Goal: Task Accomplishment & Management: Use online tool/utility

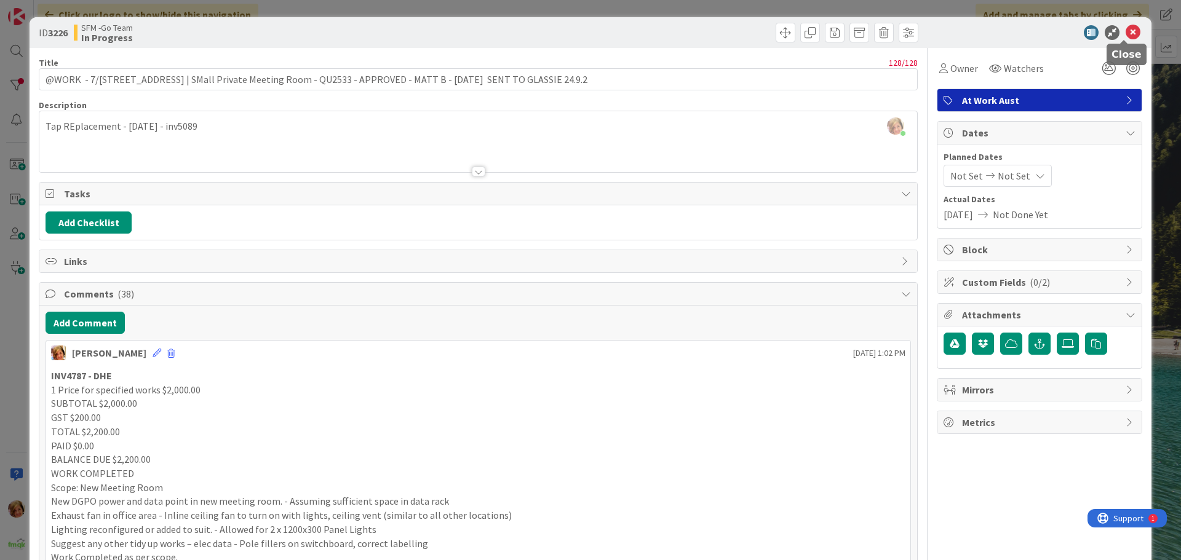
click at [1125, 30] on icon at bounding box center [1132, 32] width 15 height 15
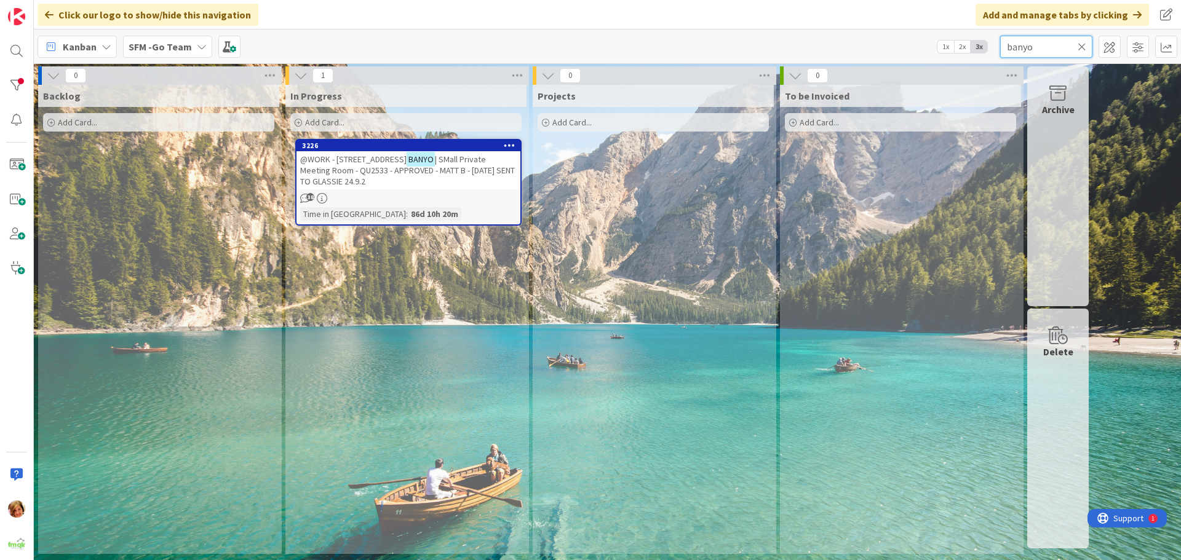
click at [1046, 43] on input "banyo" at bounding box center [1046, 47] width 92 height 22
type input "b"
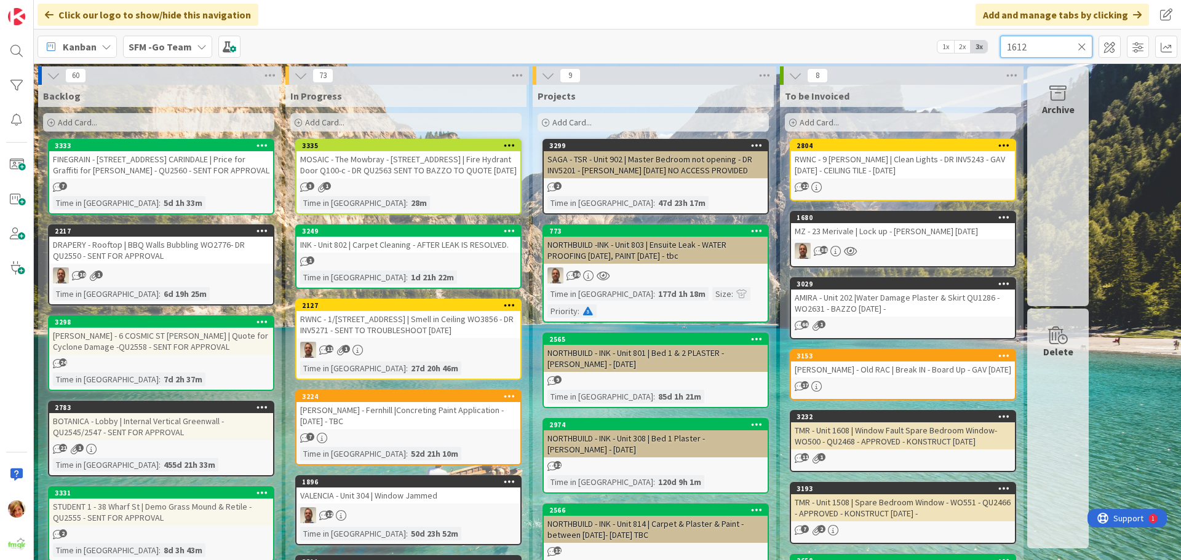
type input "1612"
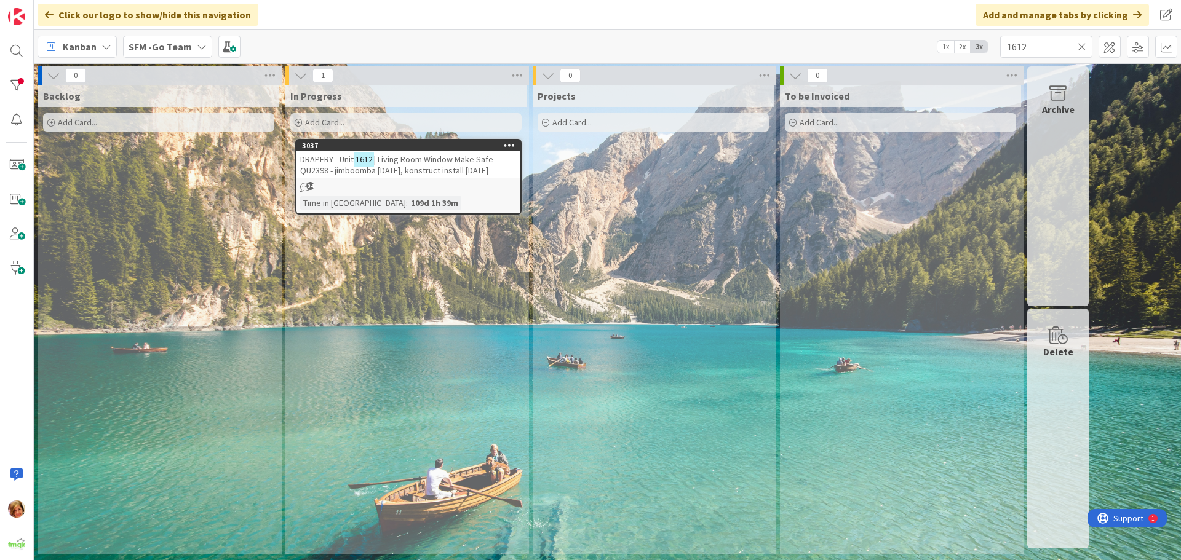
click at [409, 164] on span "| Living Room Window Make Safe - QU2398 - jimboomba [DATE], konstruct install […" at bounding box center [398, 165] width 197 height 22
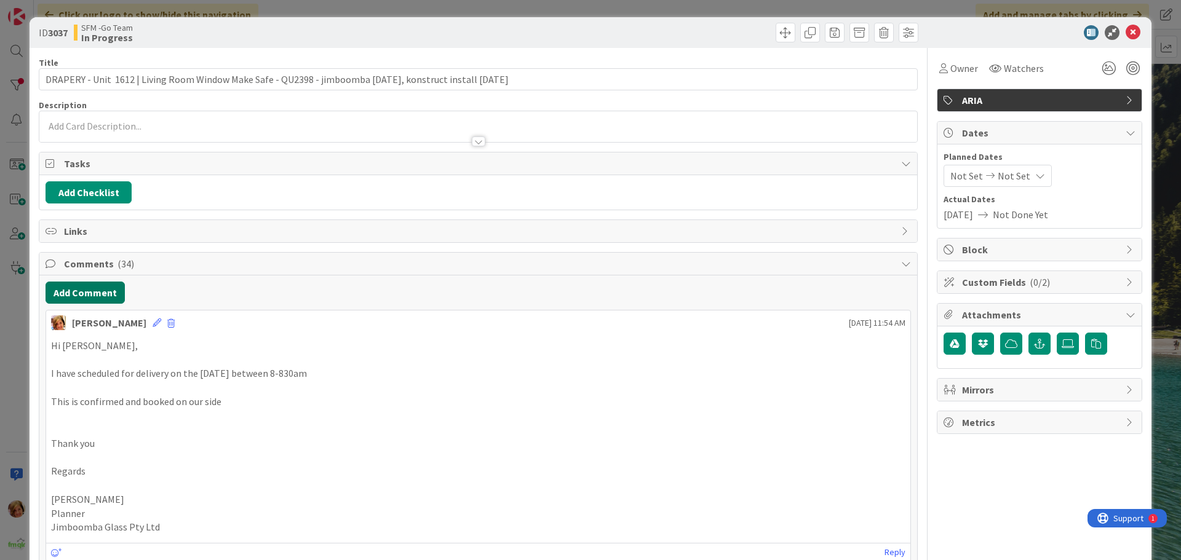
click at [73, 288] on button "Add Comment" at bounding box center [85, 293] width 79 height 22
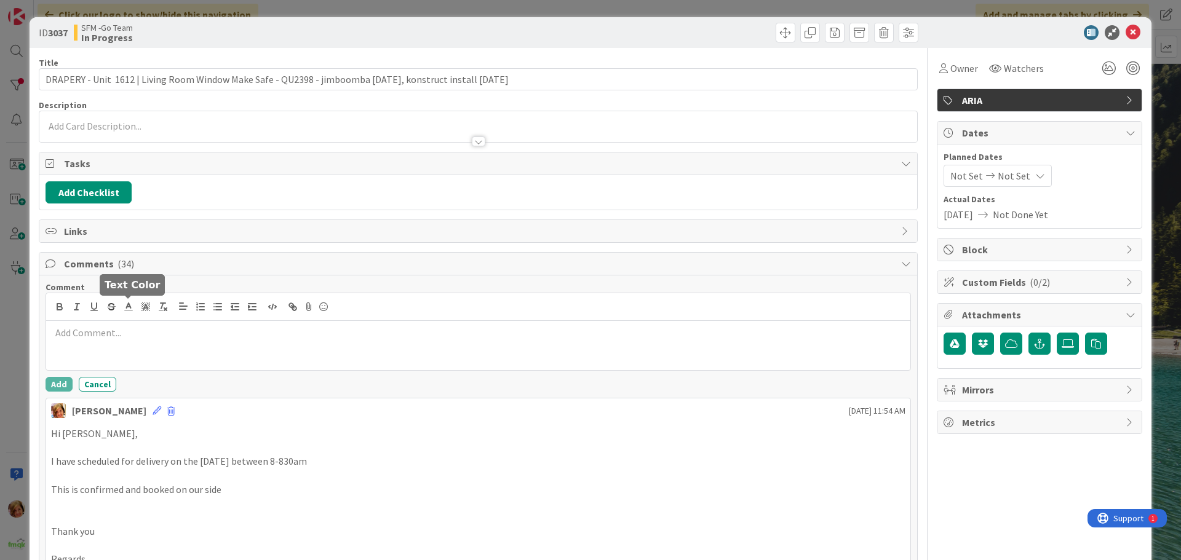
click at [159, 320] on div at bounding box center [478, 307] width 864 height 28
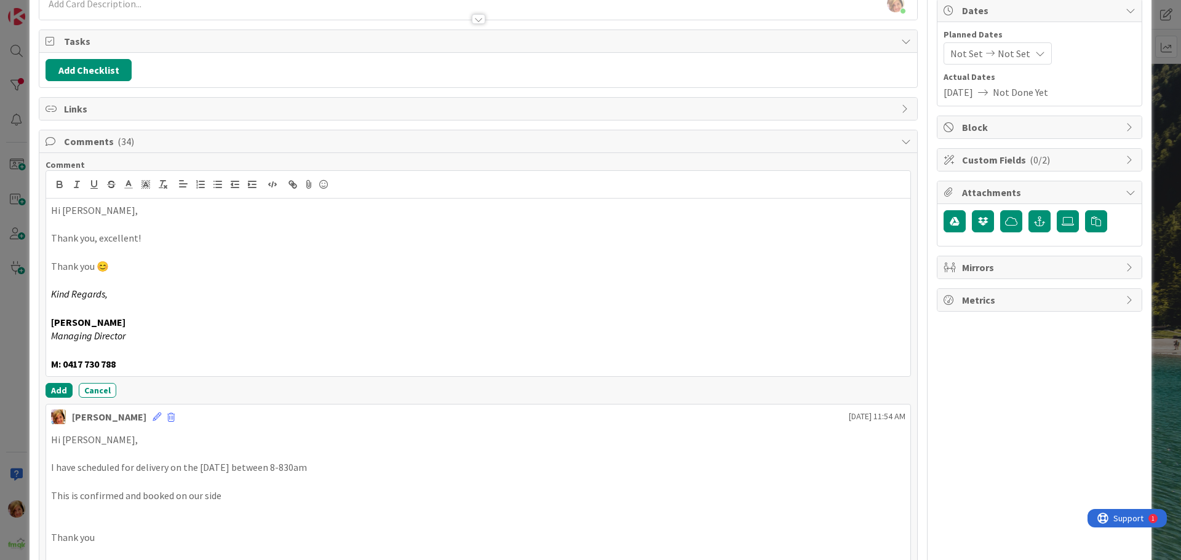
scroll to position [123, 0]
click at [54, 387] on button "Add" at bounding box center [59, 390] width 27 height 15
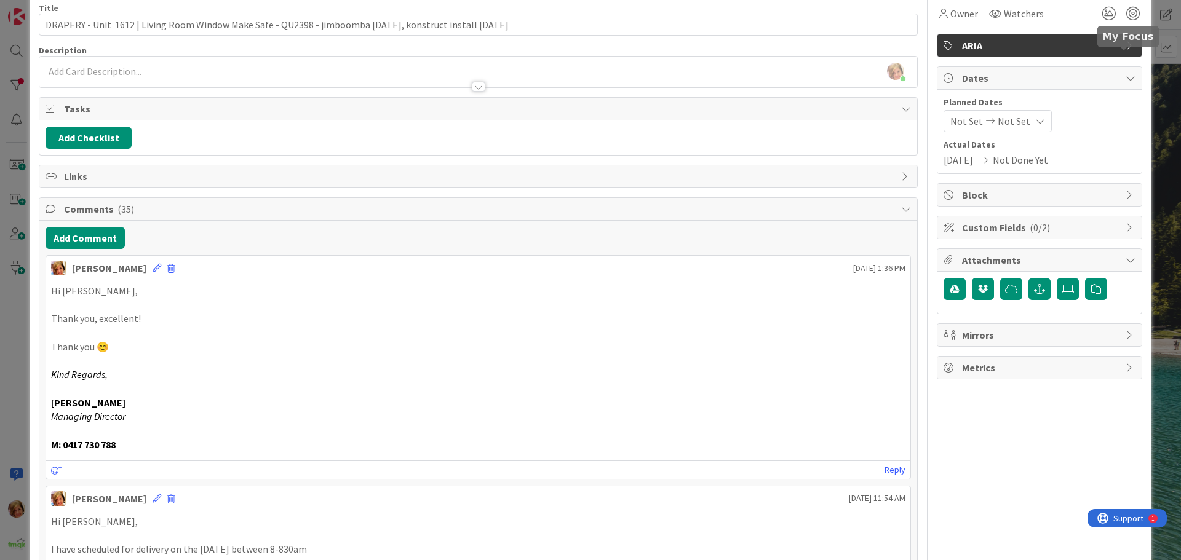
scroll to position [0, 0]
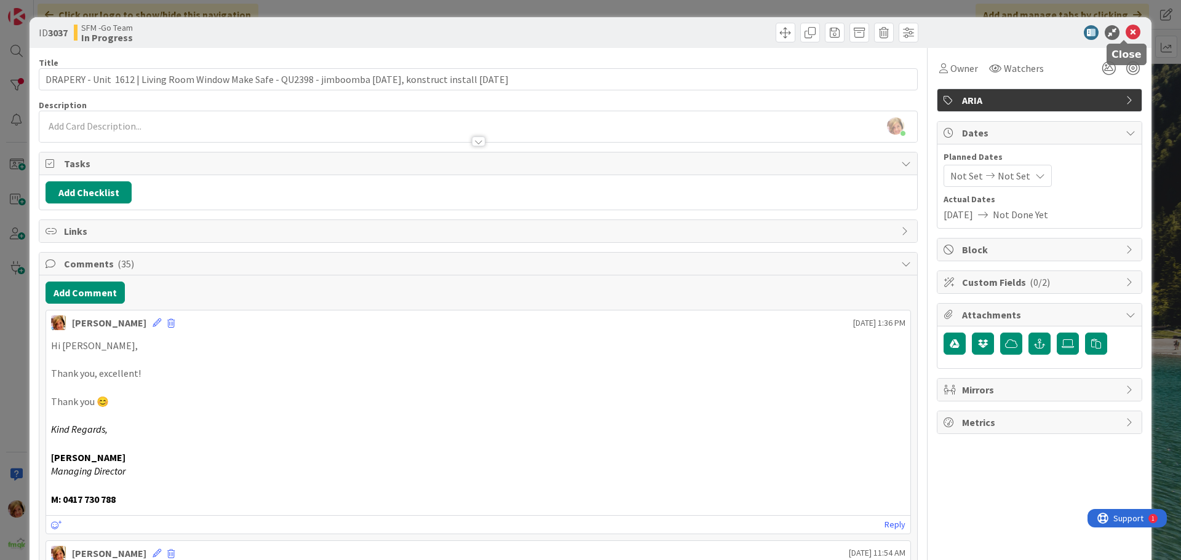
drag, startPoint x: 1125, startPoint y: 34, endPoint x: 826, endPoint y: 59, distance: 300.5
click at [1125, 34] on icon at bounding box center [1132, 32] width 15 height 15
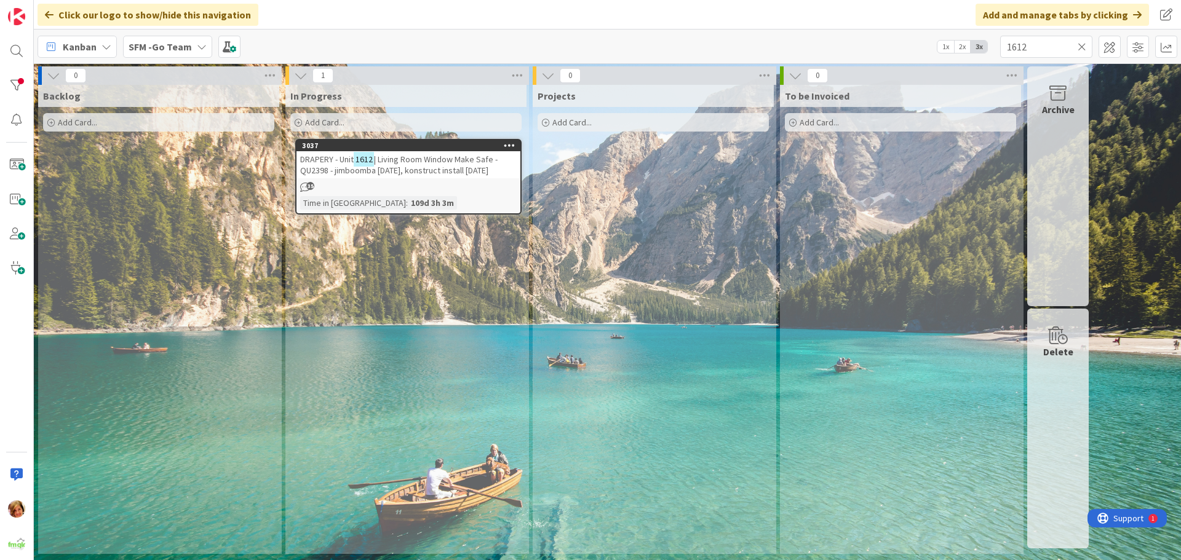
click at [1082, 47] on icon at bounding box center [1082, 46] width 9 height 11
click at [1082, 47] on input "text" at bounding box center [1046, 47] width 92 height 22
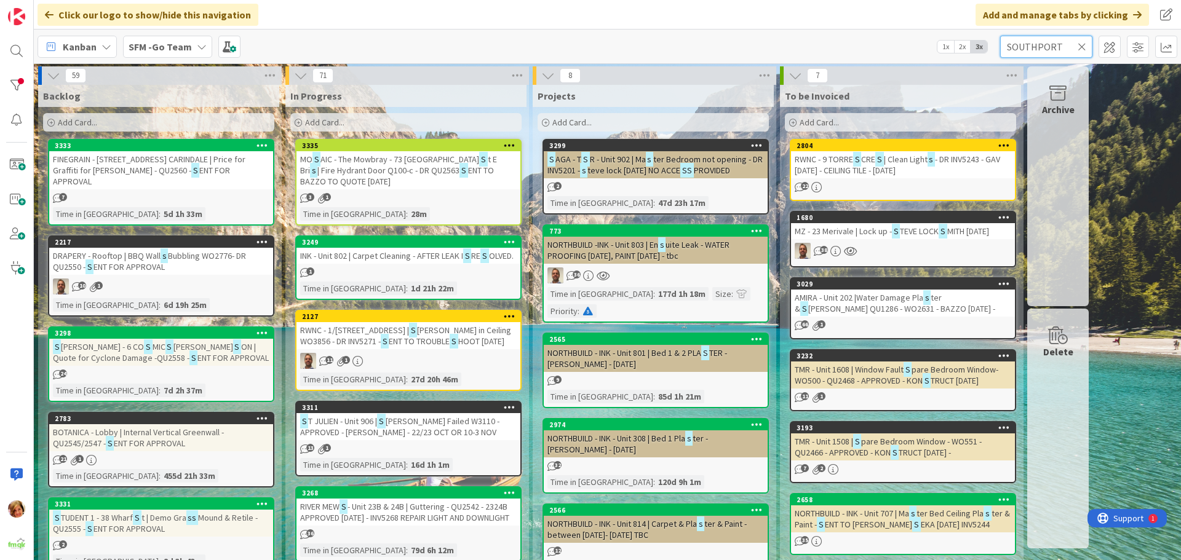
type input "SOUTHPORT"
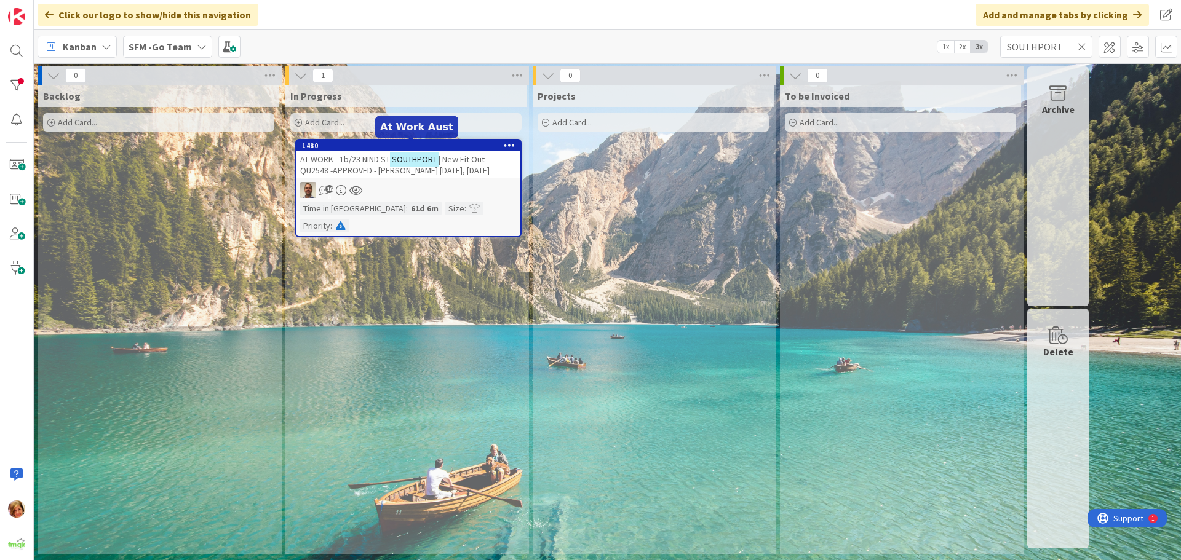
click at [359, 166] on span "| New Fit Out -QU2548 -APPROVED - [PERSON_NAME] [DATE], [DATE]" at bounding box center [394, 165] width 189 height 22
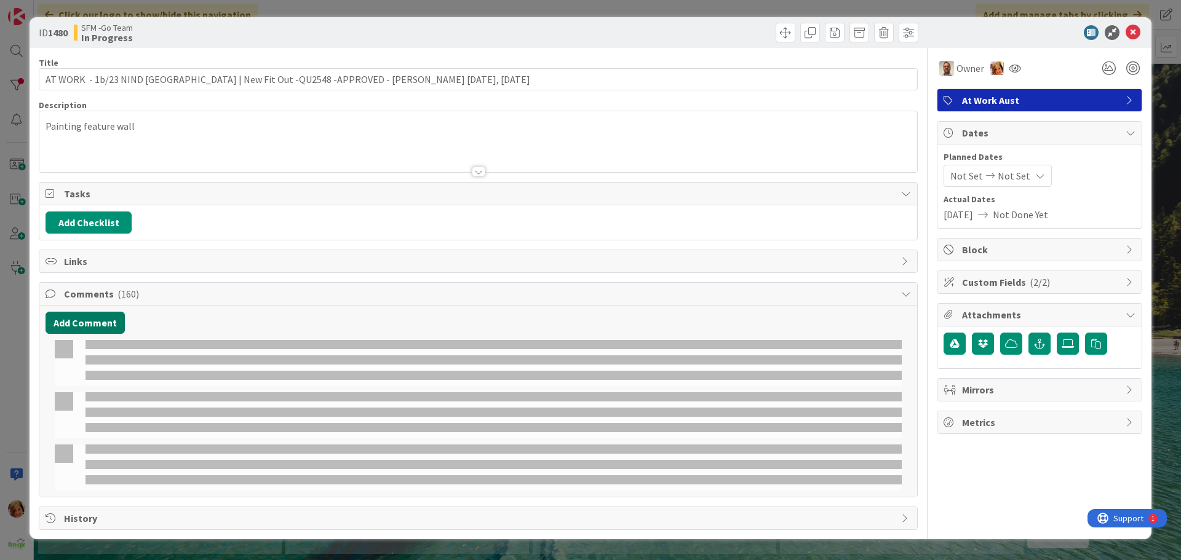
click at [102, 323] on button "Add Comment" at bounding box center [85, 323] width 79 height 22
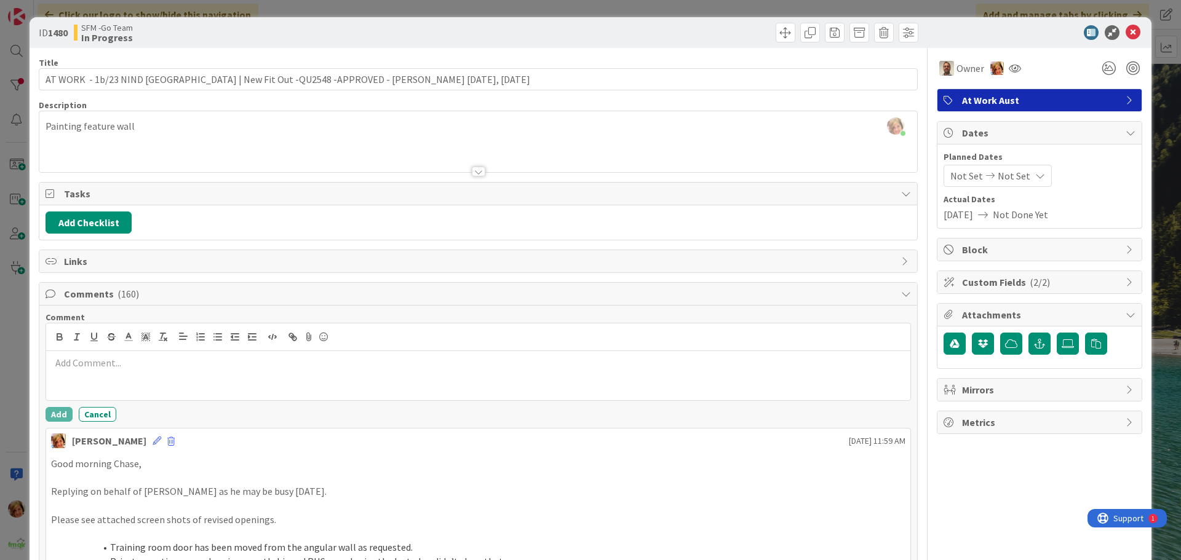
click at [117, 369] on p at bounding box center [478, 363] width 854 height 14
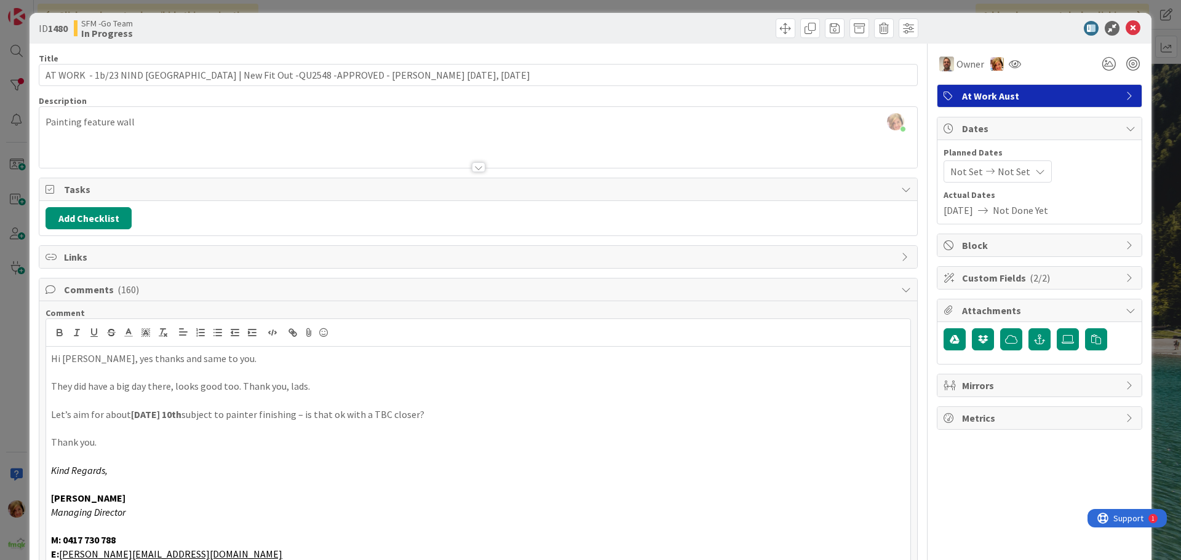
scroll to position [250, 0]
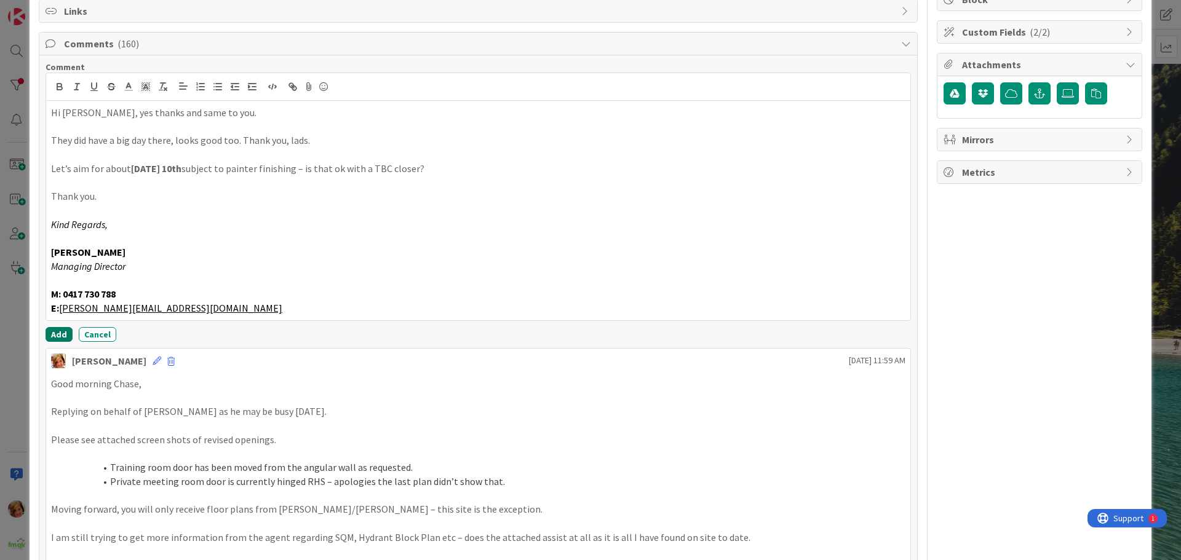
click at [55, 330] on button "Add" at bounding box center [59, 334] width 27 height 15
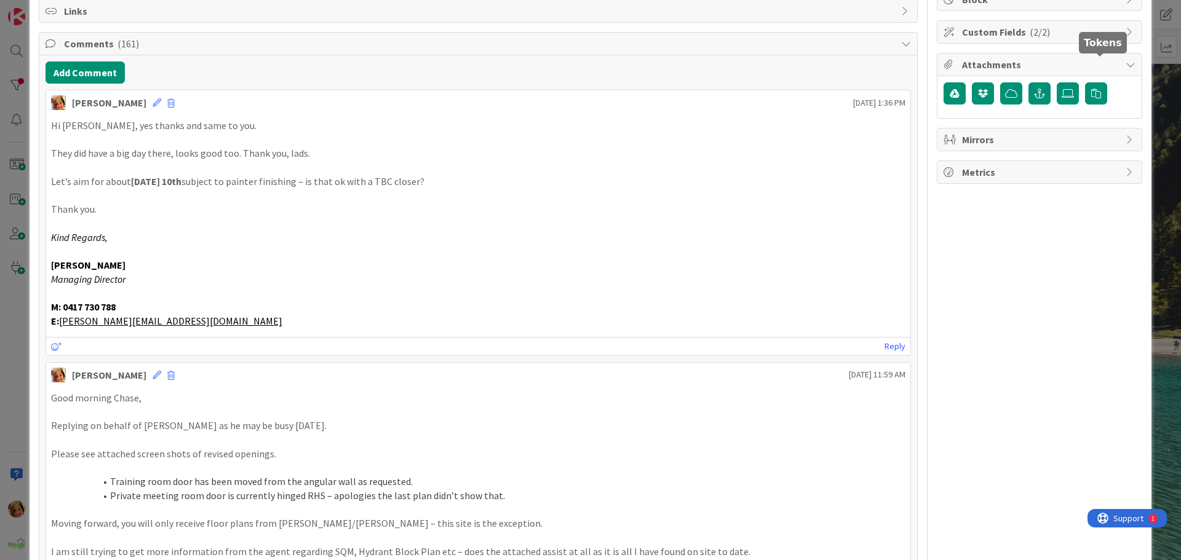
scroll to position [0, 0]
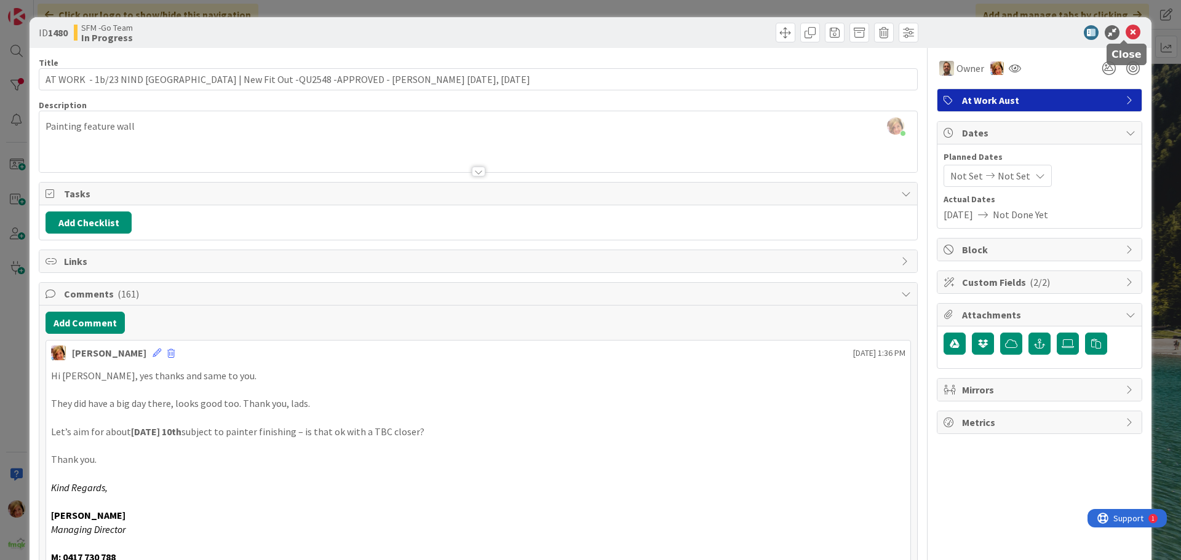
drag, startPoint x: 1123, startPoint y: 33, endPoint x: 956, endPoint y: 9, distance: 168.5
click at [1125, 33] on icon at bounding box center [1132, 32] width 15 height 15
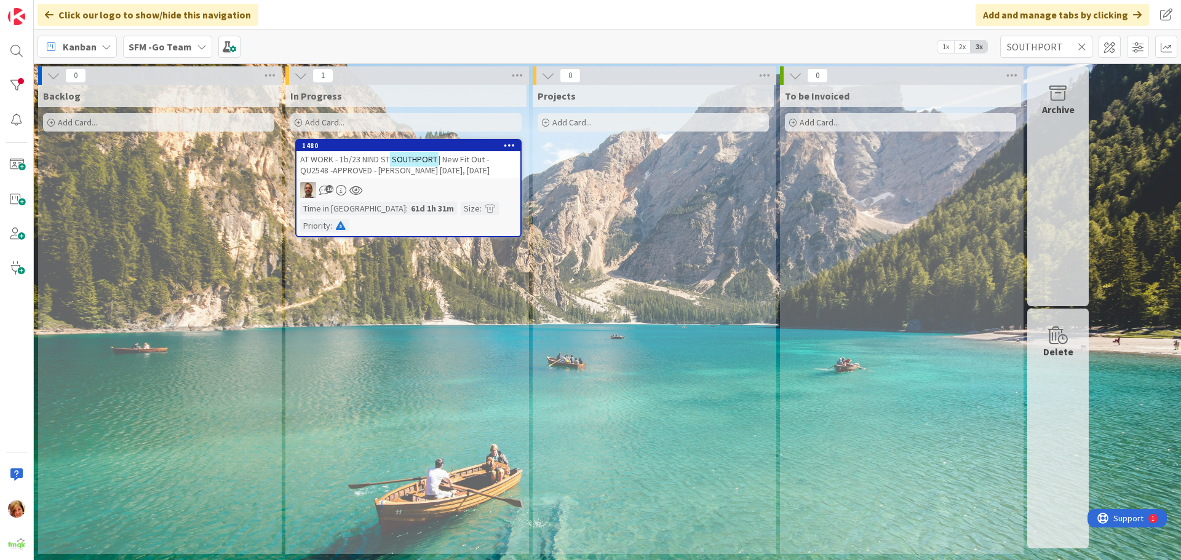
click at [1081, 43] on icon at bounding box center [1082, 46] width 9 height 11
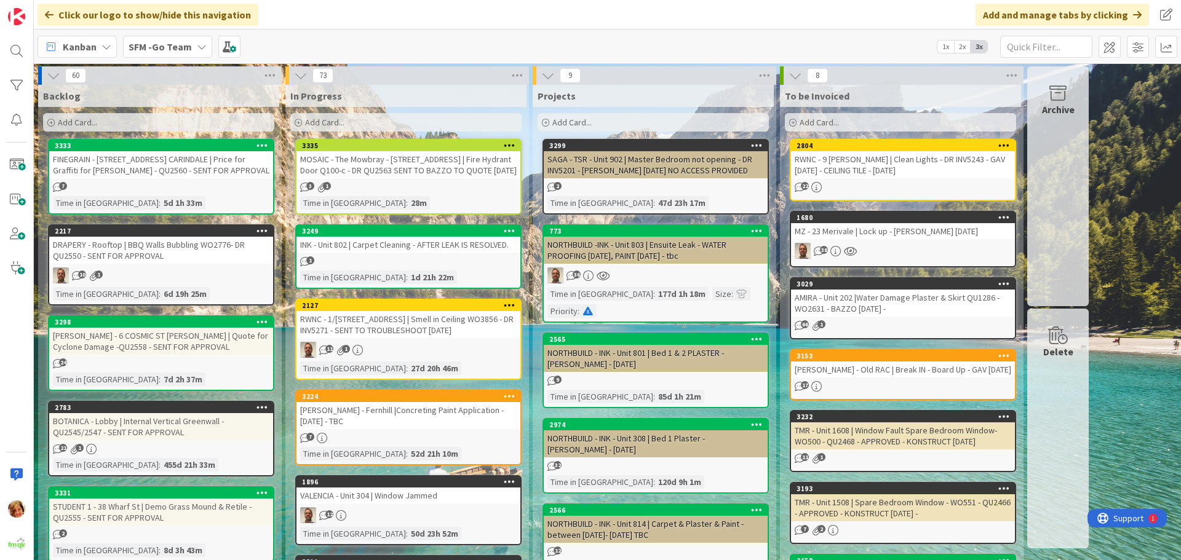
click at [354, 124] on div "Add Card..." at bounding box center [405, 122] width 231 height 18
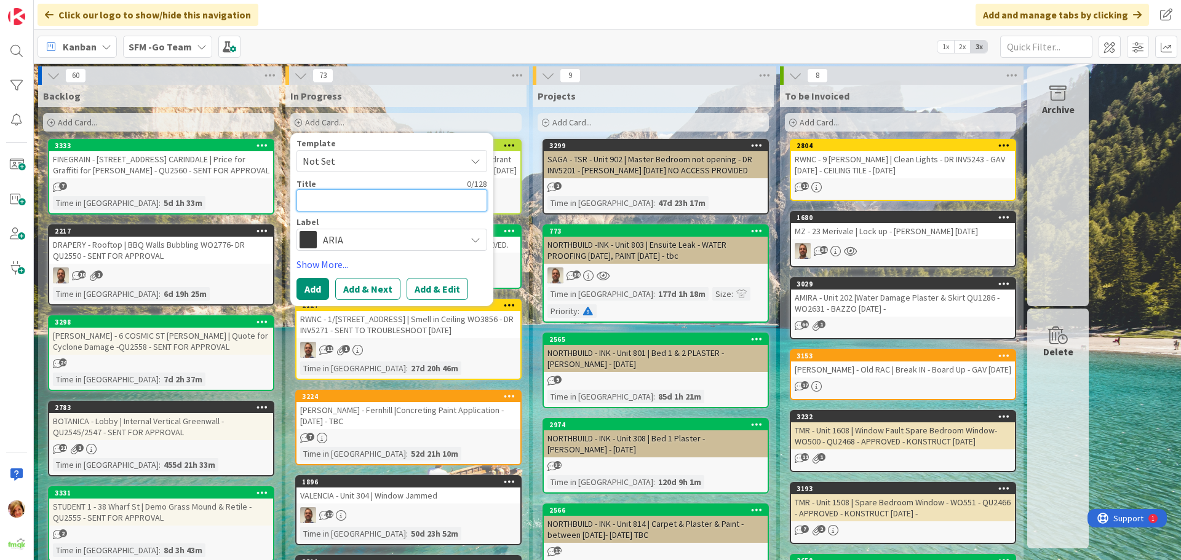
type textarea "U"
type textarea "x"
type textarea "UP"
type textarea "x"
type textarea "UPP"
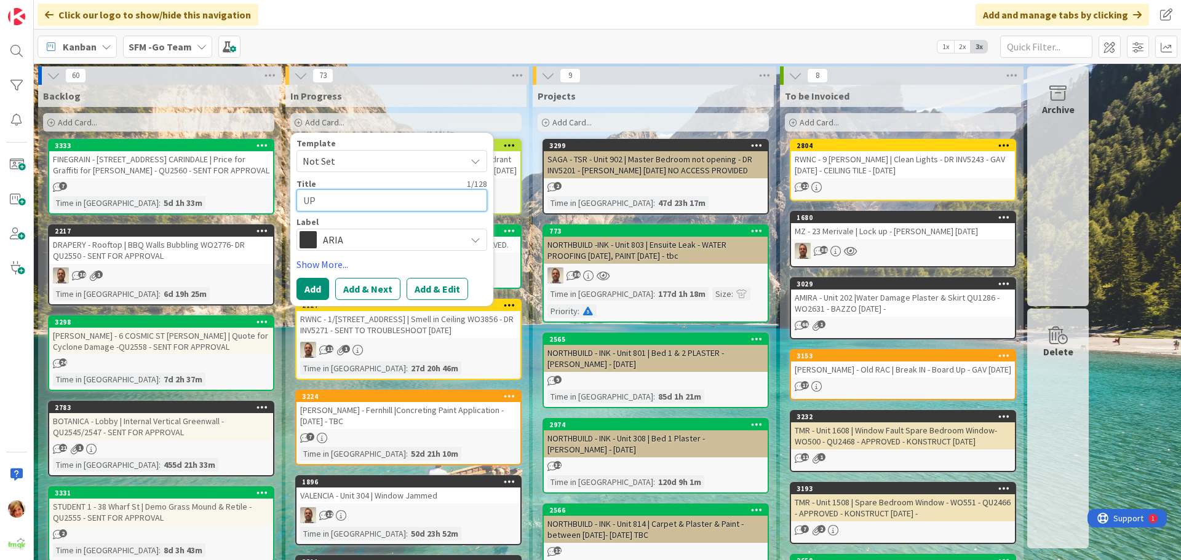
type textarea "x"
type textarea "UPPE"
type textarea "x"
type textarea "UPPER"
type textarea "x"
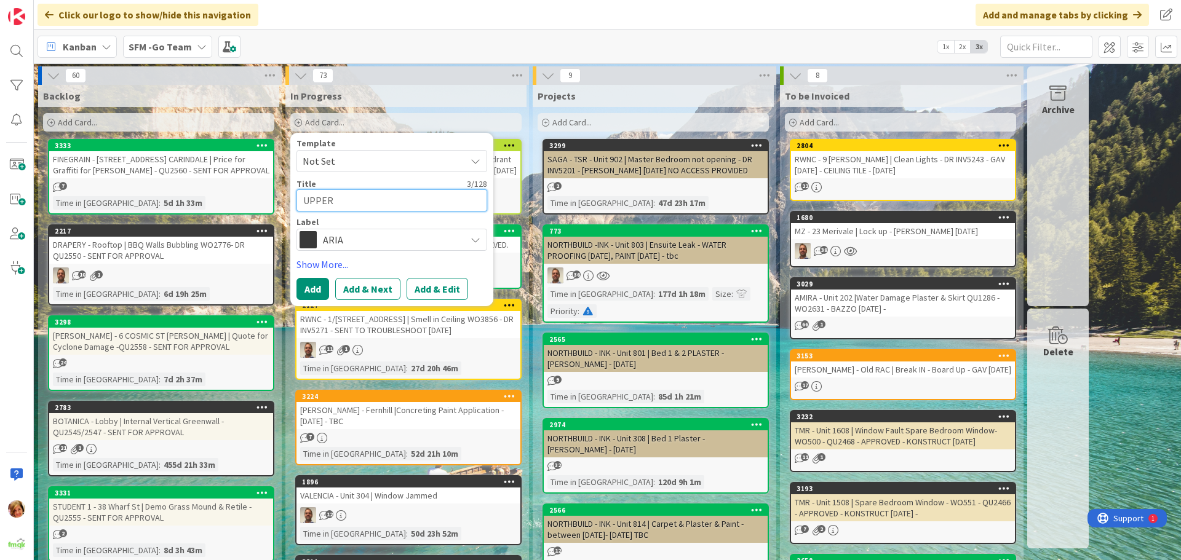
type textarea "UPPER"
type textarea "x"
type textarea "UPPER H"
type textarea "x"
type textarea "UPPER HO"
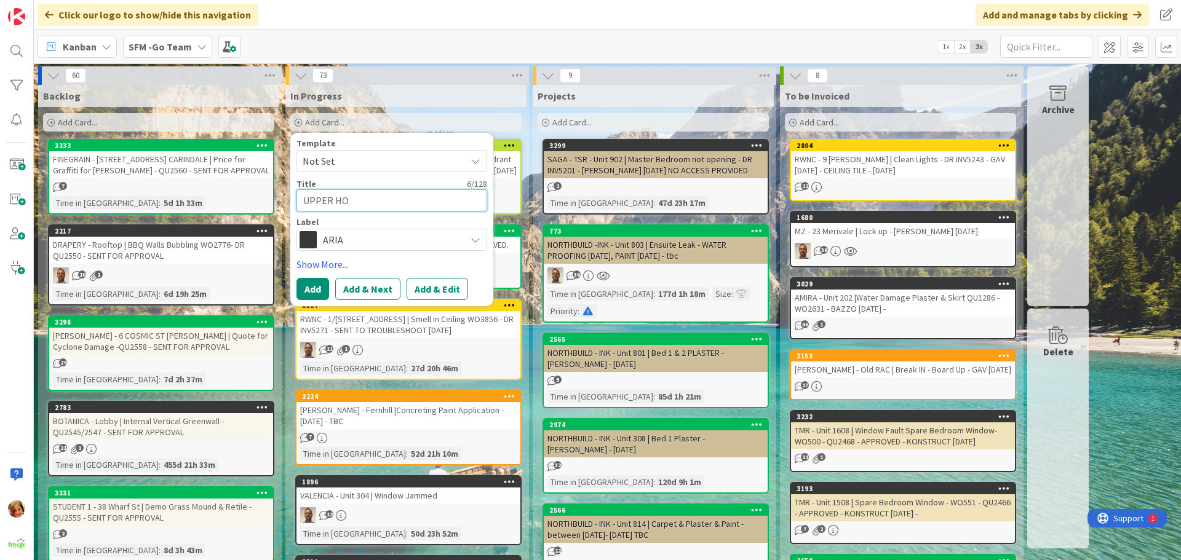
type textarea "x"
type textarea "UPPER HOU"
type textarea "x"
type textarea "UPPER HOUS"
type textarea "x"
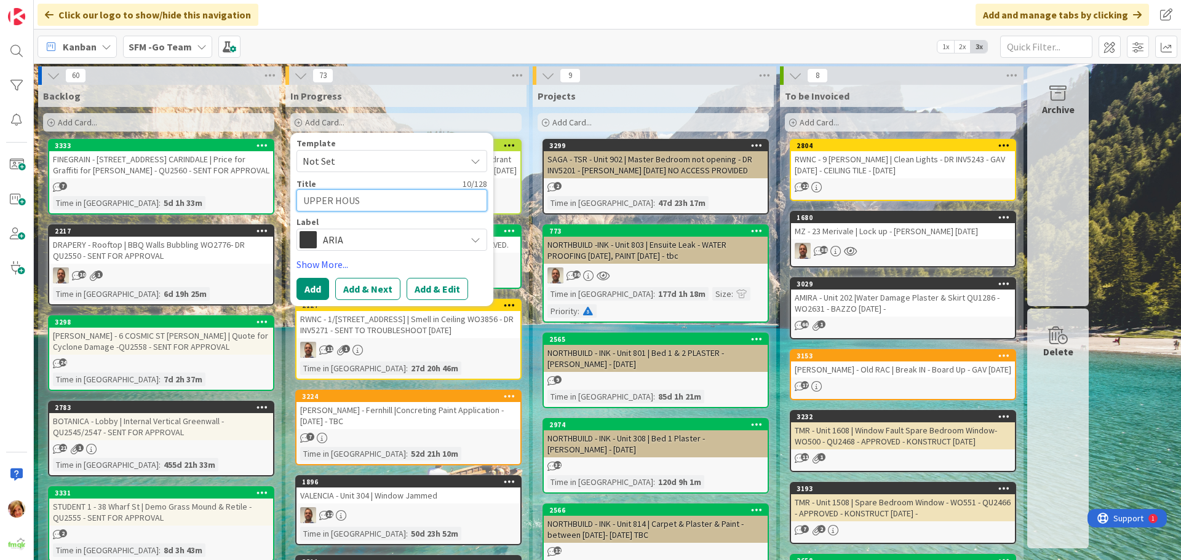
type textarea "UPPER HOUSE"
type textarea "x"
type textarea "UPPER HOUSE"
type textarea "x"
type textarea "UPPER HOUSE -"
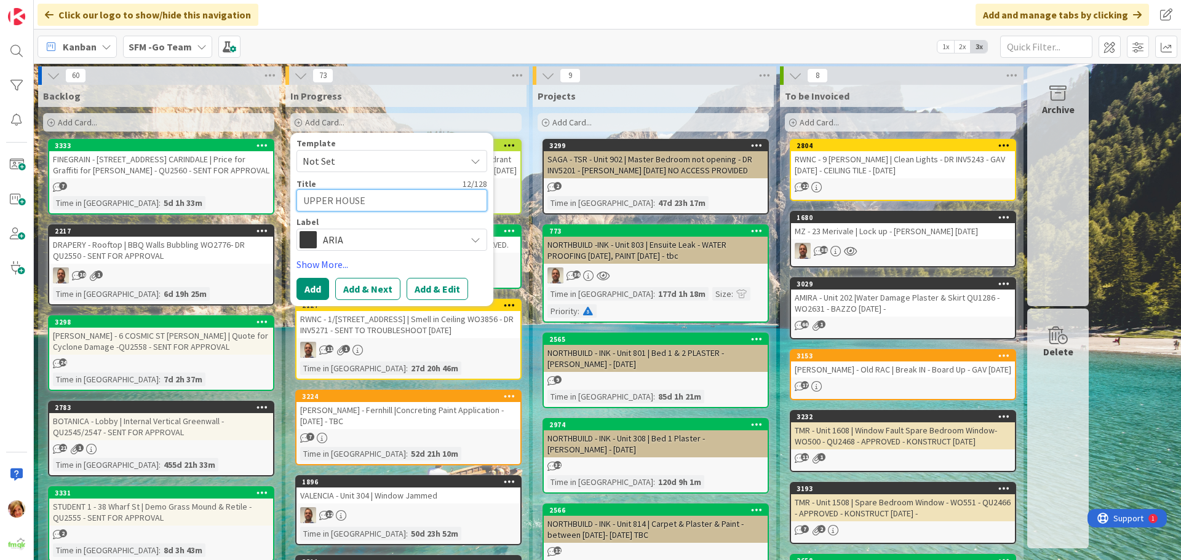
type textarea "x"
type textarea "UPPER HOUSE -"
type textarea "x"
type textarea "UPPER HOUSE -"
type textarea "x"
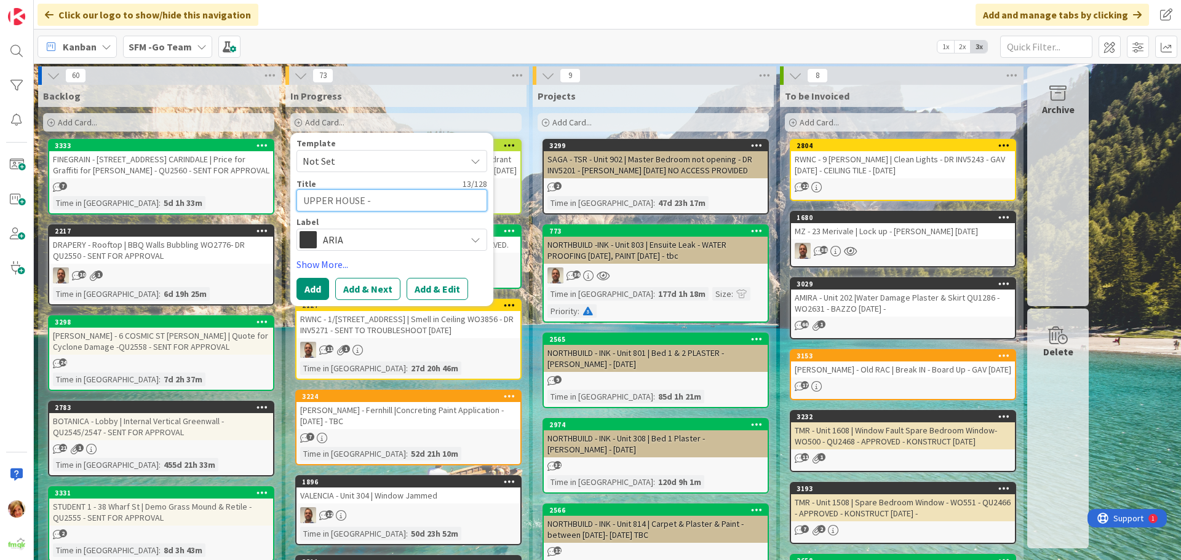
type textarea "UPPER HOUSE"
type textarea "x"
type textarea "UPPER HOUSE |"
type textarea "x"
type textarea "UPPER HOUSE |"
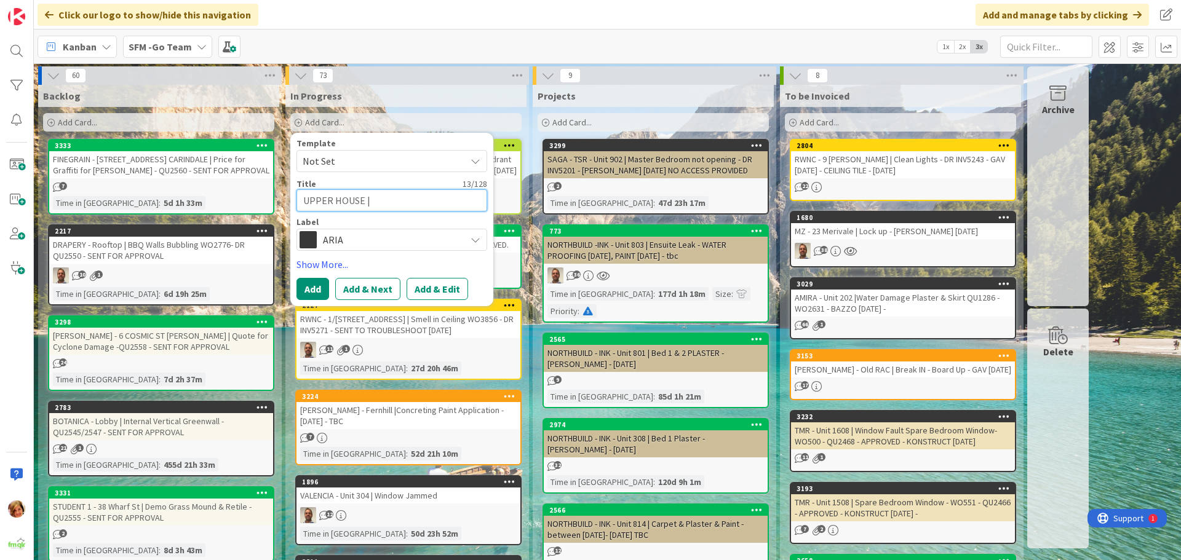
type textarea "x"
type textarea "UPPER HOUSE |"
type textarea "x"
type textarea "UPPER HOUSE"
type textarea "x"
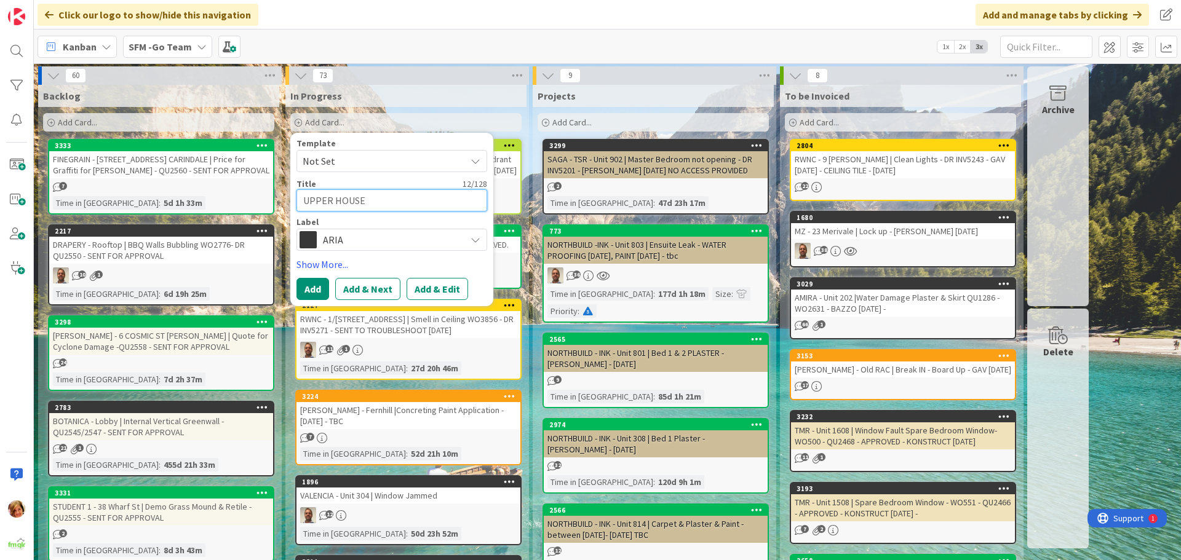
type textarea "UPPER HOUSE"
type textarea "x"
type textarea "UPPER HOUSE -"
type textarea "x"
type textarea "UPPER HOUSE -"
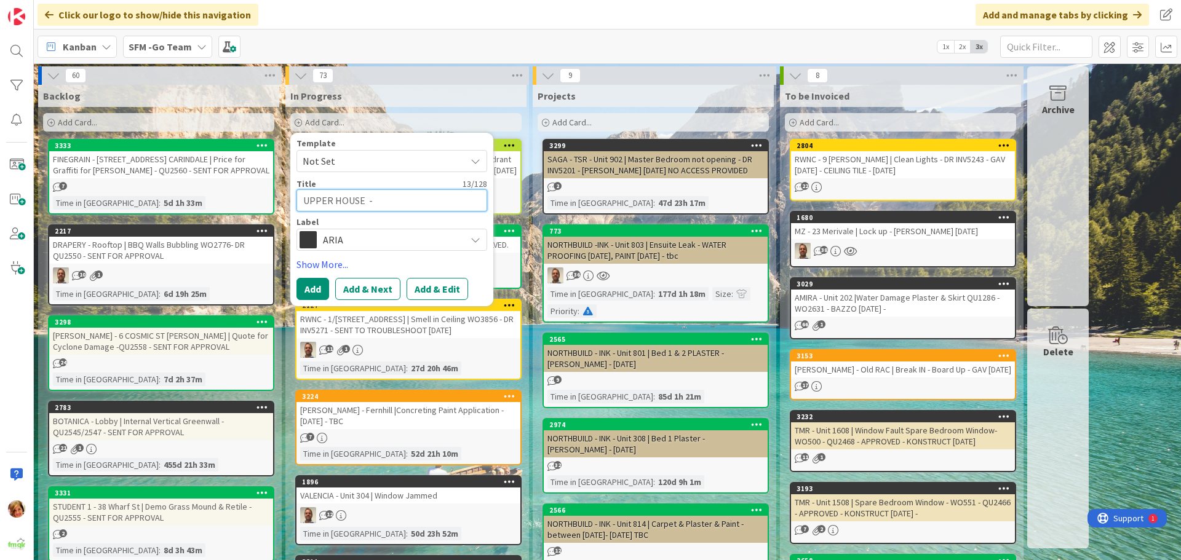
type textarea "x"
type textarea "UPPER HOUSE - u"
type textarea "x"
type textarea "UPPER HOUSE - uN"
type textarea "x"
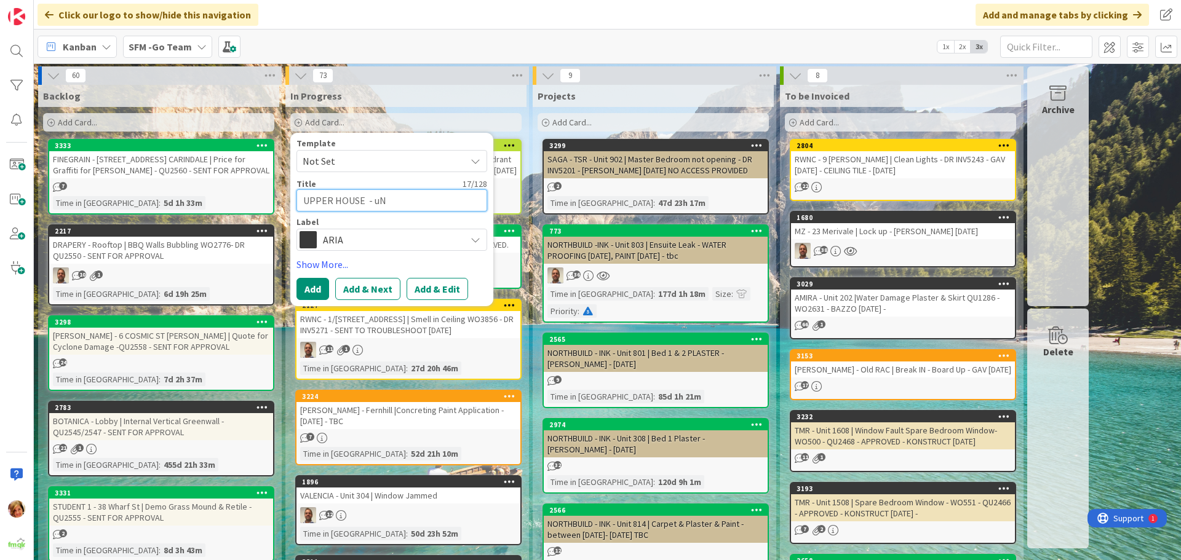
type textarea "UPPER HOUSE - uNI"
type textarea "x"
type textarea "UPPER HOUSE - uNIT"
type textarea "x"
type textarea "UPPER HOUSE - uNIT"
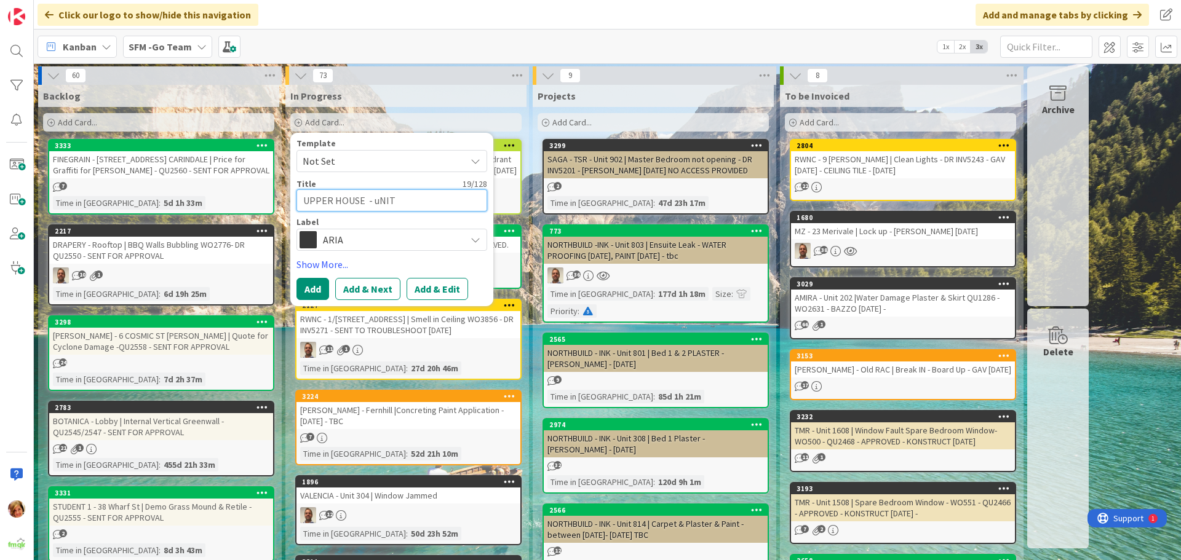
type textarea "x"
type textarea "UPPER HOUSE - uNIT 8"
type textarea "x"
type textarea "UPPER HOUSE - uNIT 80"
type textarea "x"
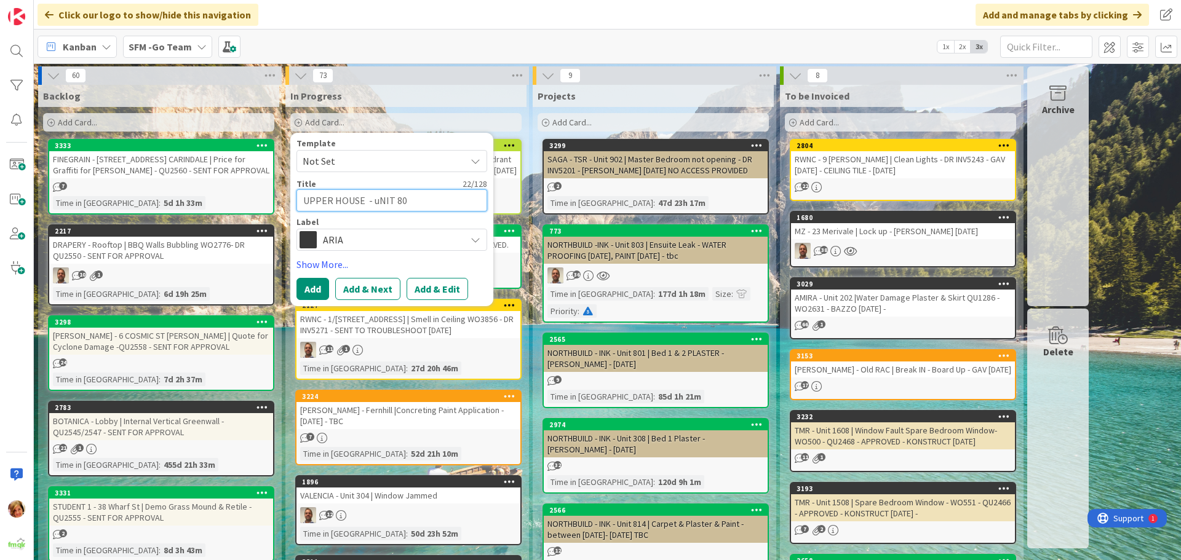
type textarea "UPPER HOUSE - uNIT 807"
type textarea "x"
type textarea "UPPER HOUSE - uNIT 807,"
type textarea "x"
type textarea "UPPER HOUSE - uNIT 807,"
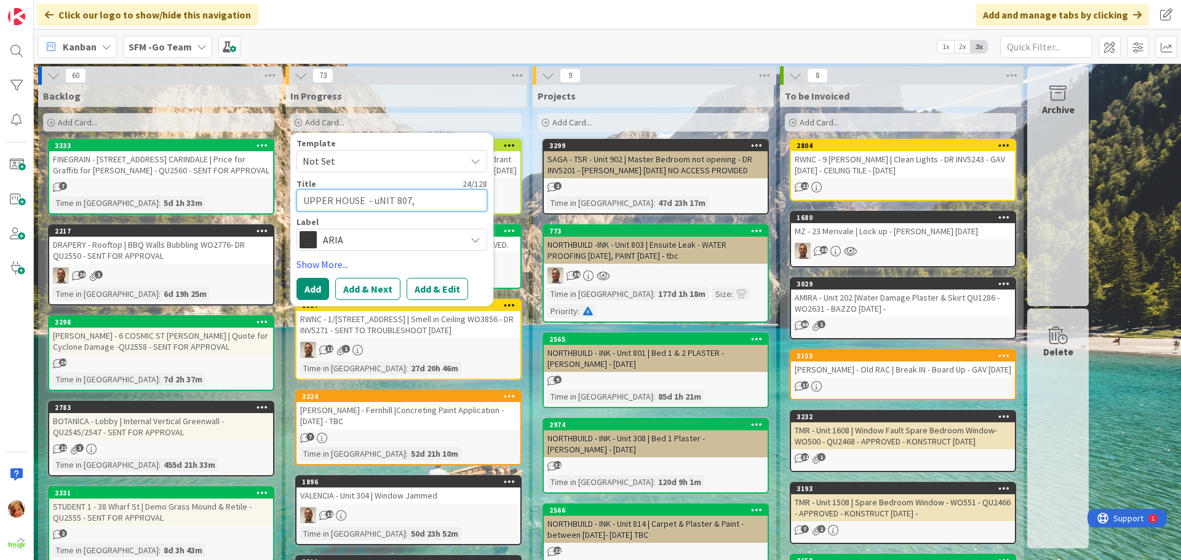
type textarea "x"
type textarea "UPPER HOUSE - uNIT 807, 6"
type textarea "x"
type textarea "UPPER HOUSE - uNIT 807, 60"
type textarea "x"
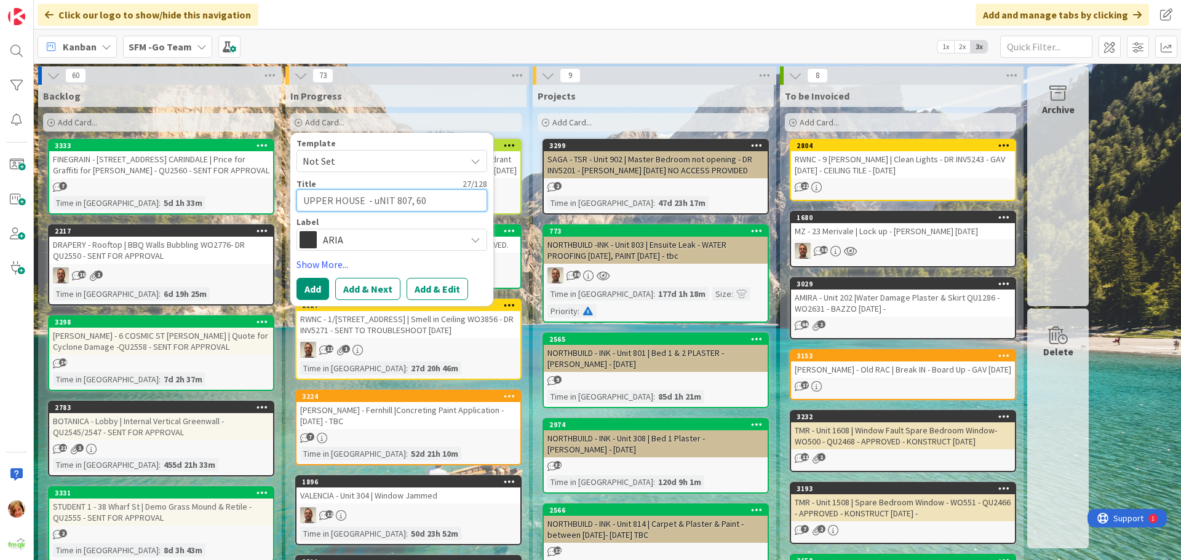
type textarea "UPPER HOUSE - uNIT 807, 604"
type textarea "x"
type textarea "UPPER HOUSE - uNIT 807, 604,"
type textarea "x"
type textarea "UPPER HOUSE - uNIT 807, 604,"
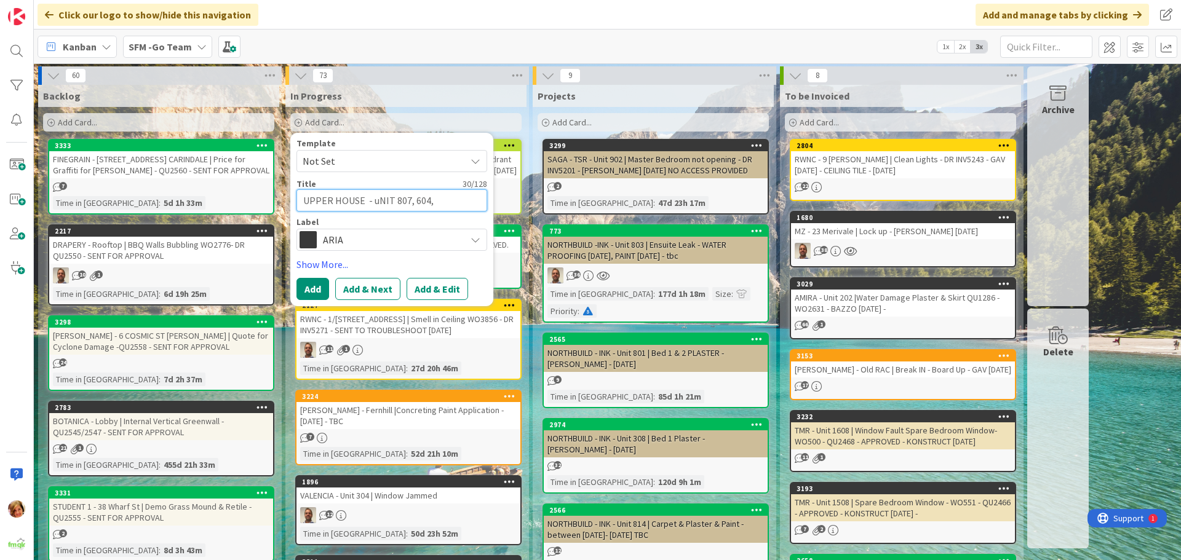
type textarea "x"
type textarea "UPPER HOUSE - uNIT 807, 604, 2"
type textarea "x"
type textarea "UPPER HOUSE - uNIT 807, 604, 25"
type textarea "x"
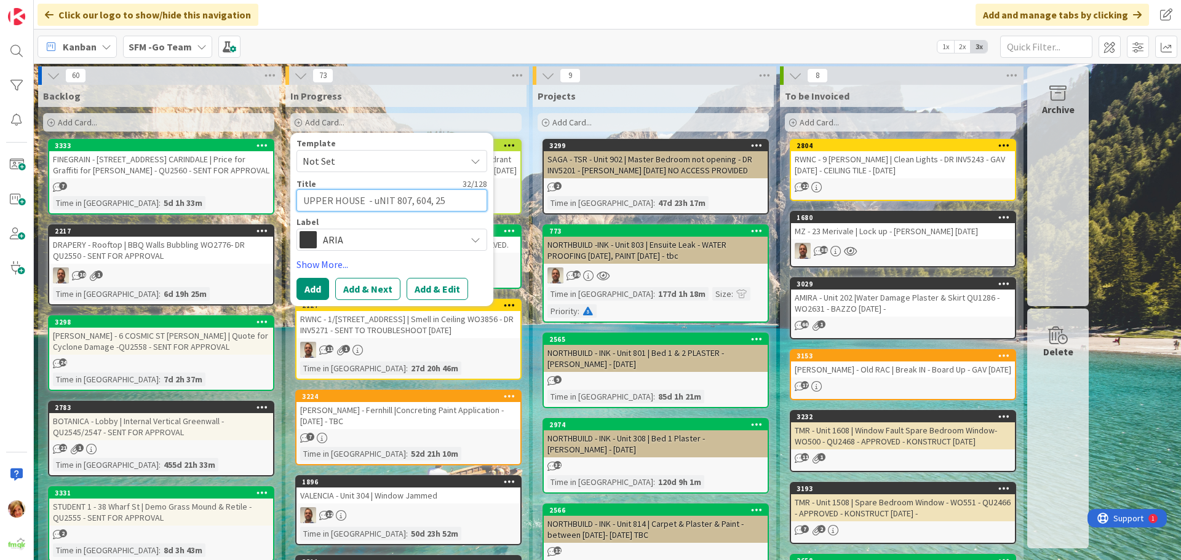
type textarea "UPPER HOUSE - uNIT 807, 604, 250"
type textarea "x"
type textarea "UPPER HOUSE - uNIT 807, 604, 2501"
type textarea "x"
type textarea "UPPER HOUSE - uNIT 807, 604, 2501"
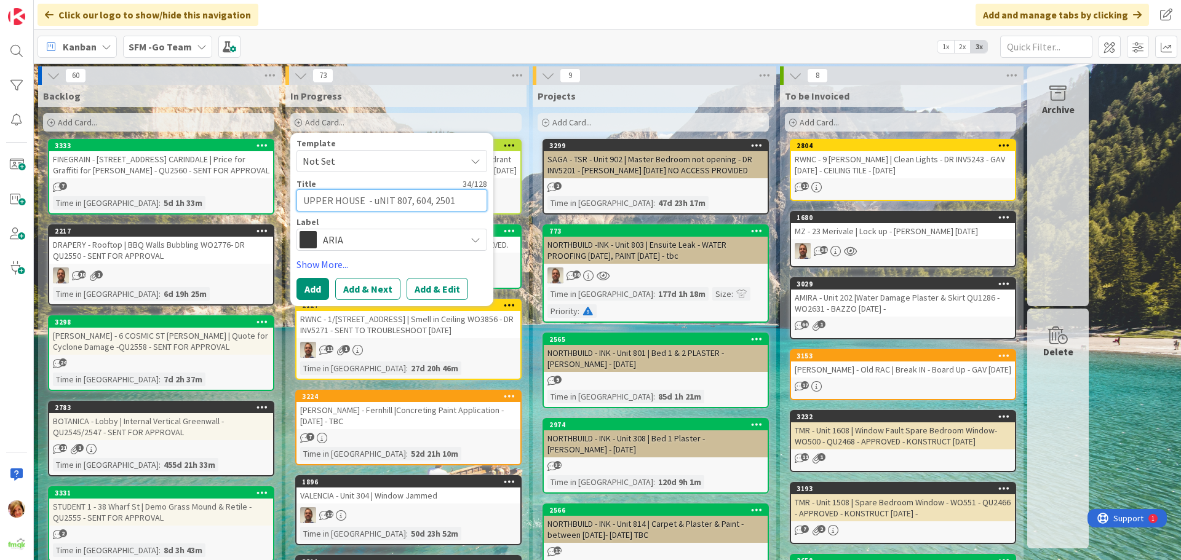
type textarea "x"
type textarea "UPPER HOUSE - uNIT 807, 604, 2501 |"
type textarea "x"
type textarea "UPPER HOUSE - uNIT 807, 604, 2501 |"
type textarea "x"
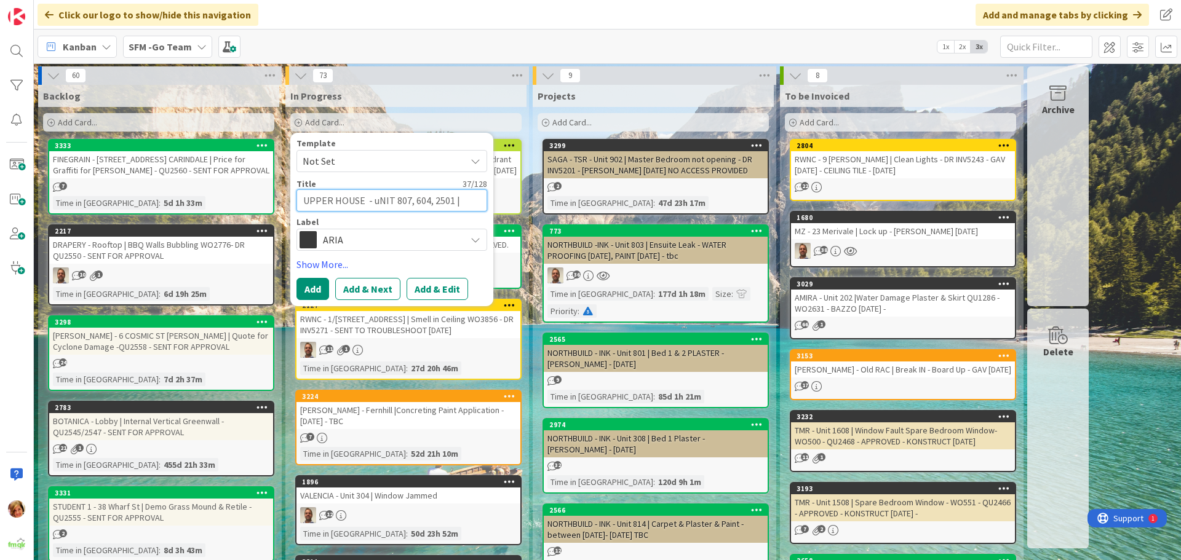
type textarea "UPPER HOUSE - uNIT 807, 604, 2501 | p"
type textarea "x"
type textarea "UPPER HOUSE - uNIT 807, 604, 2501 | pL"
type textarea "x"
type textarea "UPPER HOUSE - uNIT 807, 604, 2501 | p"
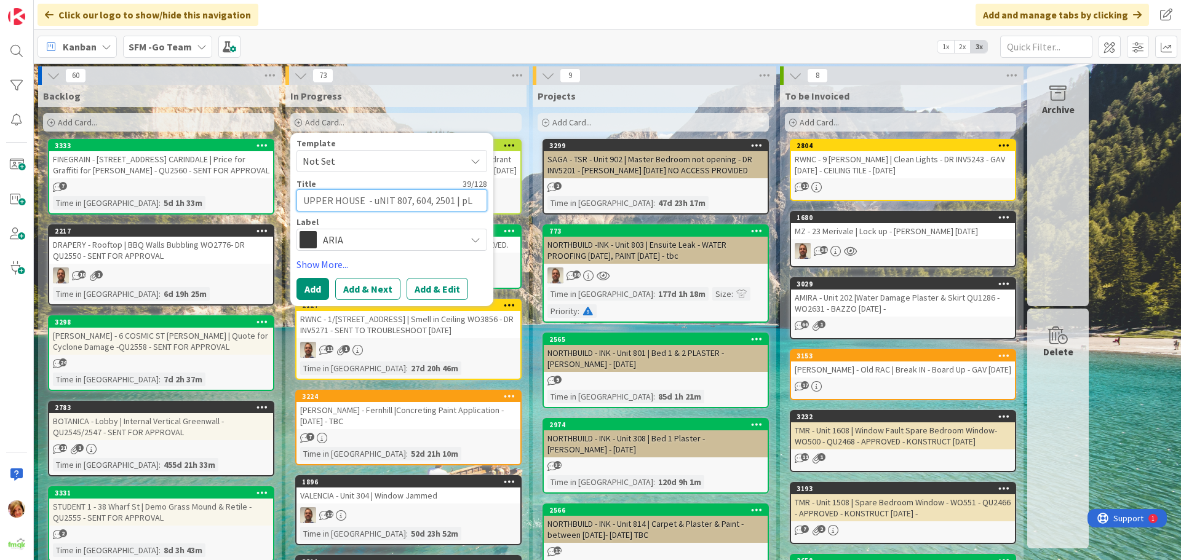
type textarea "x"
type textarea "UPPER HOUSE - uNIT 807, 604, 2501 |"
type textarea "x"
type textarea "UPPER HOUSE - uNIT 807, 604, 2501 | P"
type textarea "x"
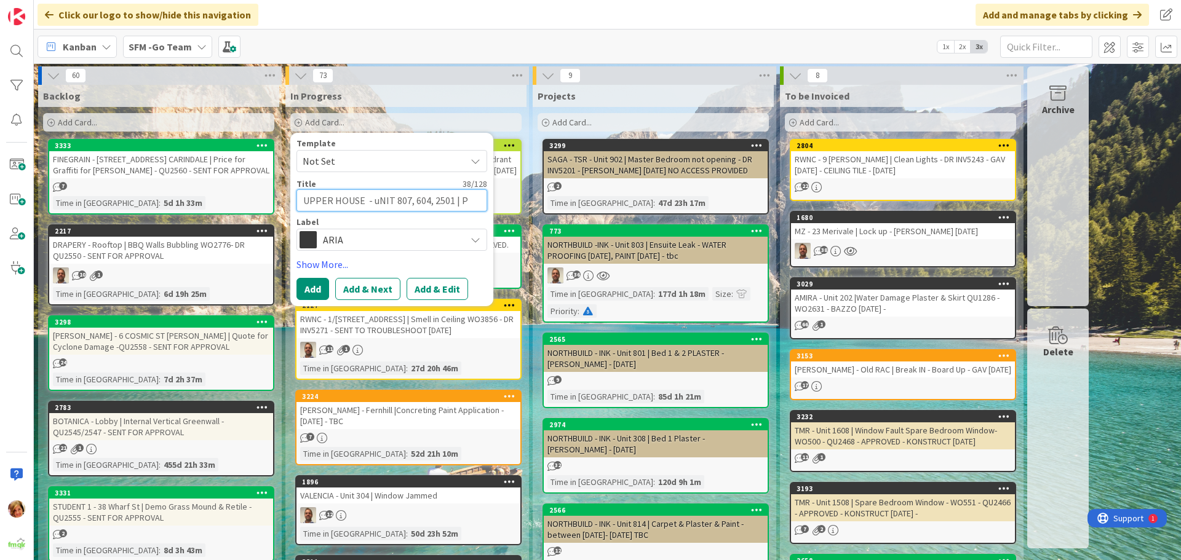
type textarea "UPPER HOUSE - uNIT 807, 604, 2501 | Pl"
type textarea "x"
type textarea "UPPER HOUSE - uNIT 807, 604, 2501 | Pla"
type textarea "x"
type textarea "UPPER HOUSE - uNIT 807, 604, 2501 | Plas"
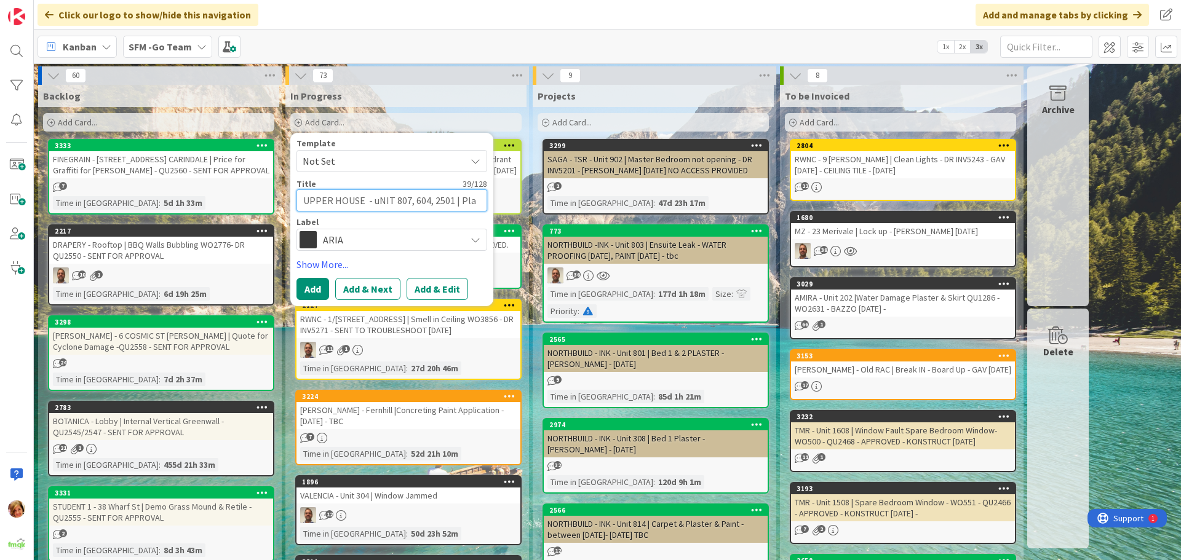
type textarea "x"
type textarea "UPPER HOUSE - uNIT 807, 604, 2501 | Plast"
type textarea "x"
type textarea "UPPER HOUSE - uNIT 807, 604, 2501 | Plaste"
type textarea "x"
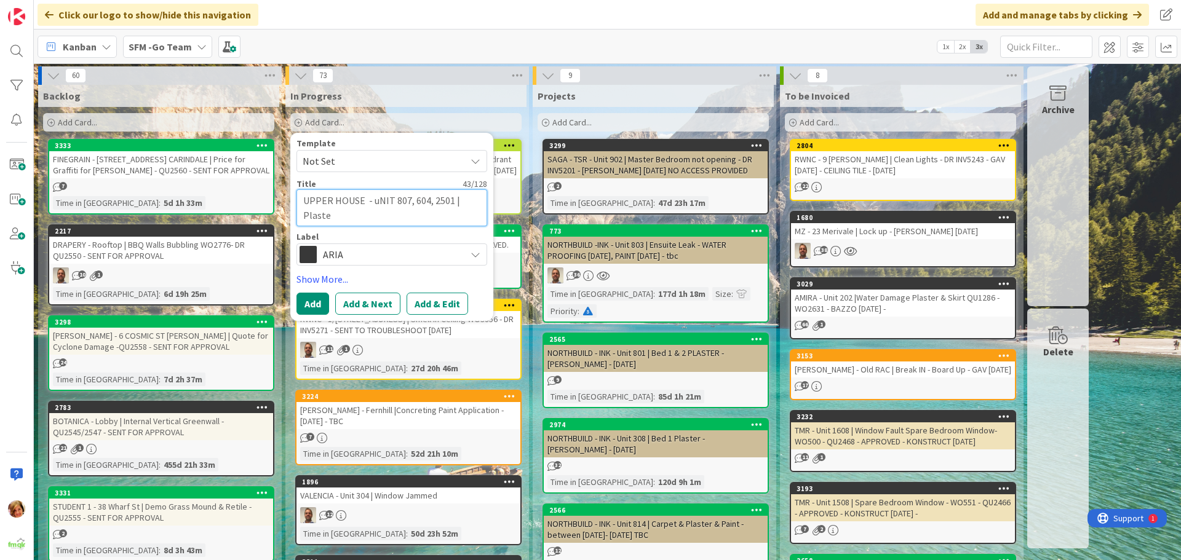
type textarea "UPPER HOUSE - uNIT 807, 604, 2501 | Plaster"
type textarea "x"
type textarea "UPPER HOUSE - uNIT 807, 604, 2501 | Plaster"
type textarea "x"
type textarea "UPPER HOUSE - uNIT 807, 604, 2501 | Plaster D"
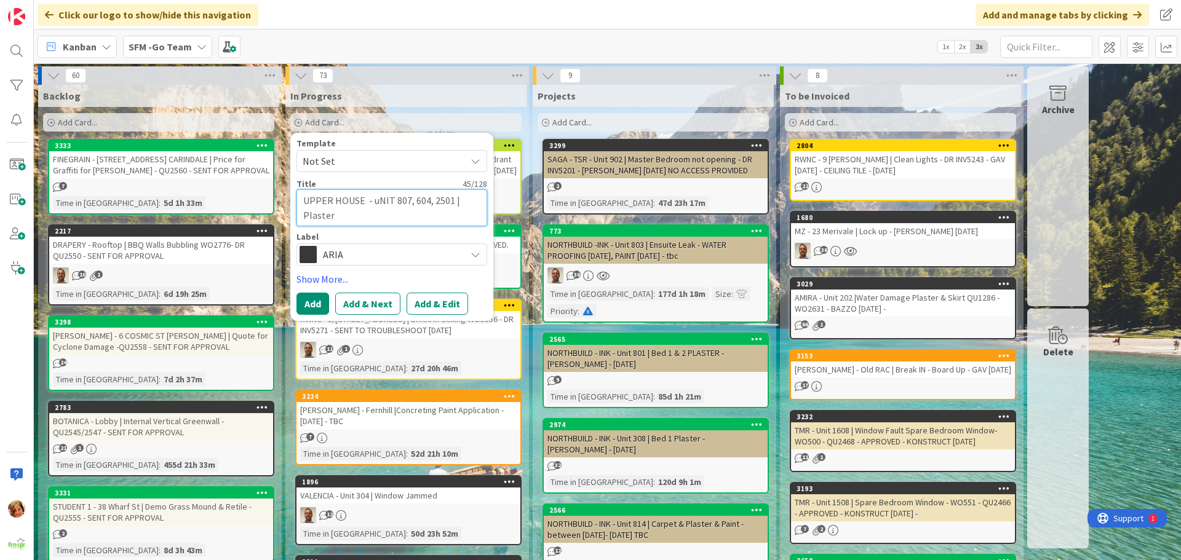
type textarea "x"
type textarea "UPPER HOUSE - uNIT 807, 604, 2501 | Plaster De"
type textarea "x"
type textarea "UPPER HOUSE - uNIT 807, 604, 2501 | Plaster Def"
type textarea "x"
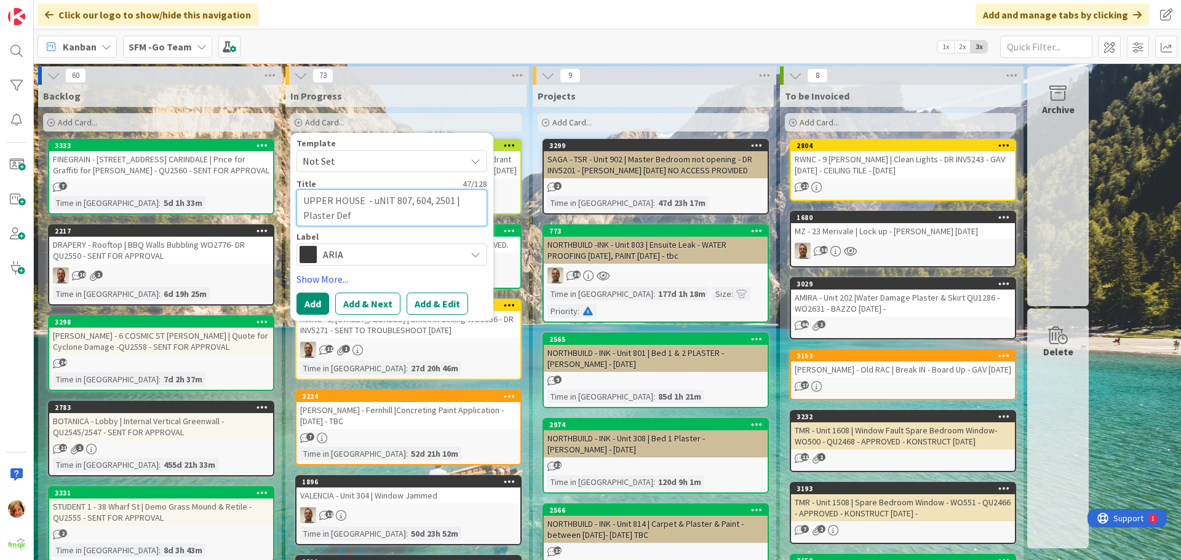
type textarea "UPPER HOUSE - uNIT 807, 604, 2501 | Plaster Defe"
type textarea "x"
type textarea "UPPER HOUSE - uNIT 807, 604, 2501 | Plaster Defec"
type textarea "x"
type textarea "UPPER HOUSE - uNIT 807, 604, 2501 | Plaster Defect"
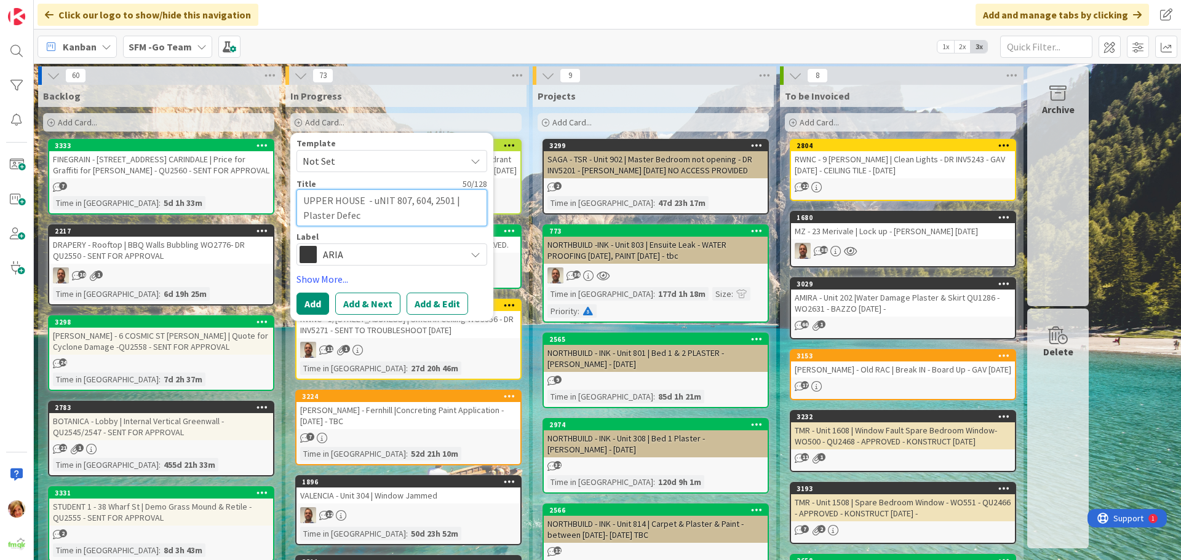
type textarea "x"
type textarea "UPPER HOUSE - uNIT 807, 604, 2501 | Plaster Defects"
type textarea "x"
type textarea "UPPER HOUSE - uNIT 807, 604, 2501 | Plaster Defects"
click at [378, 254] on span "ARIA" at bounding box center [391, 254] width 137 height 17
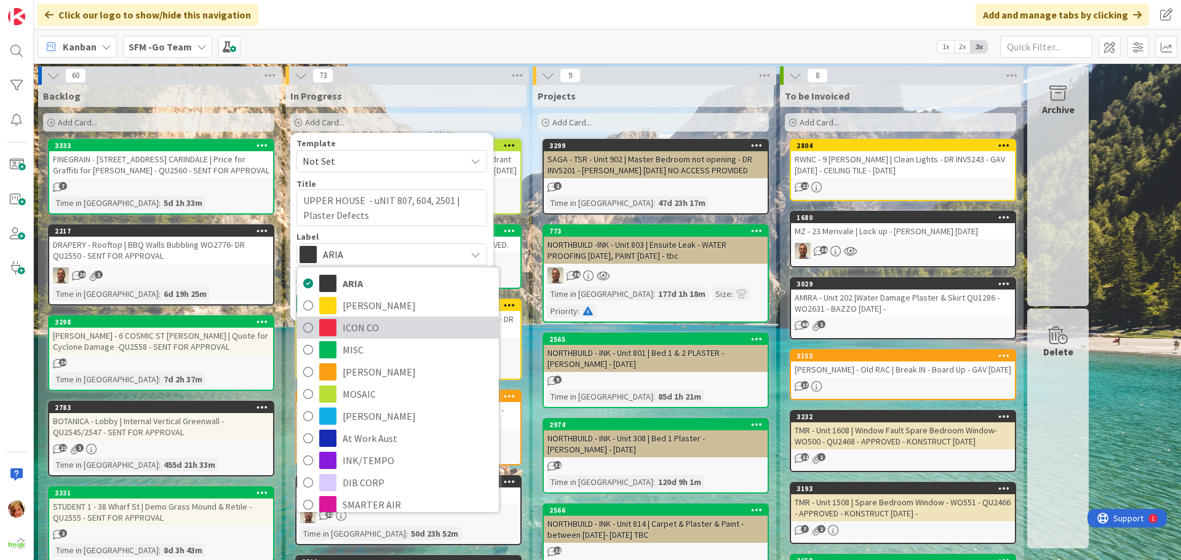
click at [345, 319] on span "ICON CO" at bounding box center [418, 328] width 150 height 18
type textarea "x"
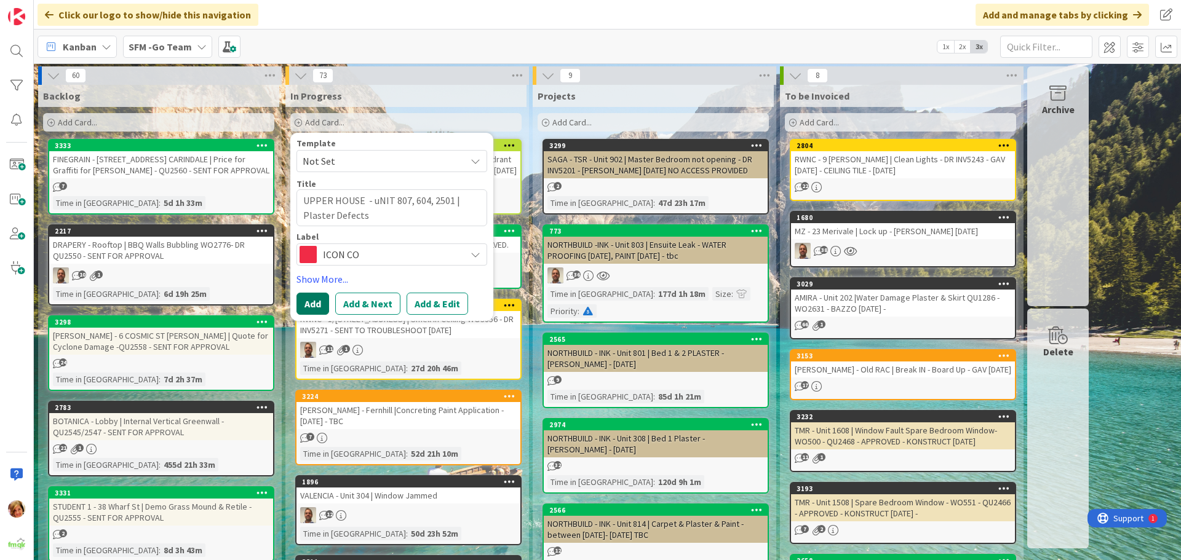
click at [314, 298] on button "Add" at bounding box center [312, 304] width 33 height 22
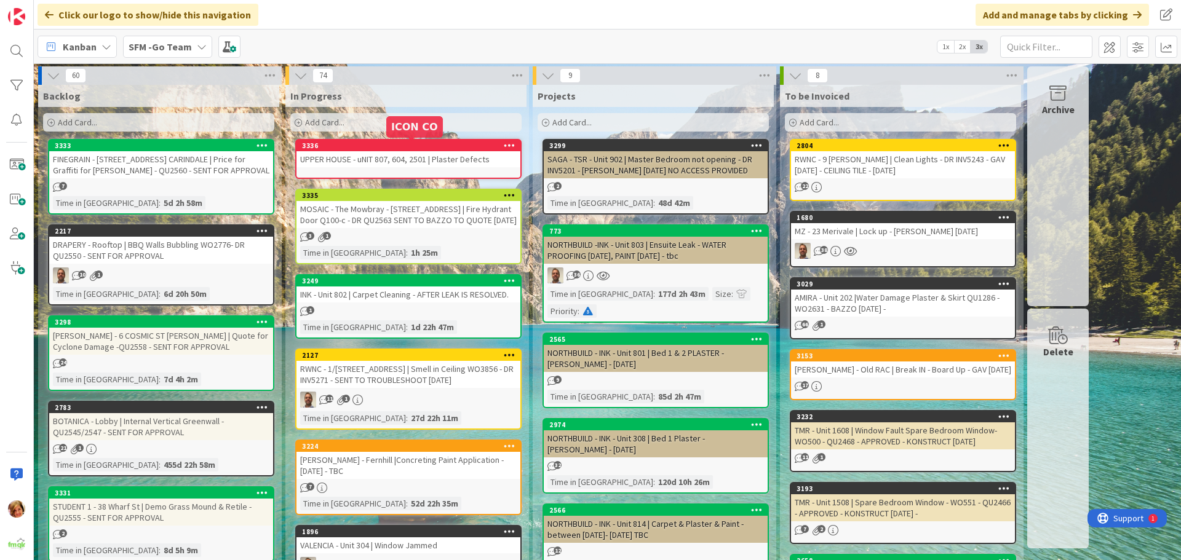
click at [416, 147] on div "3336" at bounding box center [411, 145] width 218 height 9
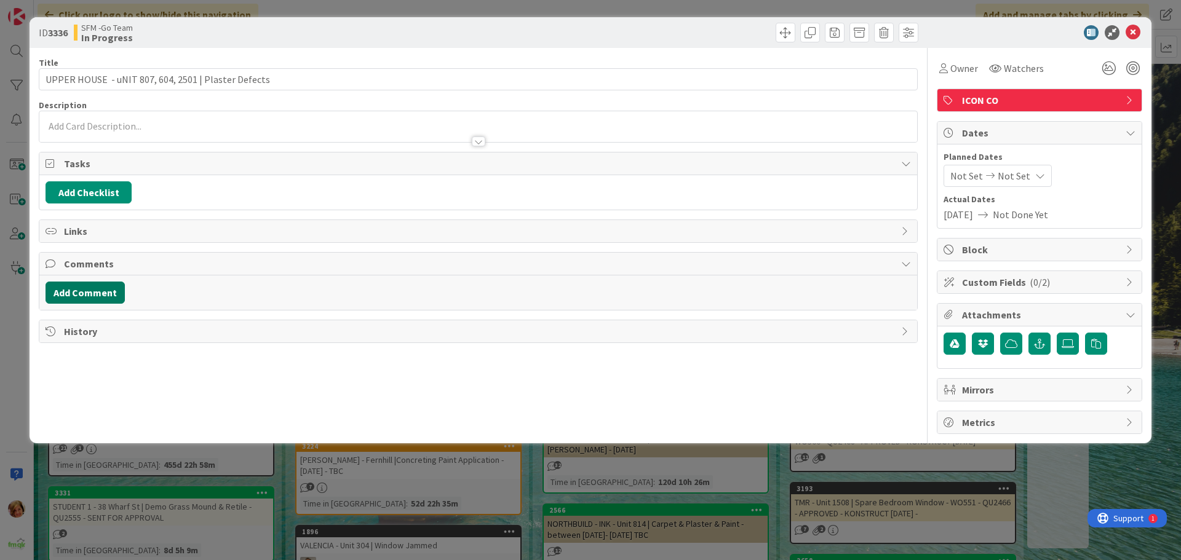
click at [86, 292] on button "Add Comment" at bounding box center [85, 293] width 79 height 22
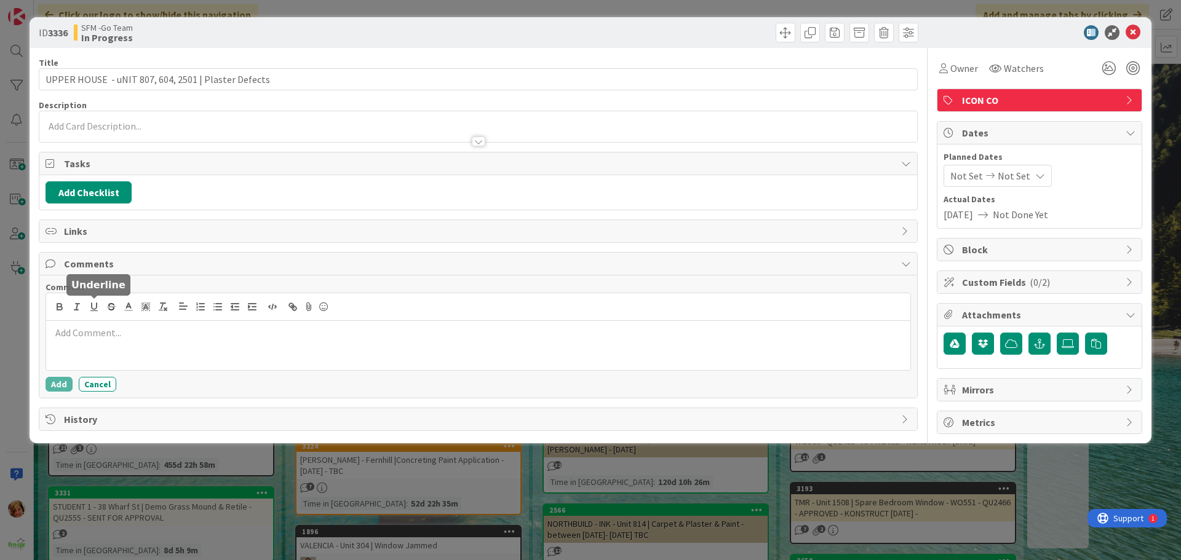
click at [103, 339] on p at bounding box center [478, 333] width 854 height 14
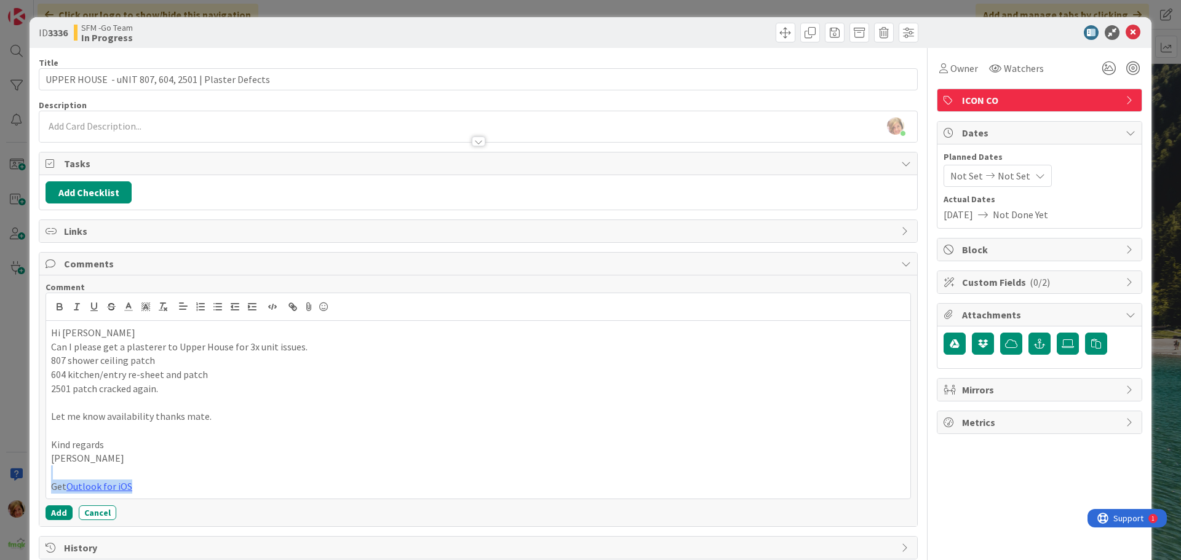
drag, startPoint x: 144, startPoint y: 485, endPoint x: 54, endPoint y: 475, distance: 90.9
click at [54, 475] on div "Hi [PERSON_NAME] I please get a plasterer to Upper House for 3x unit issues. 80…" at bounding box center [478, 410] width 864 height 178
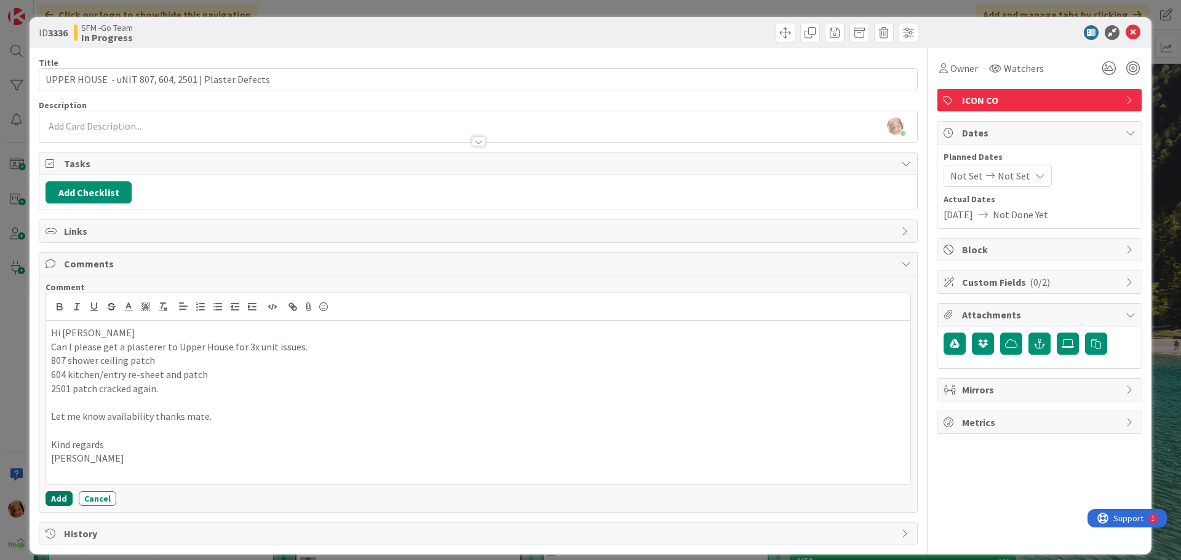
click at [56, 499] on button "Add" at bounding box center [59, 498] width 27 height 15
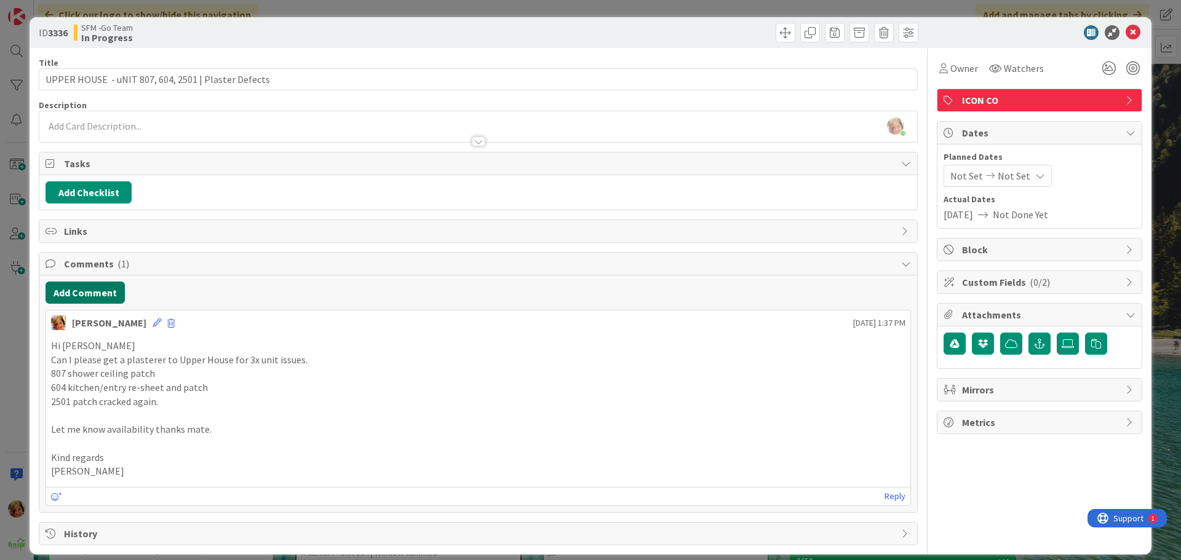
click at [81, 295] on button "Add Comment" at bounding box center [85, 293] width 79 height 22
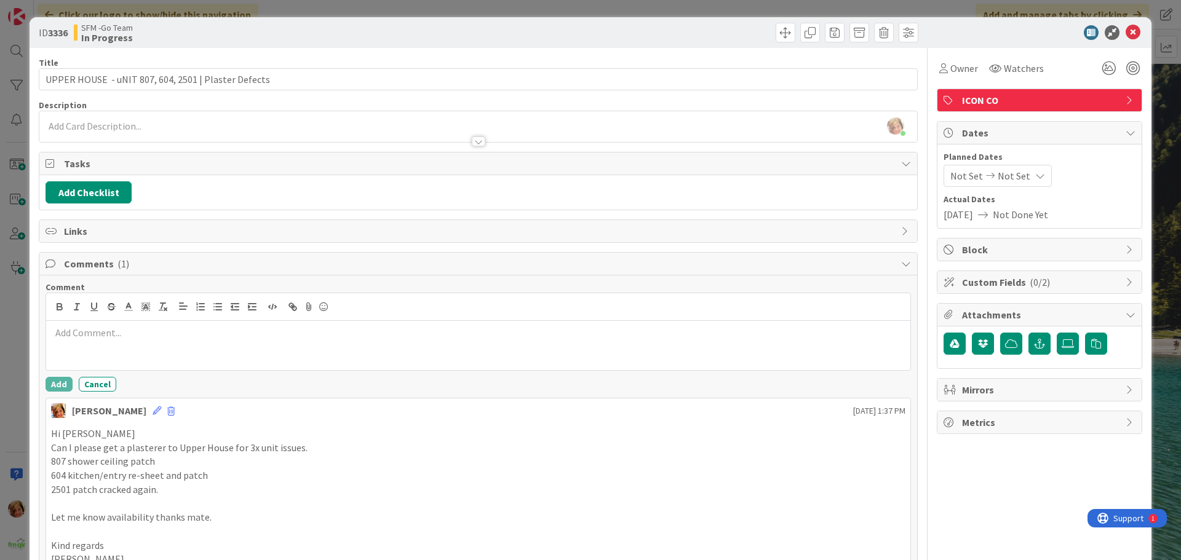
click at [105, 325] on div at bounding box center [478, 345] width 864 height 49
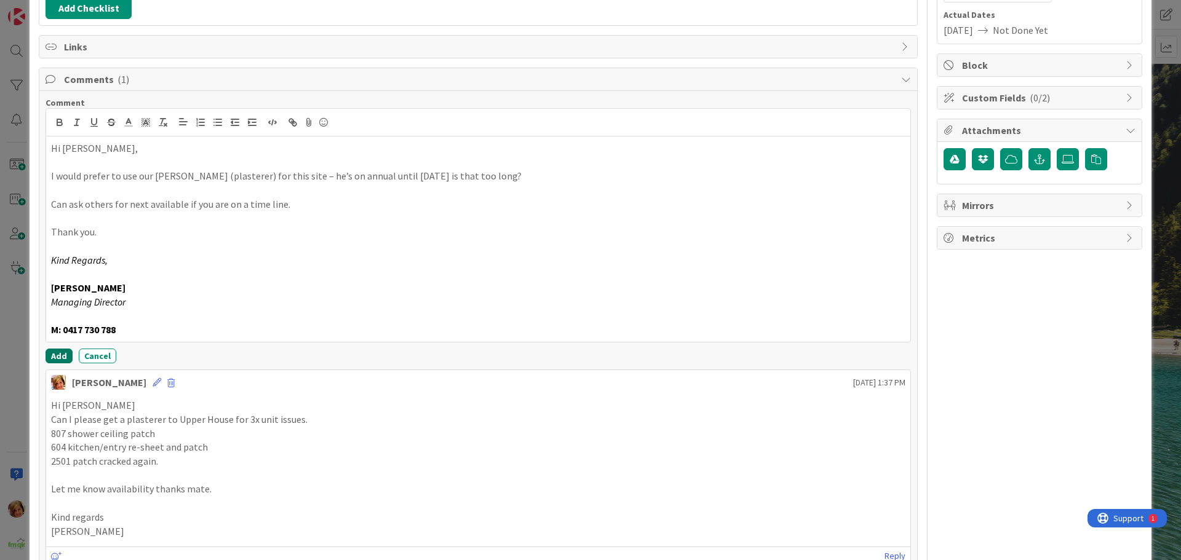
click at [54, 353] on button "Add" at bounding box center [59, 356] width 27 height 15
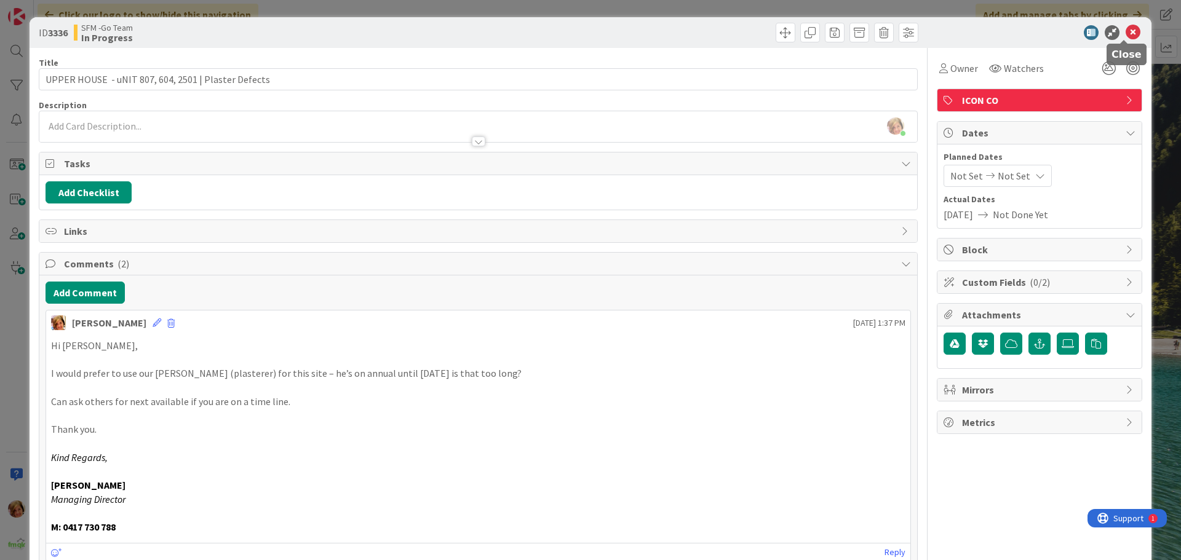
click at [1125, 34] on icon at bounding box center [1132, 32] width 15 height 15
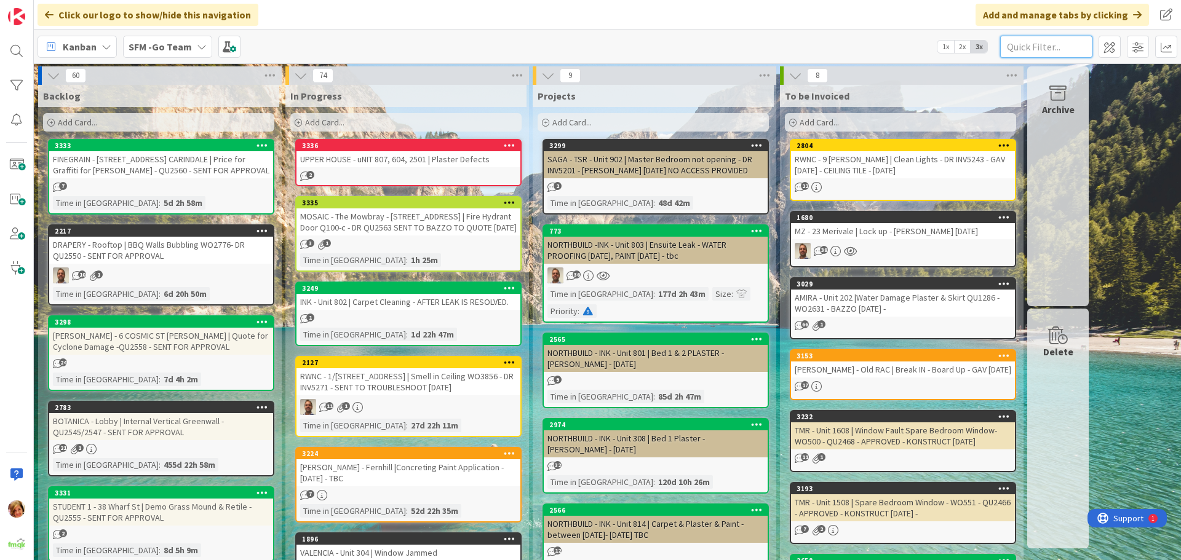
click at [1054, 46] on input "text" at bounding box center [1046, 47] width 92 height 22
type input "mosaic"
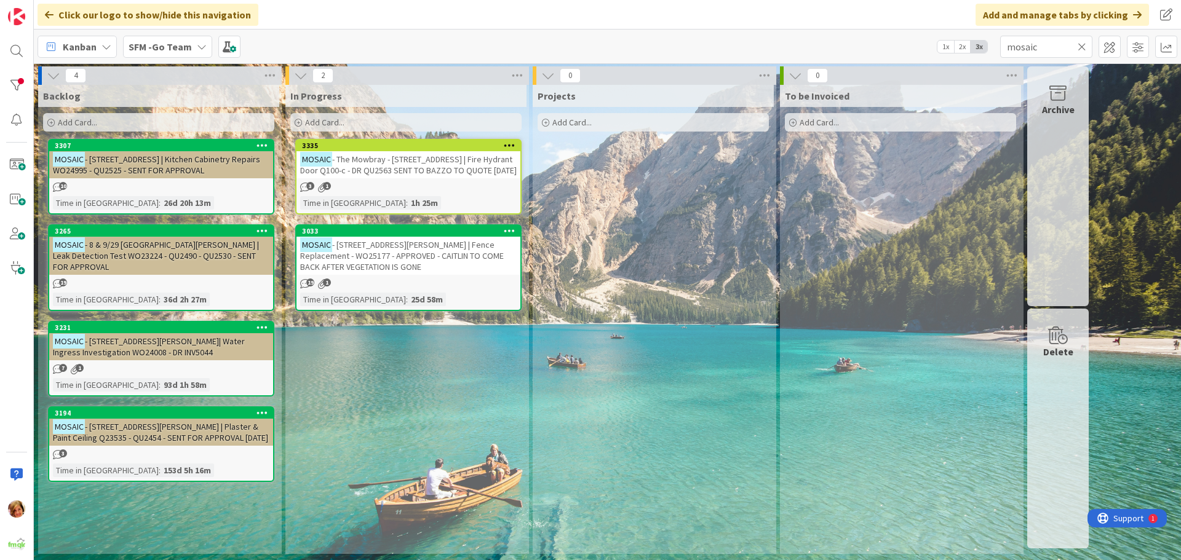
click at [382, 163] on span "- The Mowbray - [STREET_ADDRESS] | Fire Hydrant Door Q100-c - DR QU2563 SENT TO…" at bounding box center [408, 165] width 216 height 22
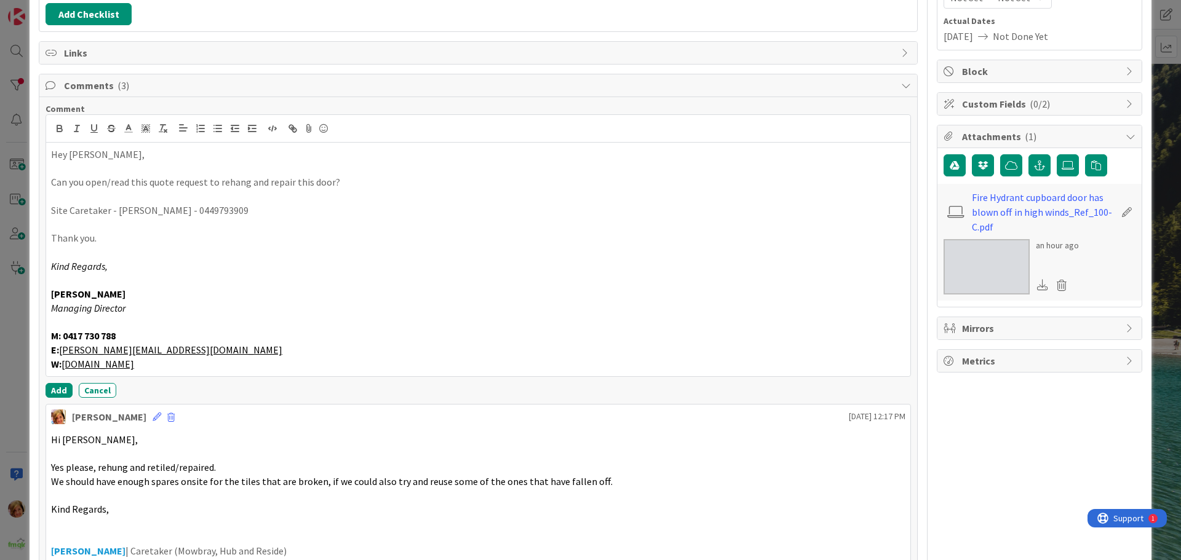
scroll to position [185, 0]
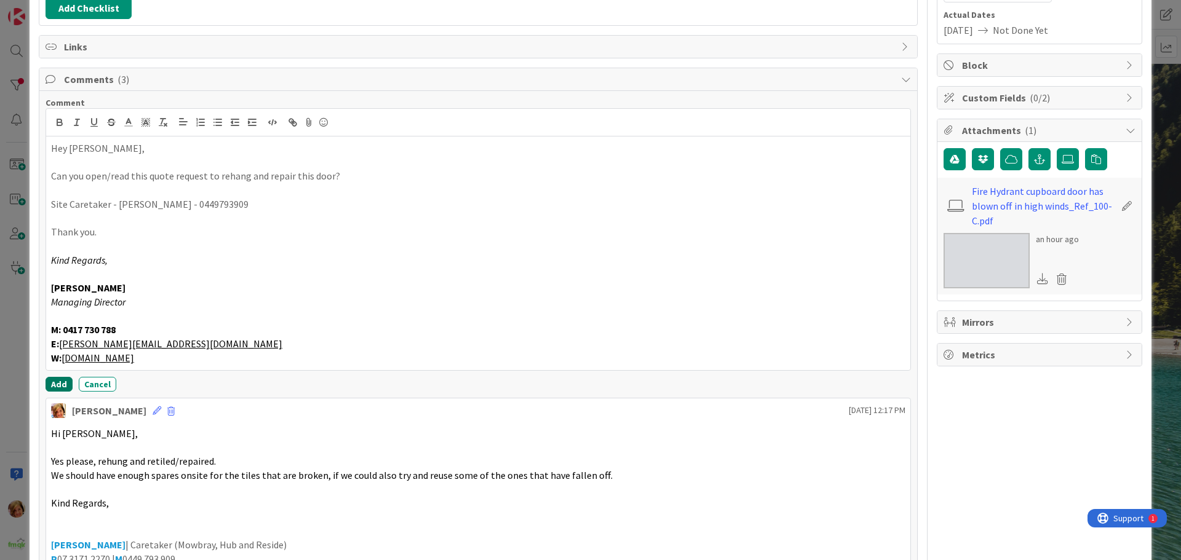
click at [52, 377] on div "Comment Hey [PERSON_NAME], Can you open/read this quote request to rehang and r…" at bounding box center [478, 244] width 865 height 295
click at [52, 383] on button "Add" at bounding box center [59, 384] width 27 height 15
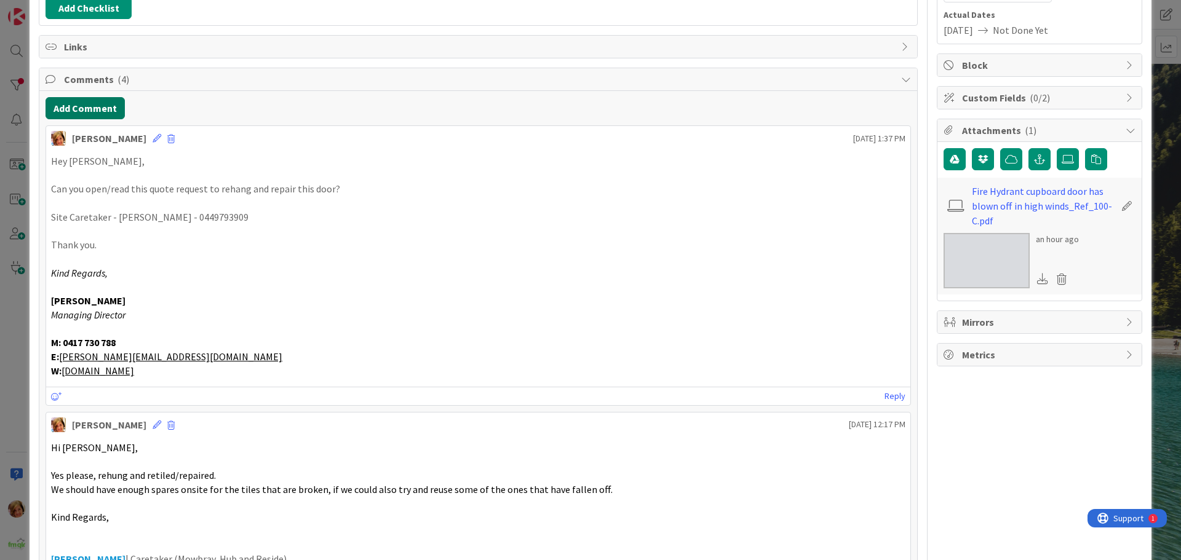
click at [90, 101] on button "Add Comment" at bounding box center [85, 108] width 79 height 22
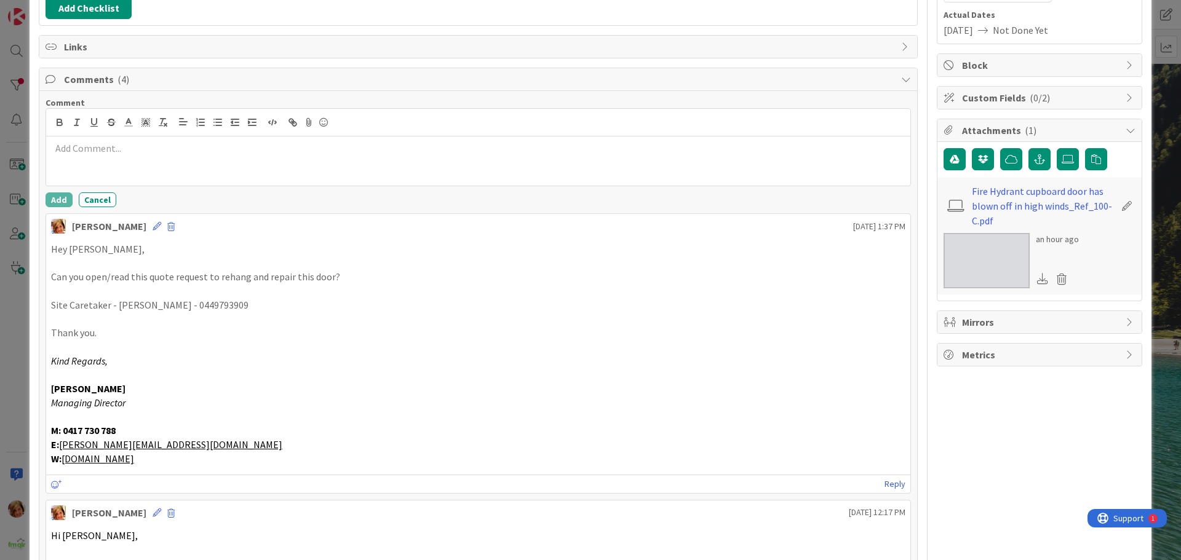
click at [121, 158] on div at bounding box center [478, 161] width 864 height 49
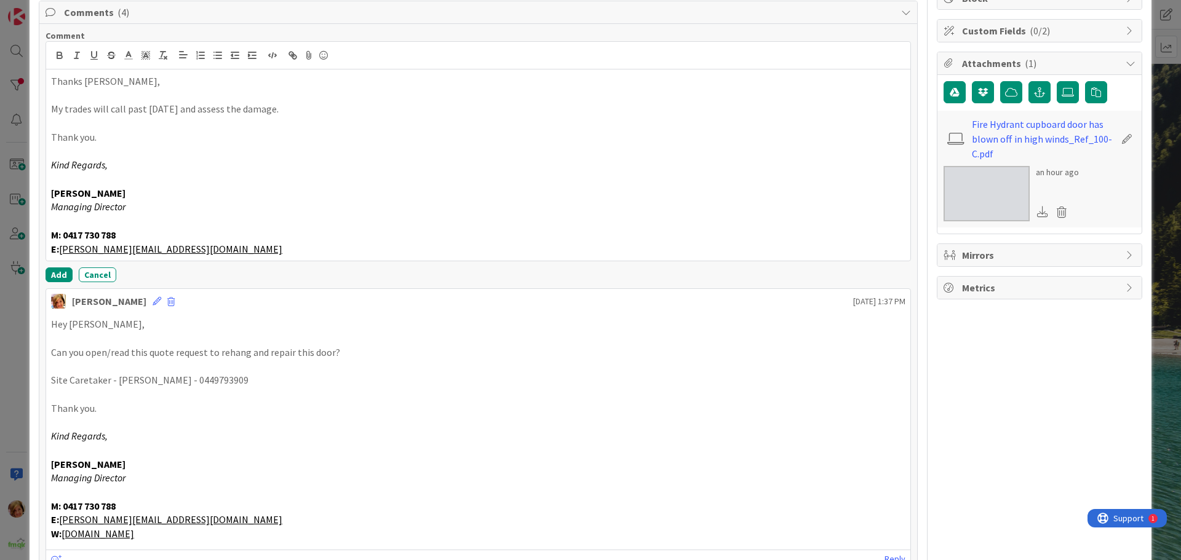
scroll to position [369, 0]
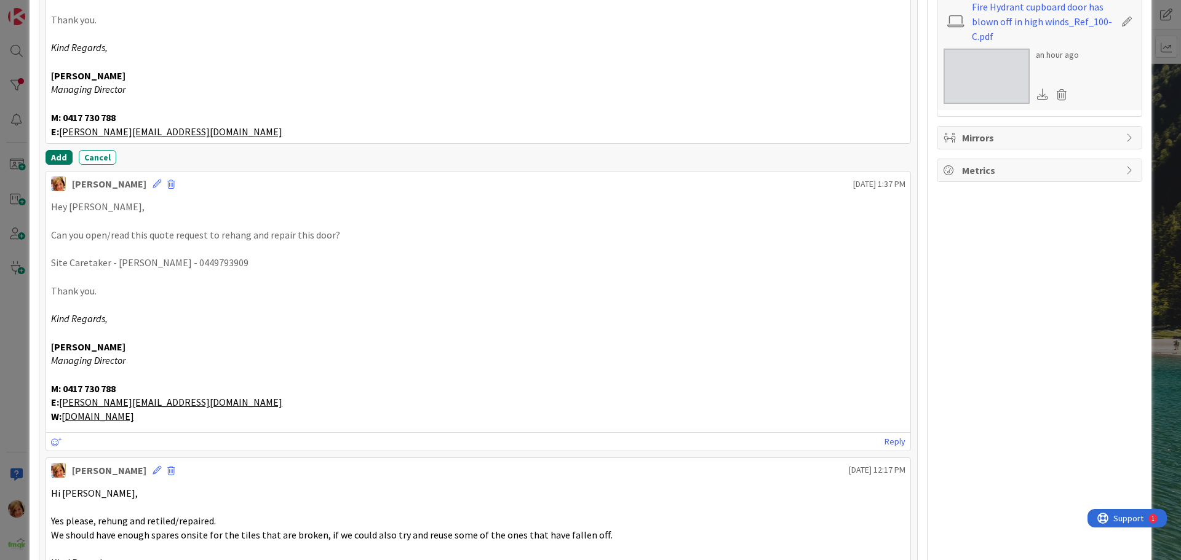
click at [49, 156] on button "Add" at bounding box center [59, 157] width 27 height 15
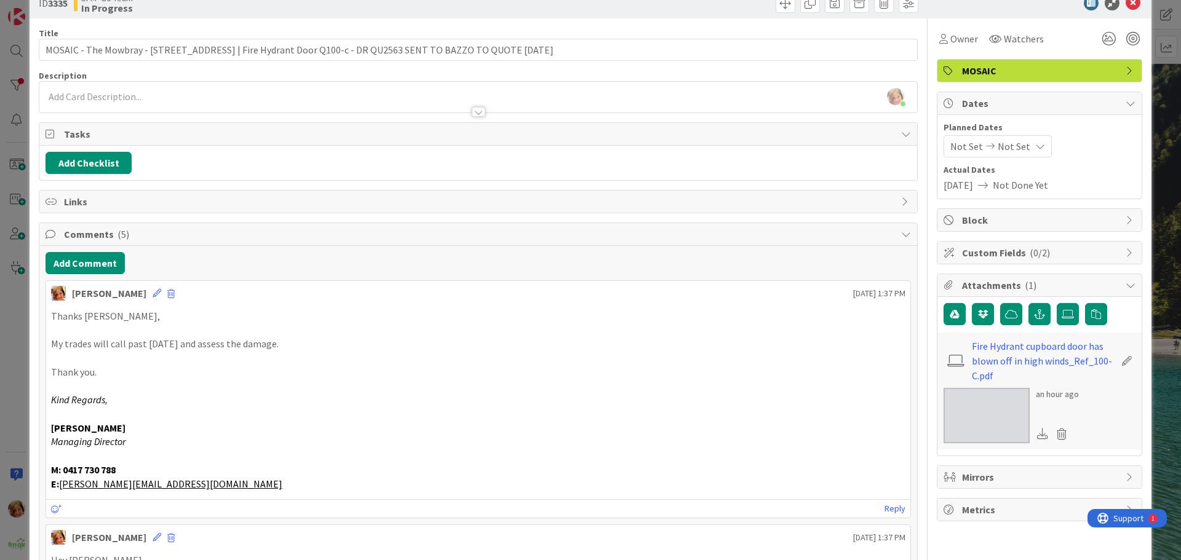
scroll to position [0, 0]
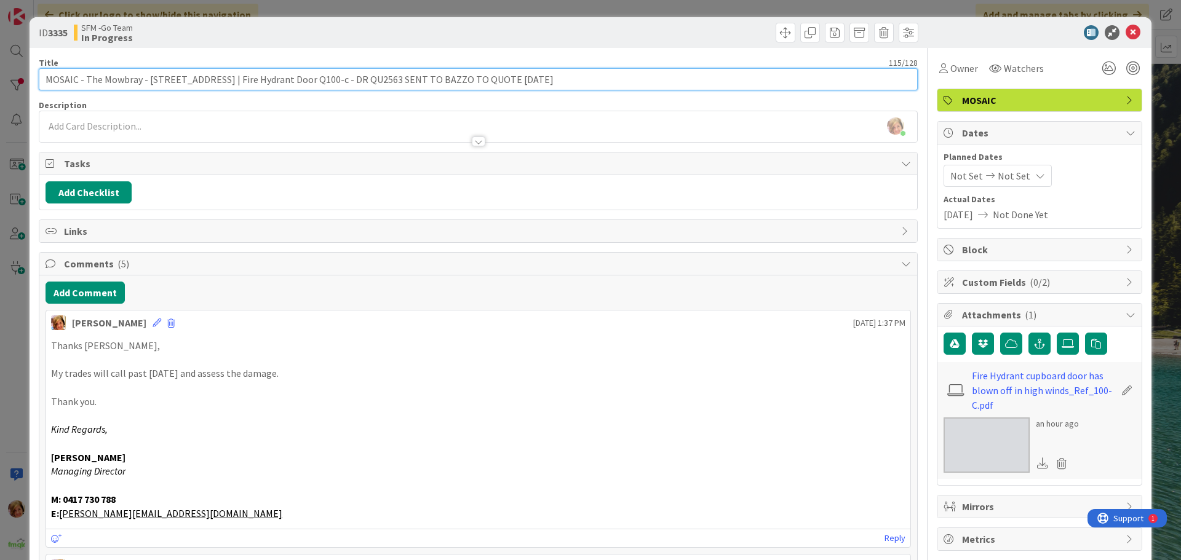
drag, startPoint x: 563, startPoint y: 78, endPoint x: 399, endPoint y: 82, distance: 164.3
click at [399, 82] on input "MOSAIC - The Mowbray - [STREET_ADDRESS] | Fire Hydrant Door Q100-c - DR QU2563 …" at bounding box center [478, 79] width 879 height 22
type input "MOSAIC - The Mowbray - [STREET_ADDRESS] | Fire Hydrant Door Q100-c - DR QU2563 …"
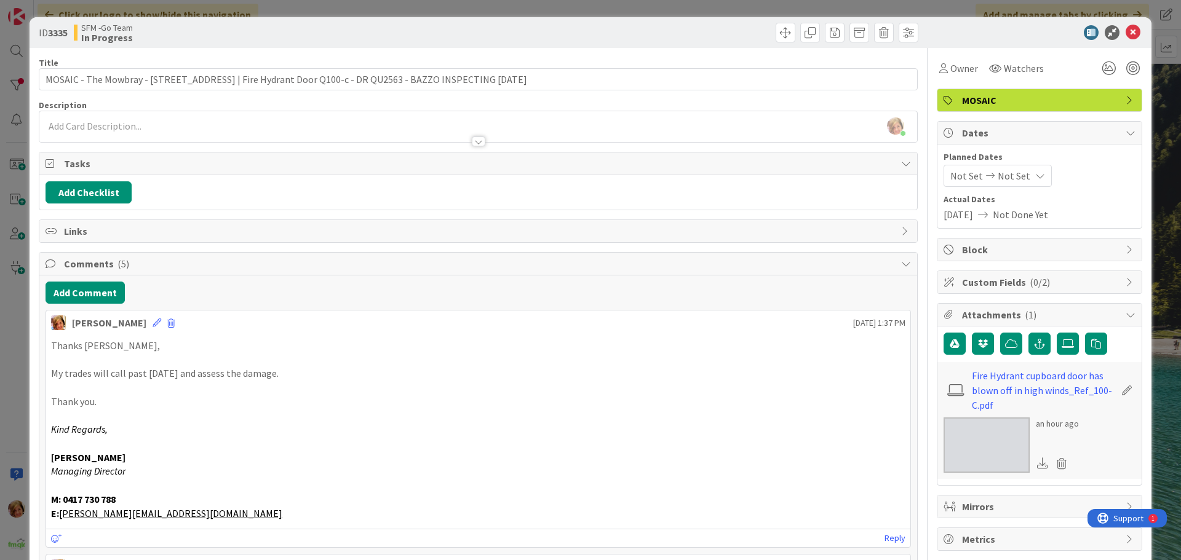
click at [602, 35] on div at bounding box center [700, 33] width 437 height 20
click at [1125, 33] on icon at bounding box center [1132, 32] width 15 height 15
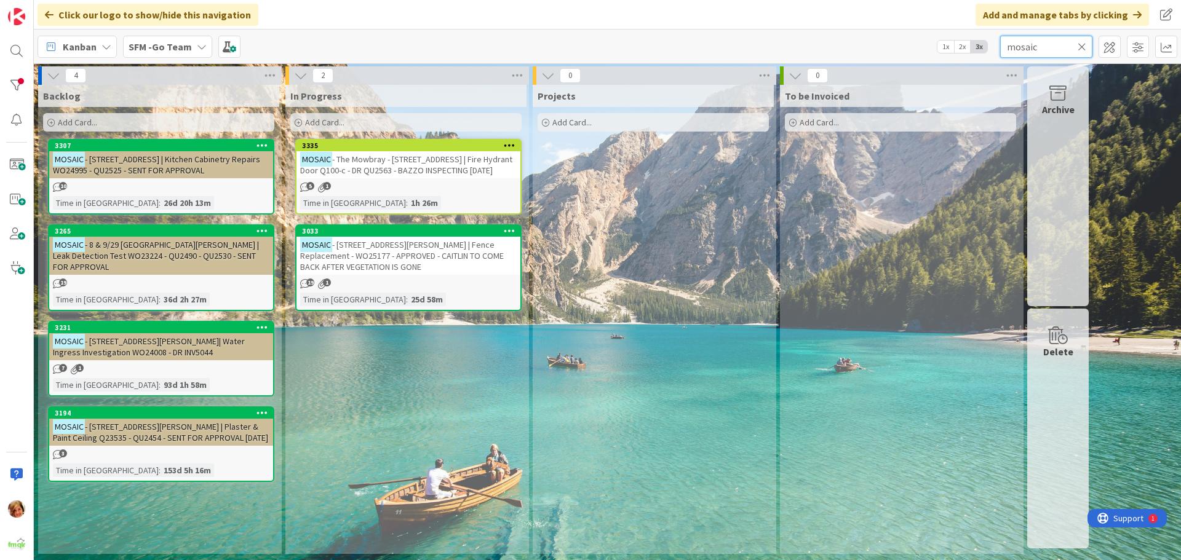
click at [1043, 49] on input "mosaic" at bounding box center [1046, 47] width 92 height 22
type input "m"
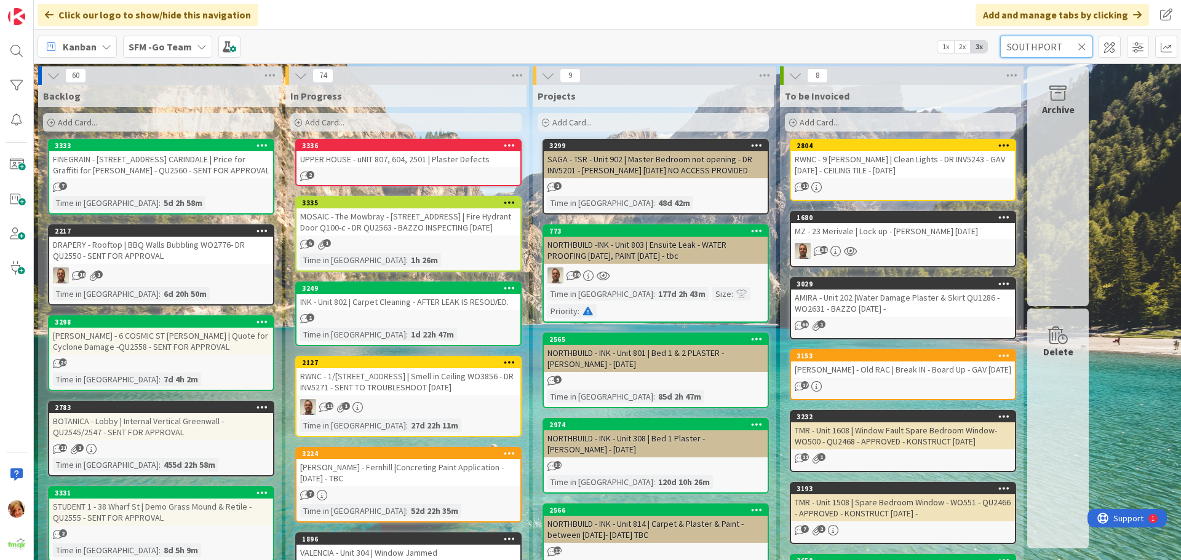
type input "SOUTHPORT"
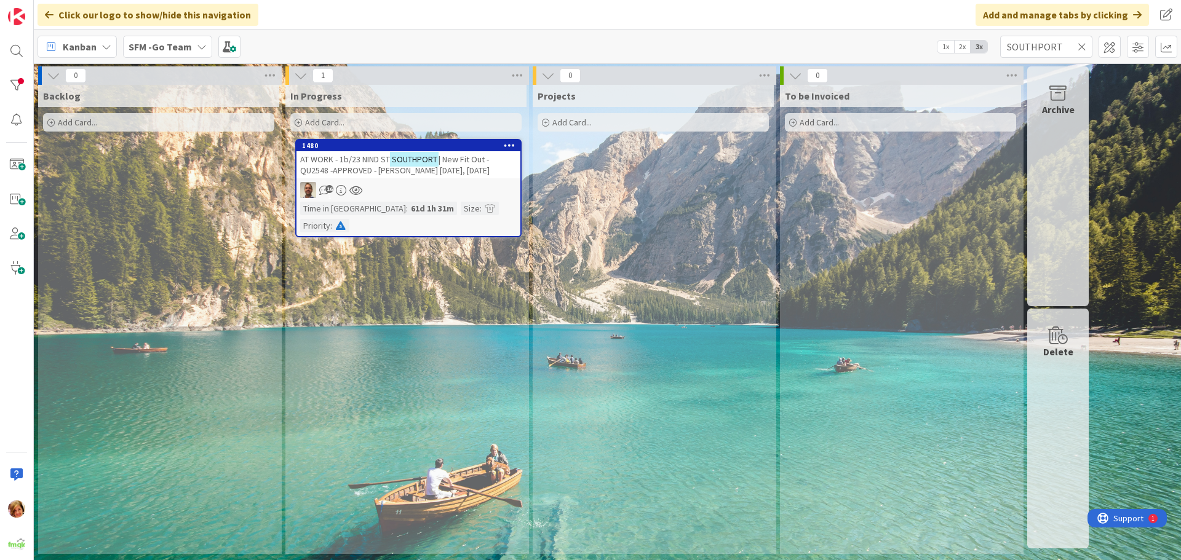
click at [368, 161] on span "AT WORK - 1b/23 NIND ST" at bounding box center [345, 159] width 90 height 11
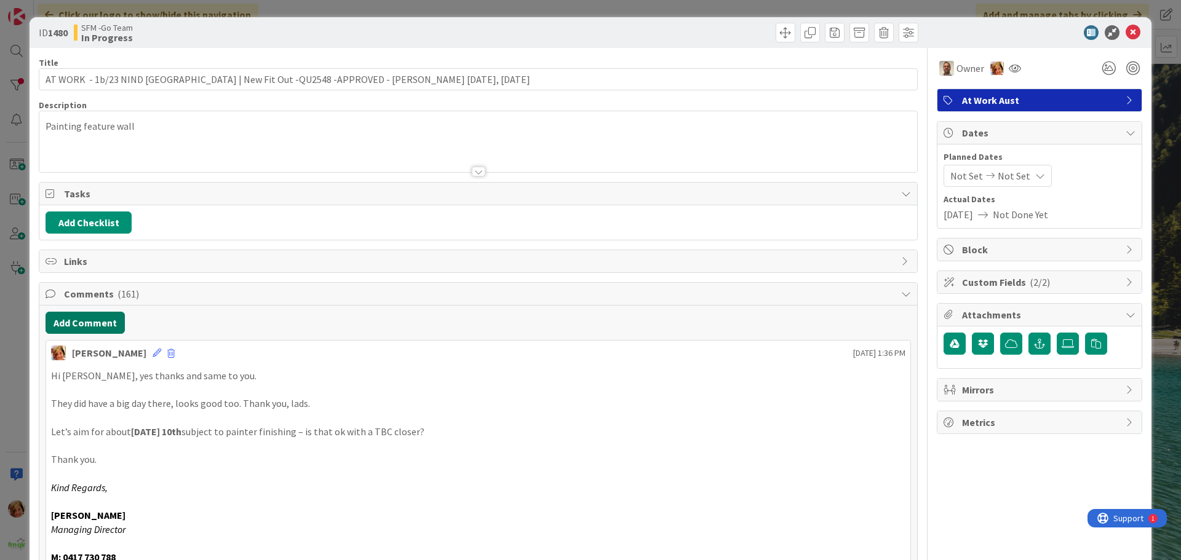
click at [74, 320] on button "Add Comment" at bounding box center [85, 323] width 79 height 22
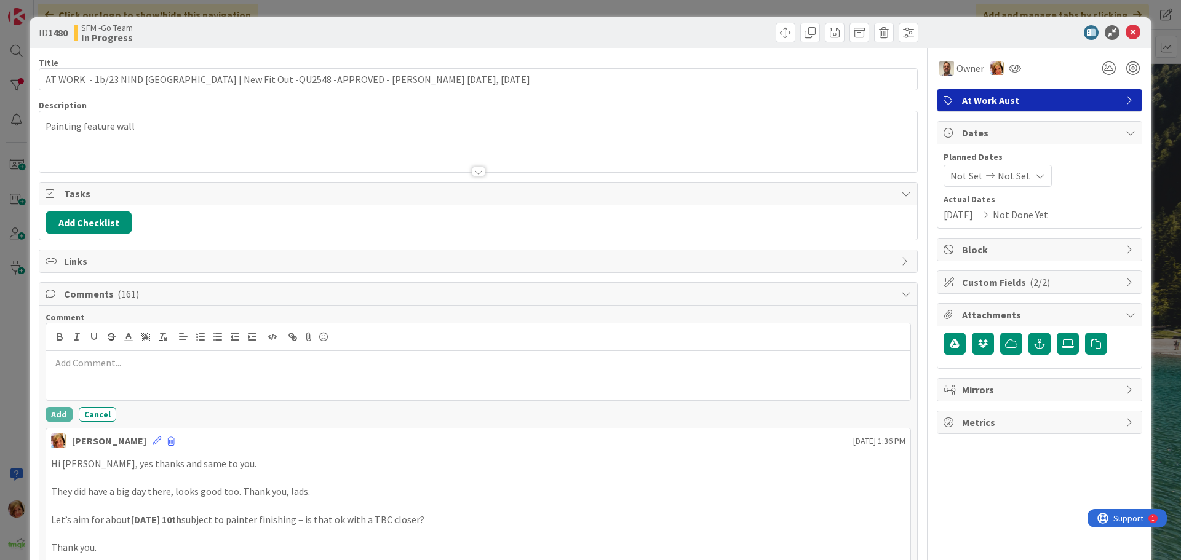
click at [139, 368] on p at bounding box center [478, 363] width 854 height 14
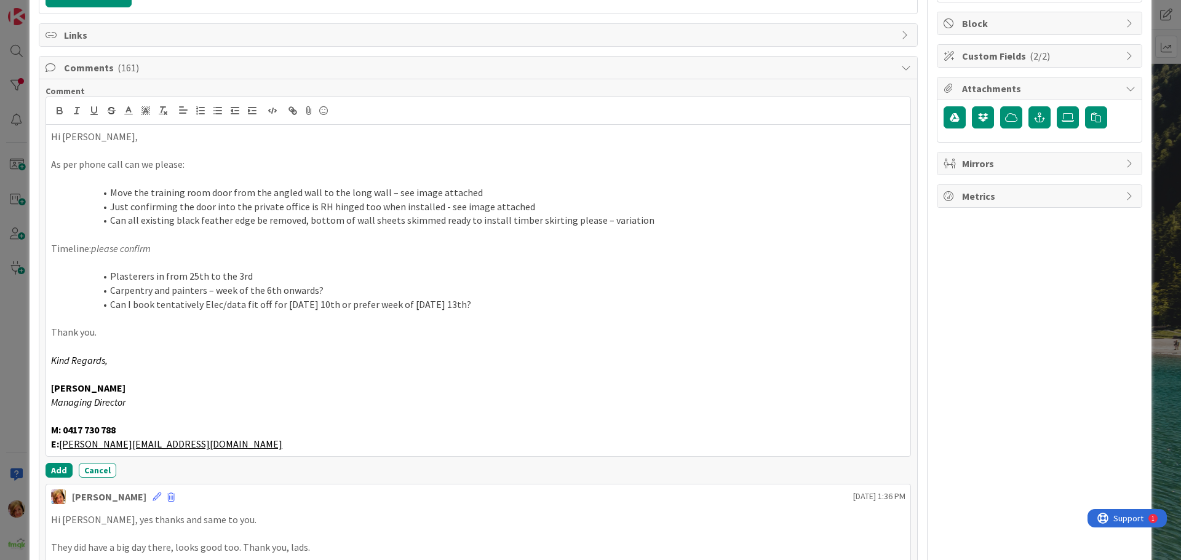
scroll to position [239, 0]
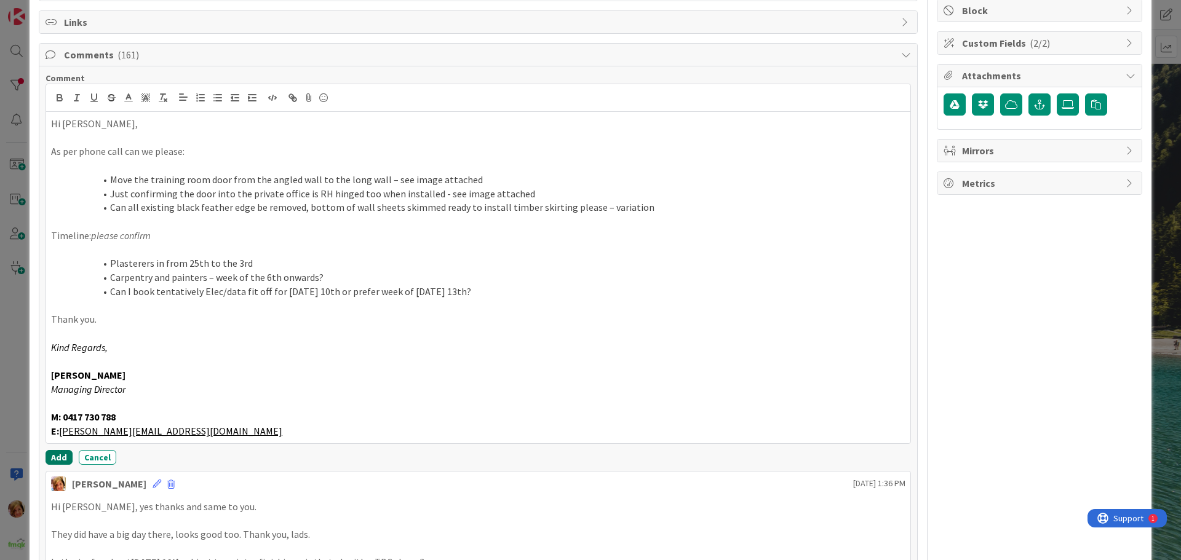
click at [57, 459] on button "Add" at bounding box center [59, 457] width 27 height 15
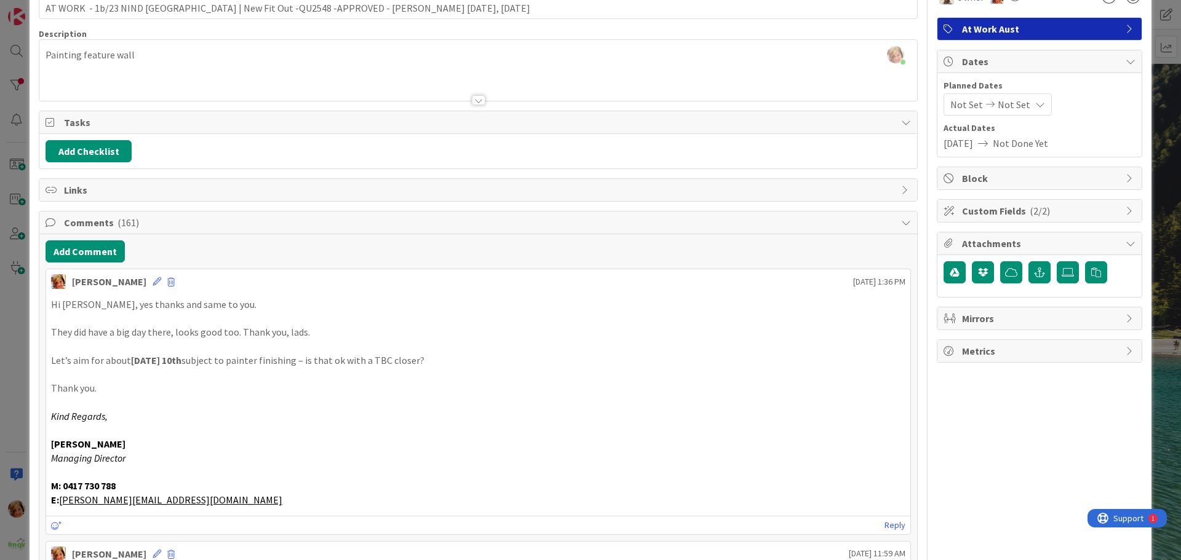
scroll to position [0, 0]
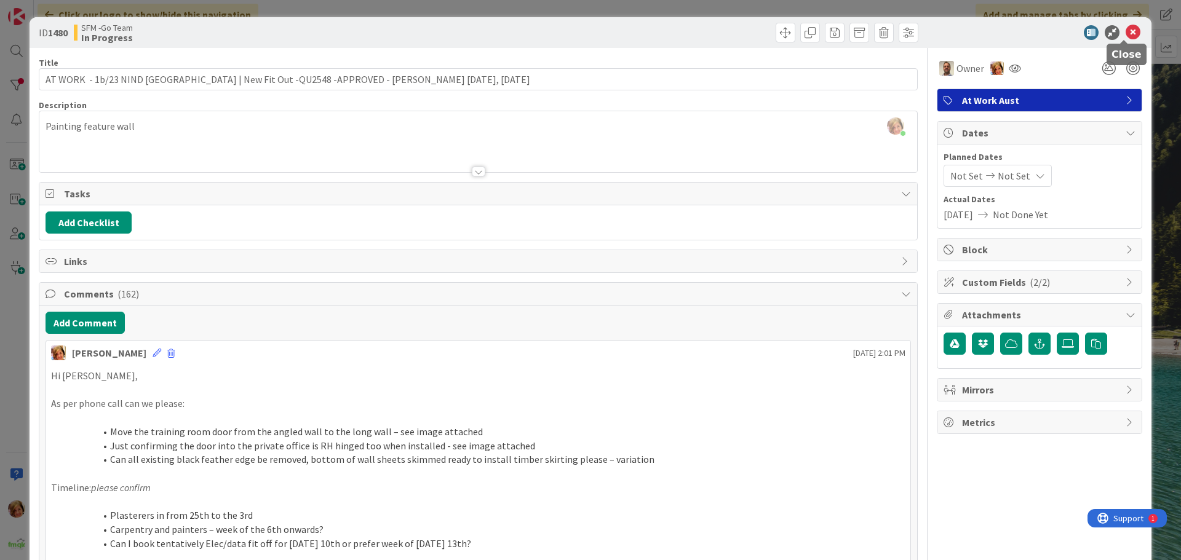
click at [1125, 30] on icon at bounding box center [1132, 32] width 15 height 15
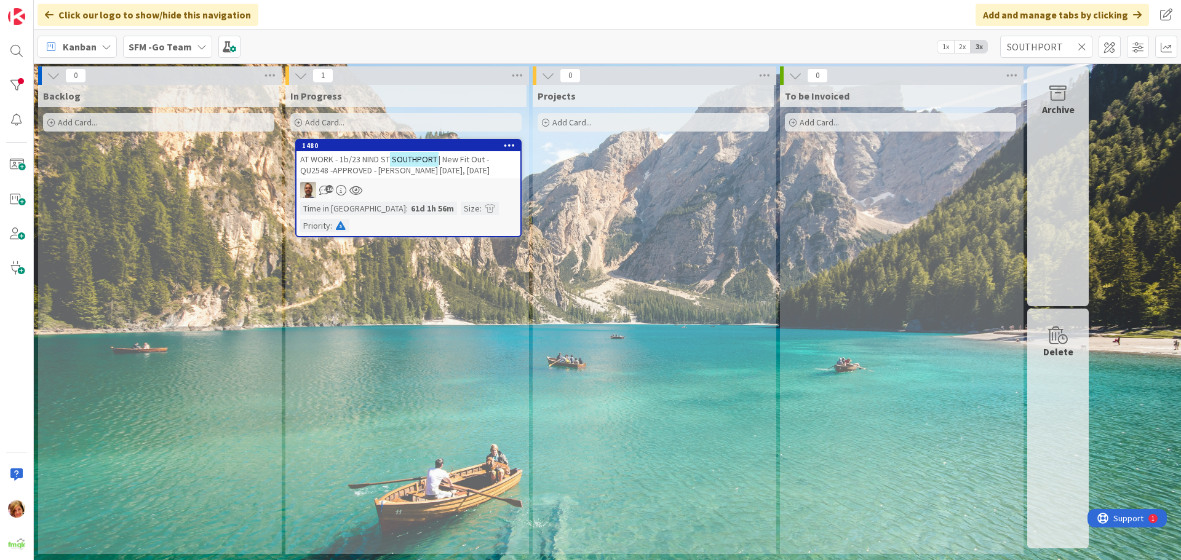
click at [1084, 46] on icon at bounding box center [1082, 46] width 9 height 11
click at [1079, 45] on input "text" at bounding box center [1046, 47] width 92 height 22
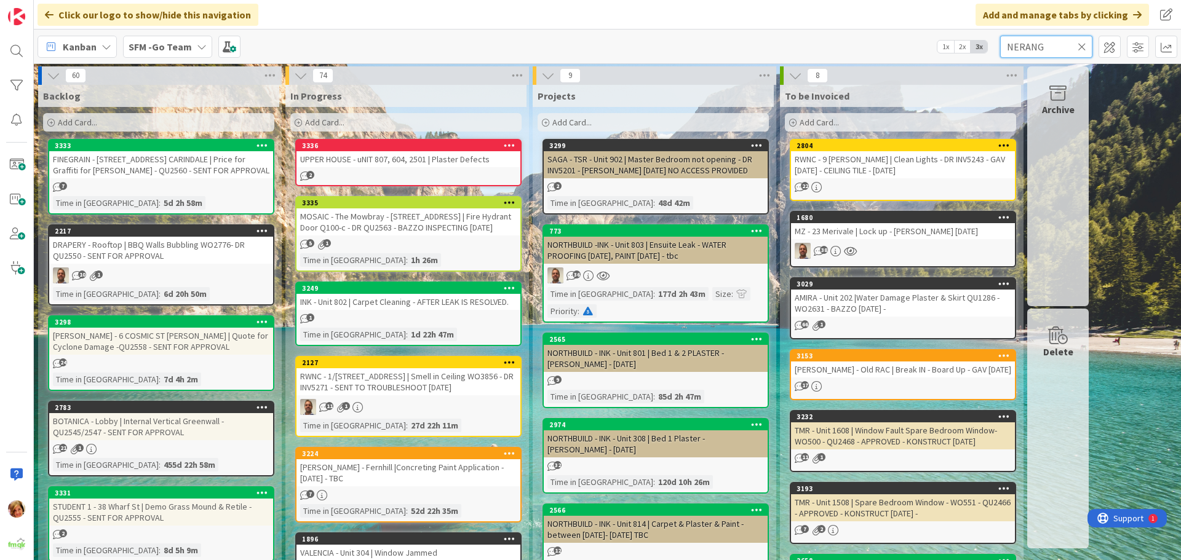
type input "NERANG"
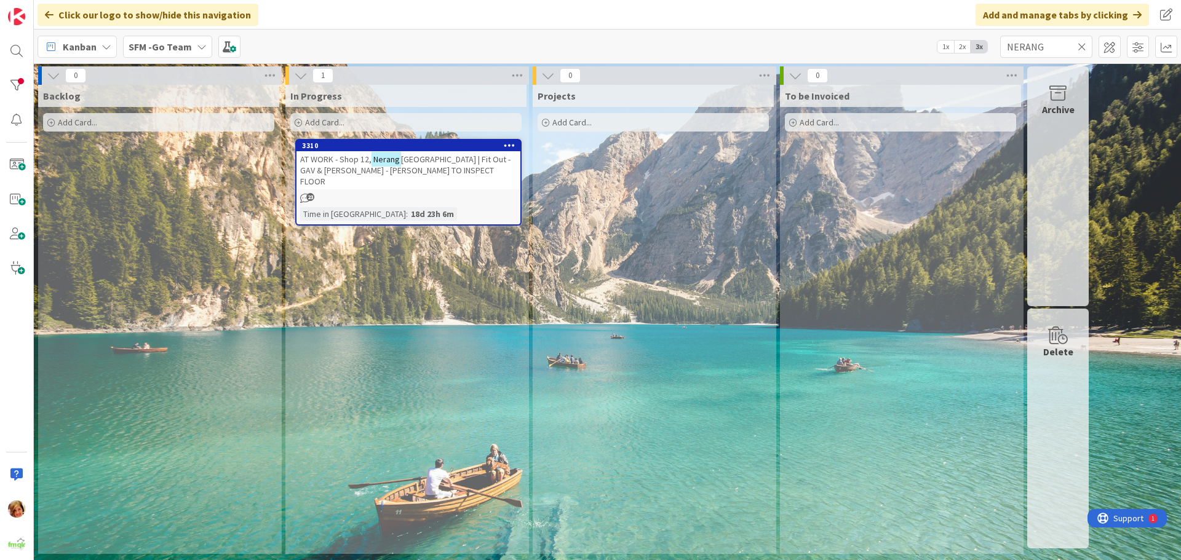
click at [453, 156] on span "[GEOGRAPHIC_DATA] | Fit Out - GAV & [PERSON_NAME] - [PERSON_NAME] TO INSPECT FL…" at bounding box center [405, 170] width 210 height 33
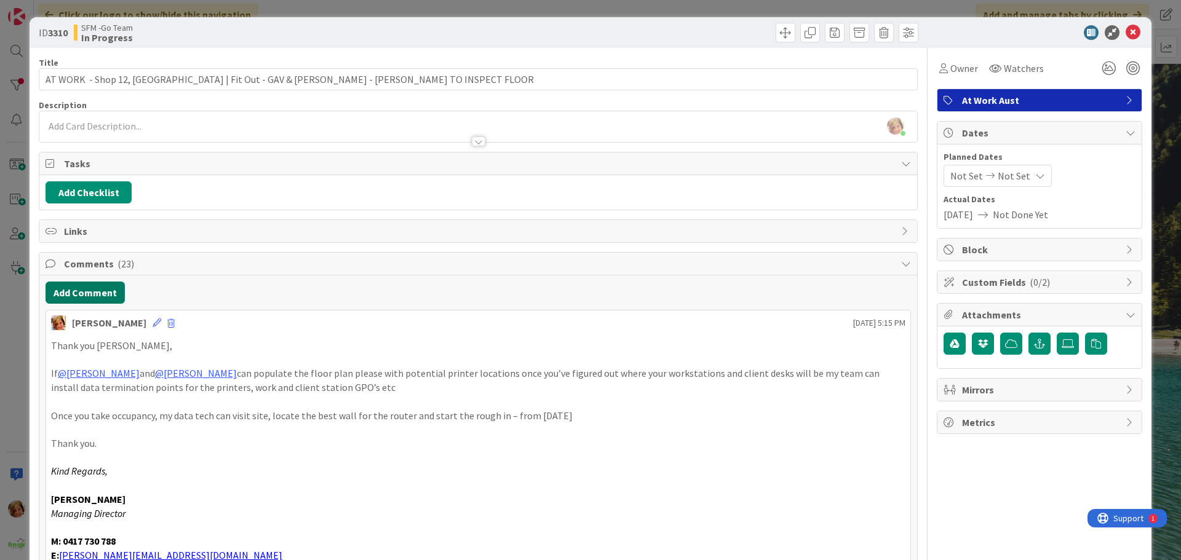
click at [84, 293] on button "Add Comment" at bounding box center [85, 293] width 79 height 22
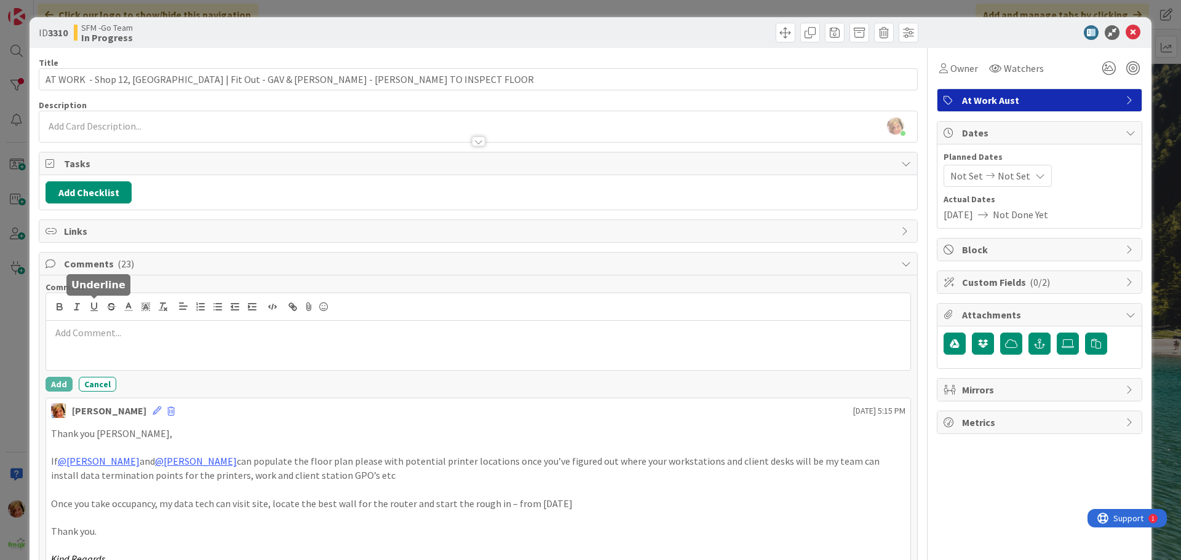
click at [133, 325] on div at bounding box center [478, 345] width 864 height 49
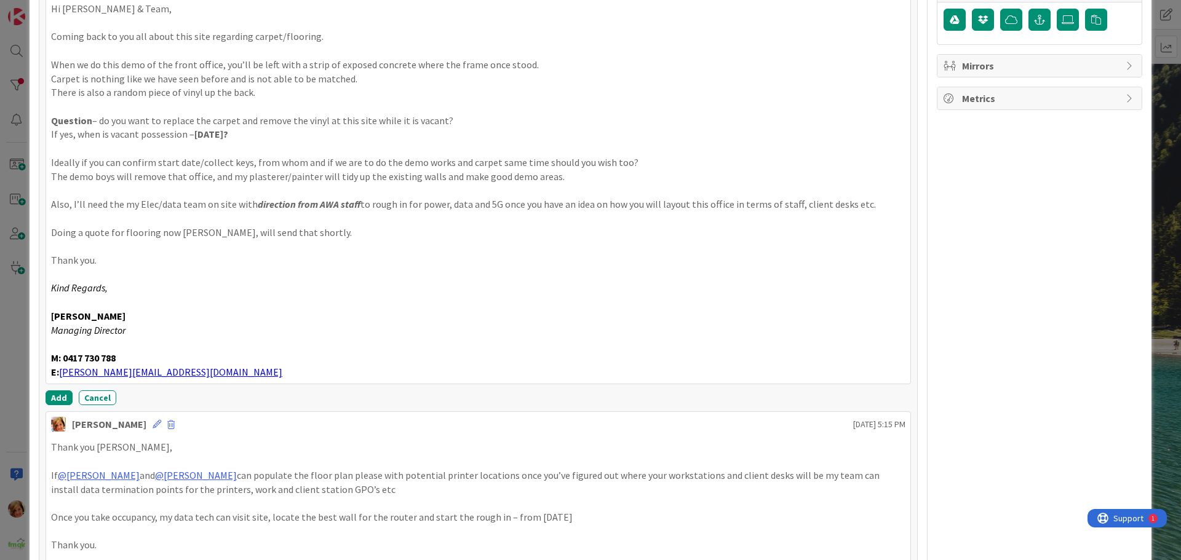
scroll to position [327, 0]
click at [56, 392] on button "Add" at bounding box center [59, 395] width 27 height 15
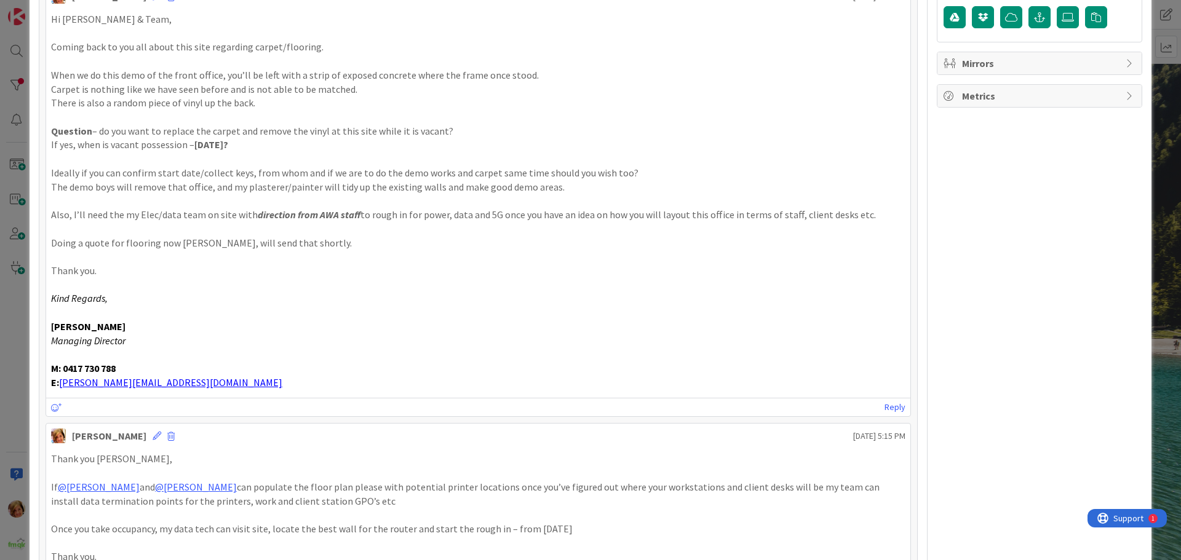
scroll to position [0, 0]
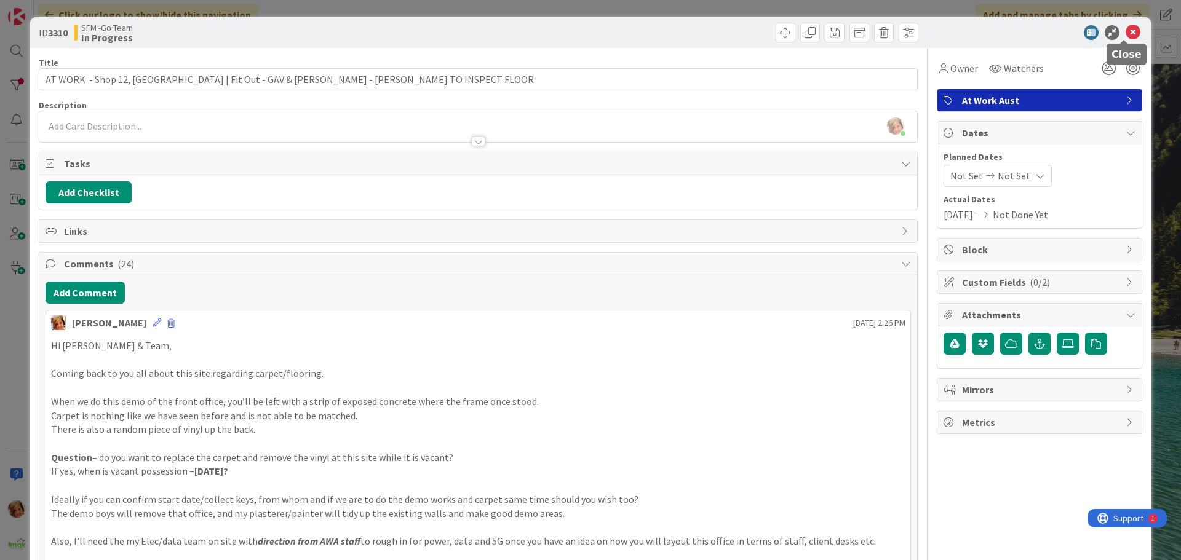
click at [1125, 31] on icon at bounding box center [1132, 32] width 15 height 15
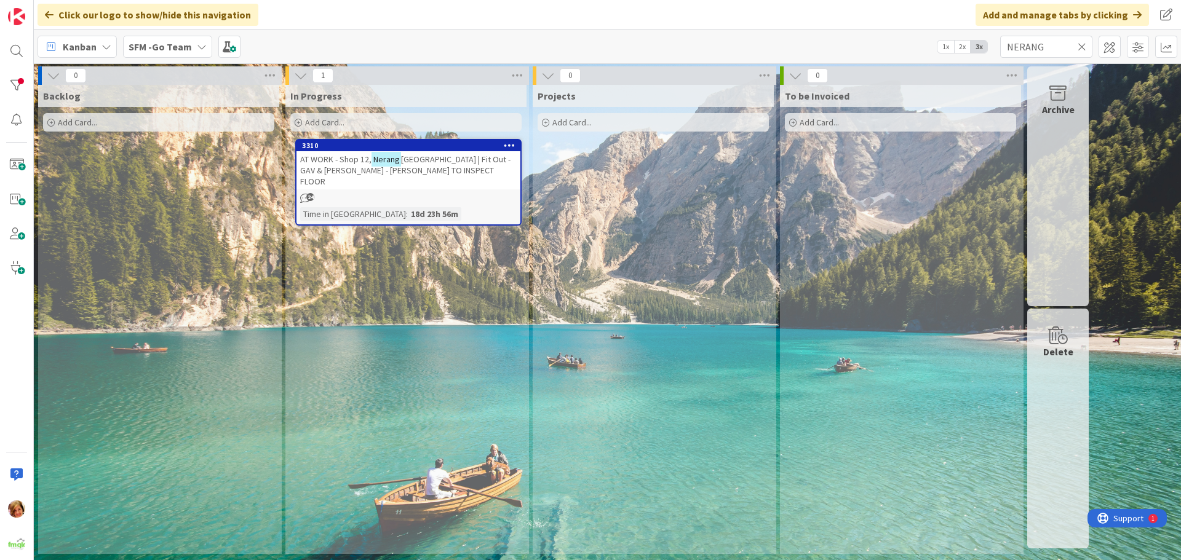
click at [1081, 43] on icon at bounding box center [1082, 46] width 9 height 11
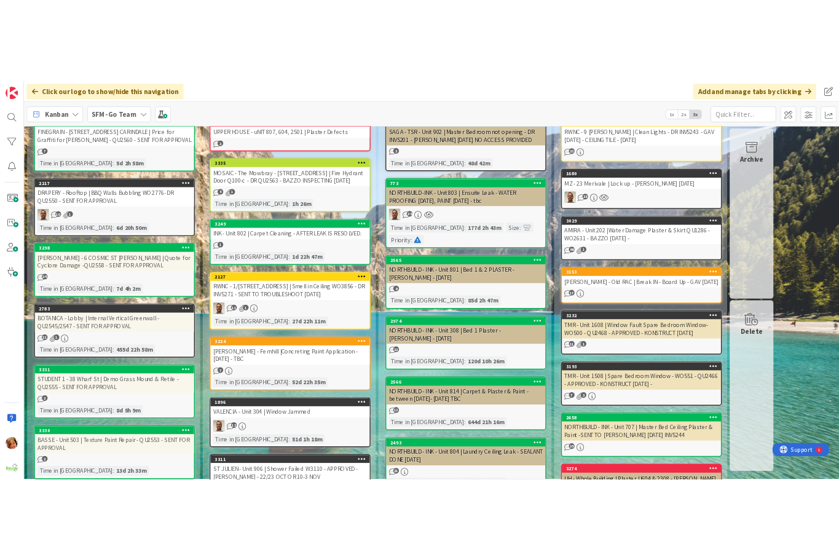
scroll to position [185, 0]
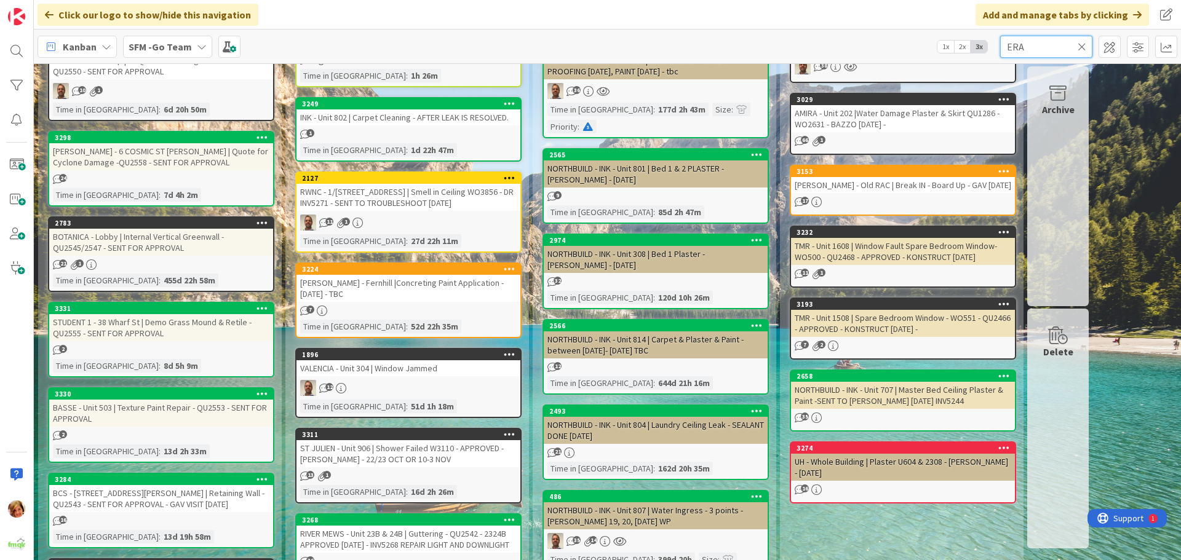
type input "ERA"
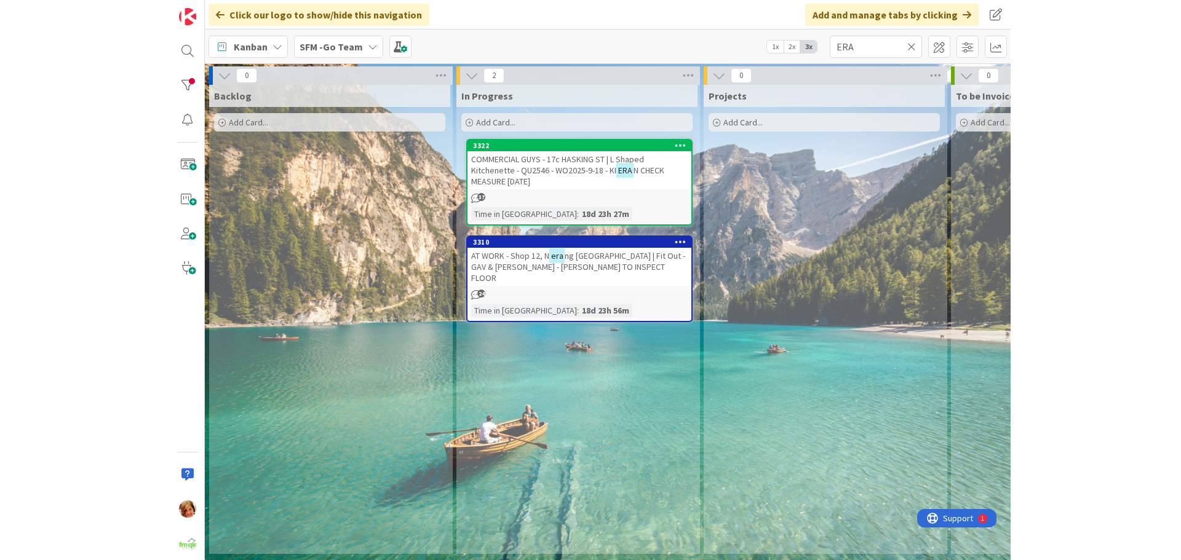
scroll to position [0, 0]
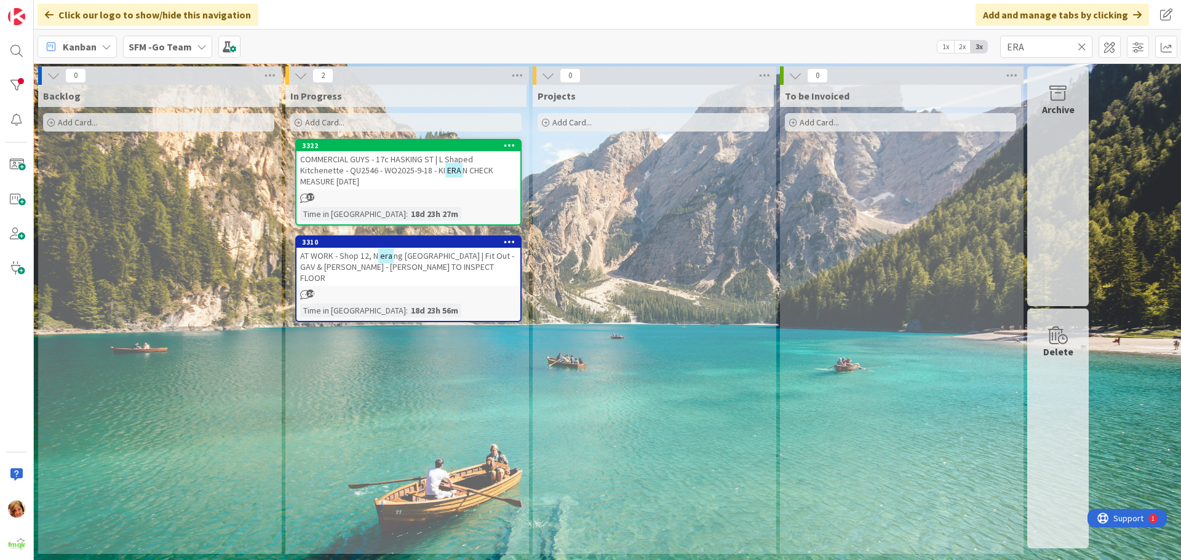
click at [422, 250] on span "ng [GEOGRAPHIC_DATA] | Fit Out - GAV & [PERSON_NAME] - [PERSON_NAME] TO INSPECT…" at bounding box center [407, 266] width 214 height 33
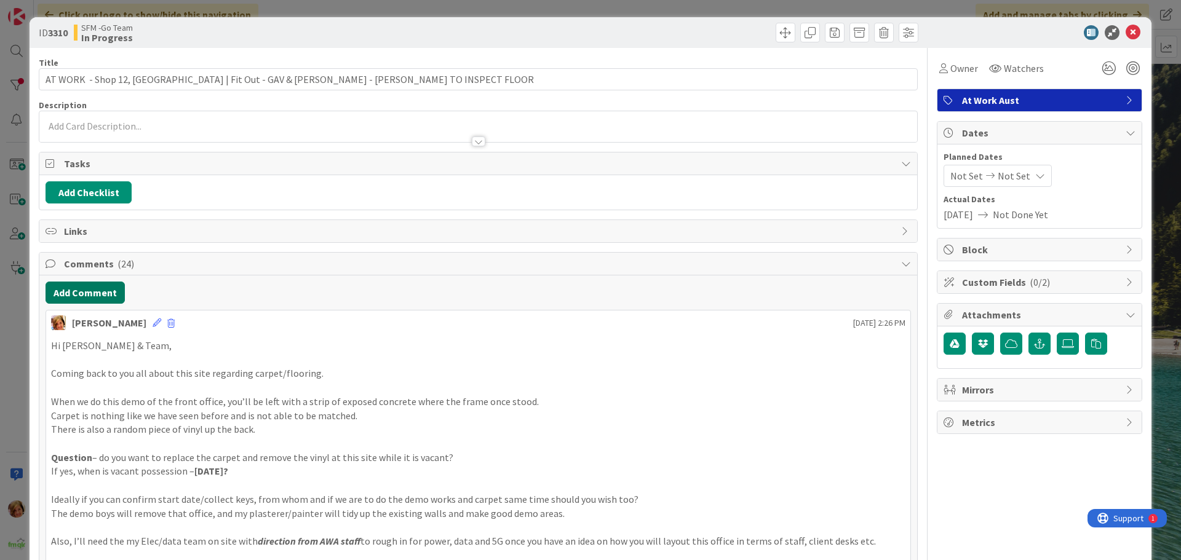
click at [62, 292] on button "Add Comment" at bounding box center [85, 293] width 79 height 22
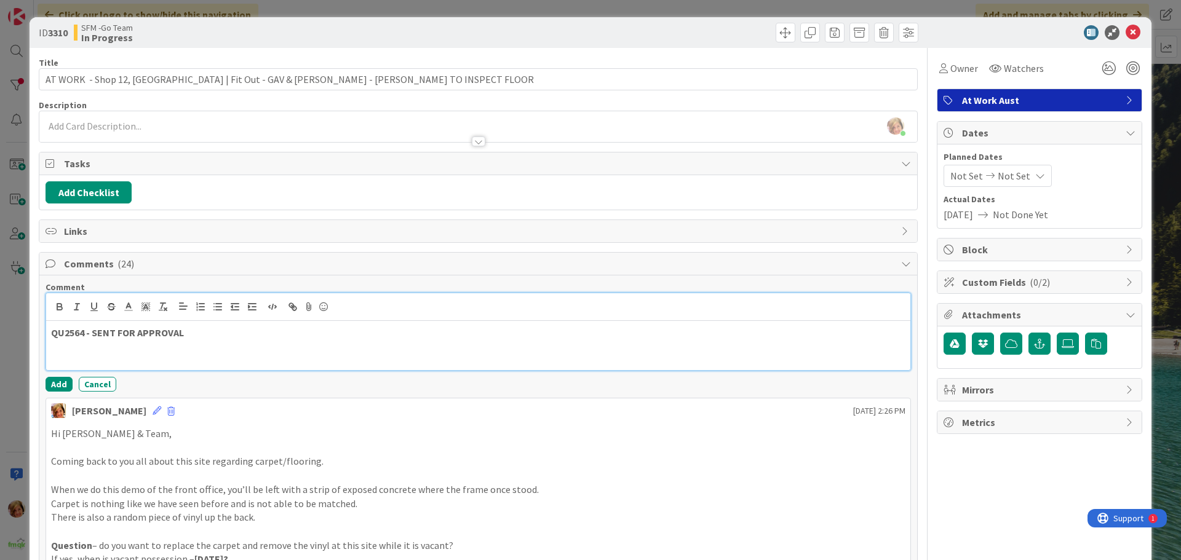
click at [227, 335] on p "QU2564 - SENT FOR APPROVAL" at bounding box center [478, 333] width 854 height 14
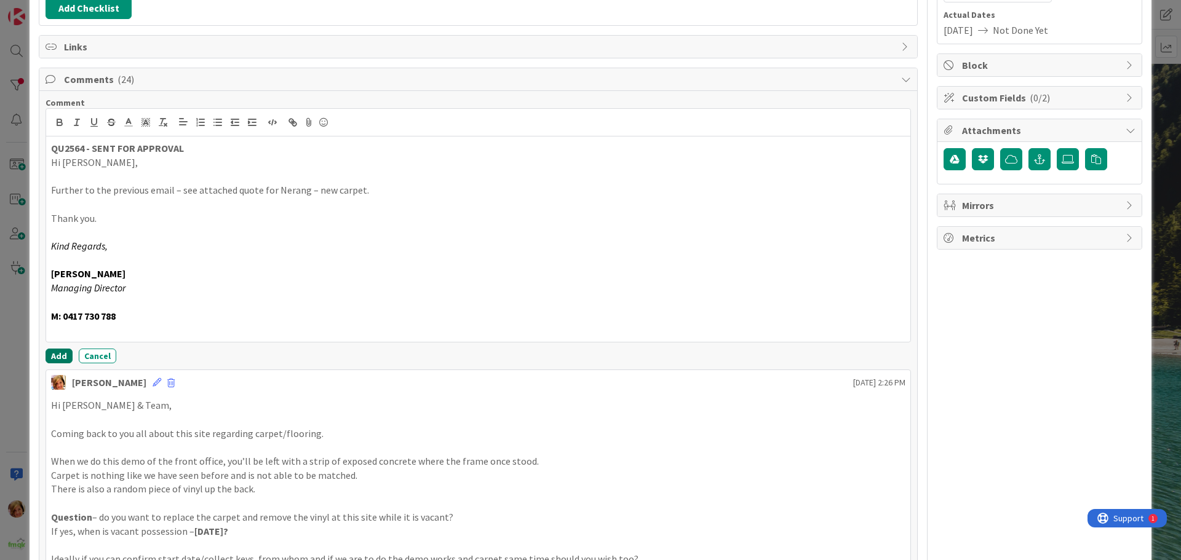
click at [61, 354] on button "Add" at bounding box center [59, 356] width 27 height 15
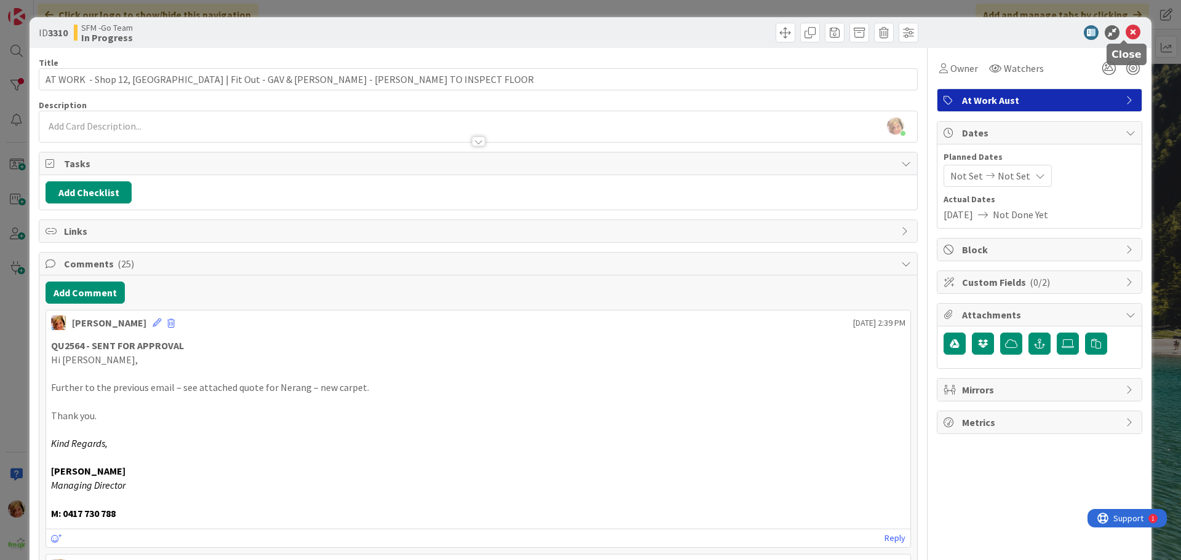
click at [1125, 36] on icon at bounding box center [1132, 32] width 15 height 15
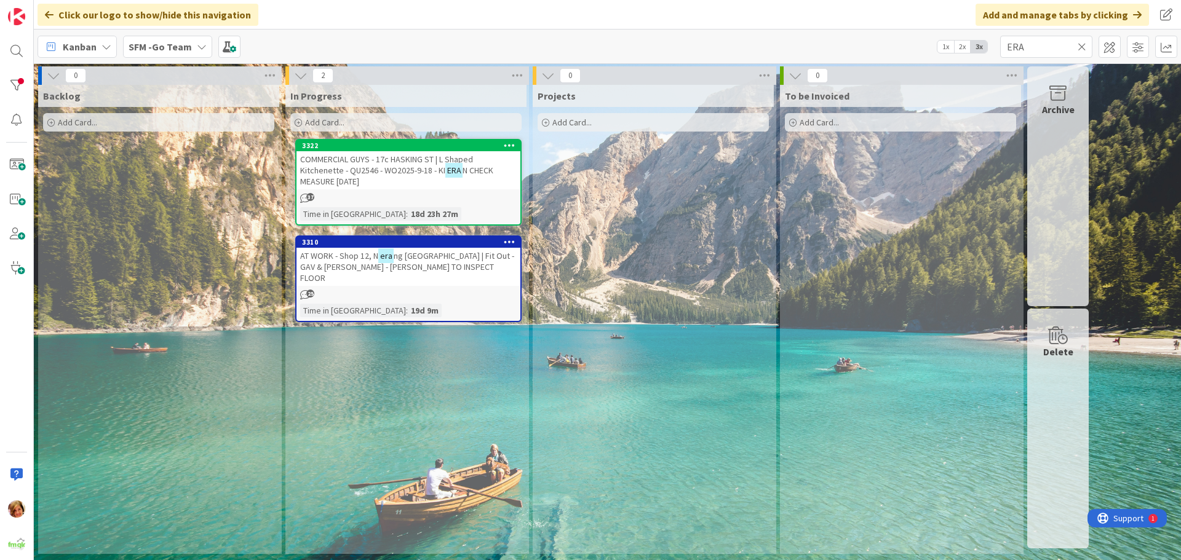
click at [1082, 46] on icon at bounding box center [1082, 46] width 9 height 11
click at [1081, 46] on input "text" at bounding box center [1046, 47] width 92 height 22
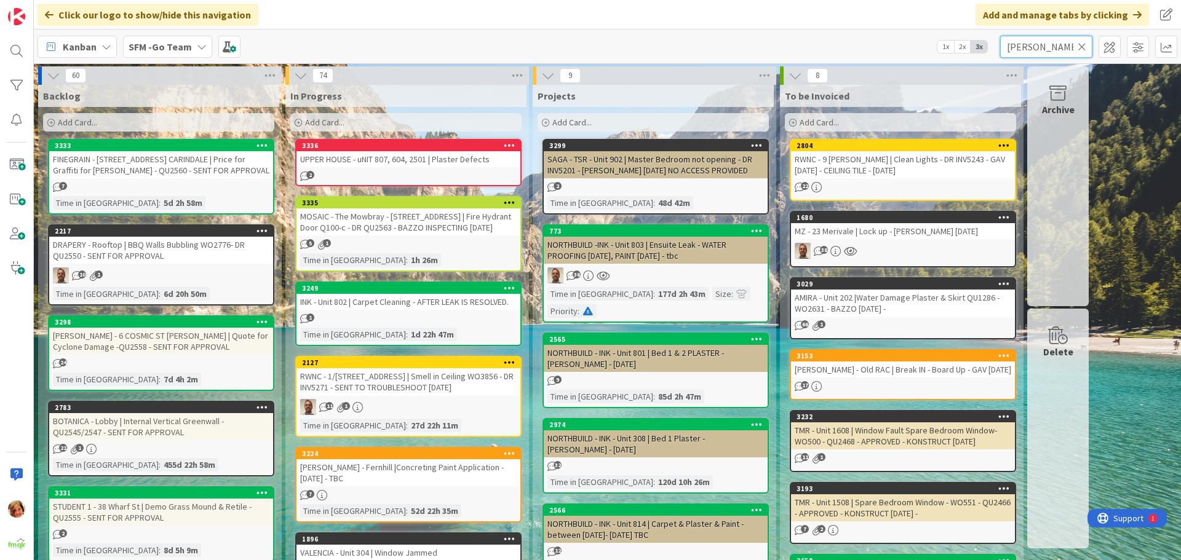
type input "[PERSON_NAME]"
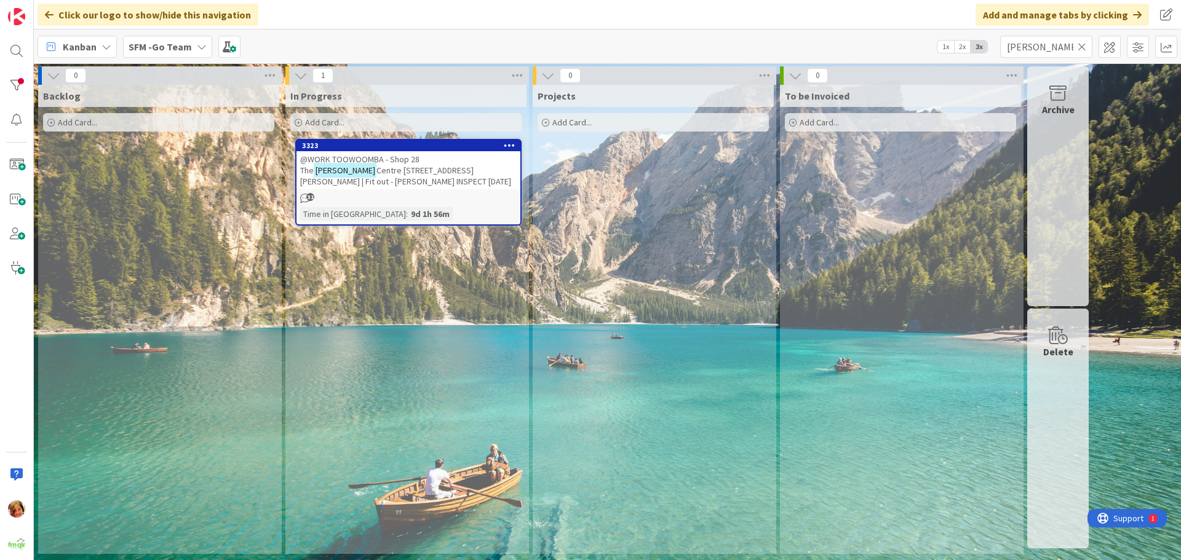
click at [387, 156] on span "@WORK TOOWOOMBA - Shop 28 The" at bounding box center [359, 165] width 119 height 22
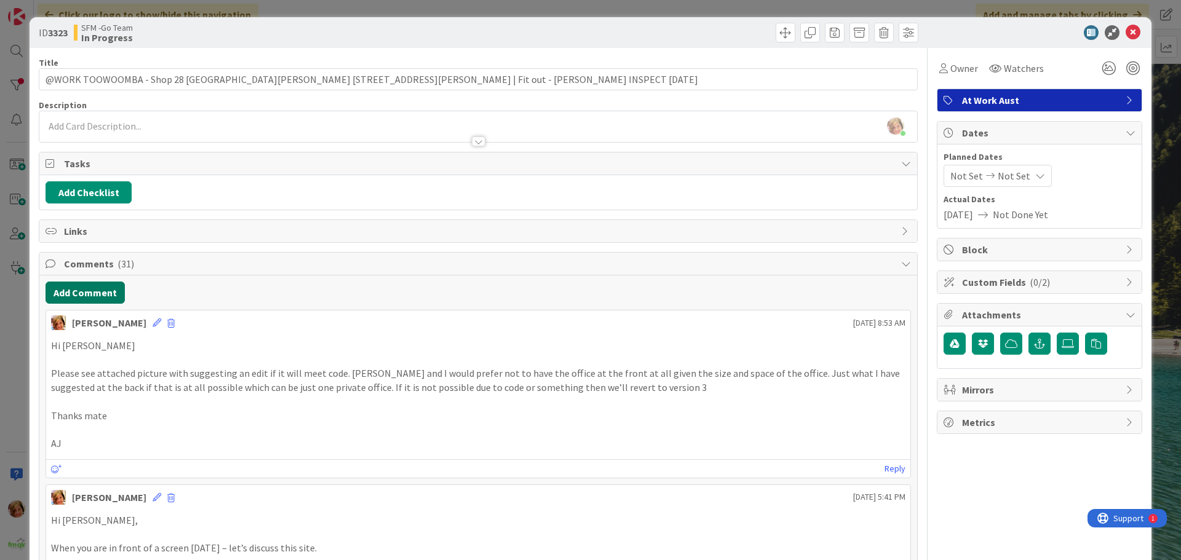
click at [93, 295] on button "Add Comment" at bounding box center [85, 293] width 79 height 22
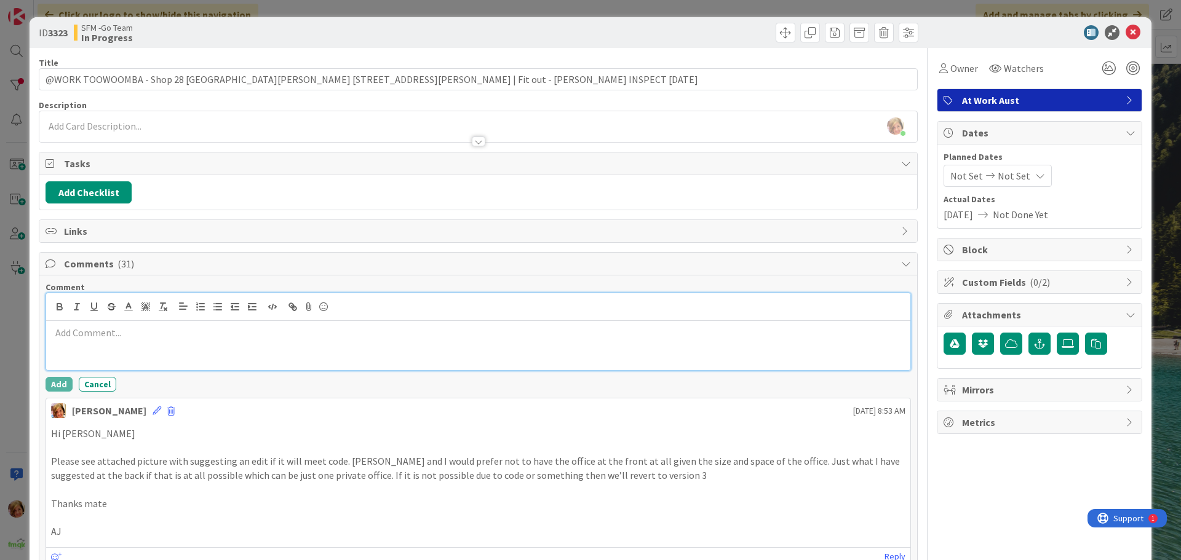
click at [125, 345] on div at bounding box center [478, 345] width 864 height 49
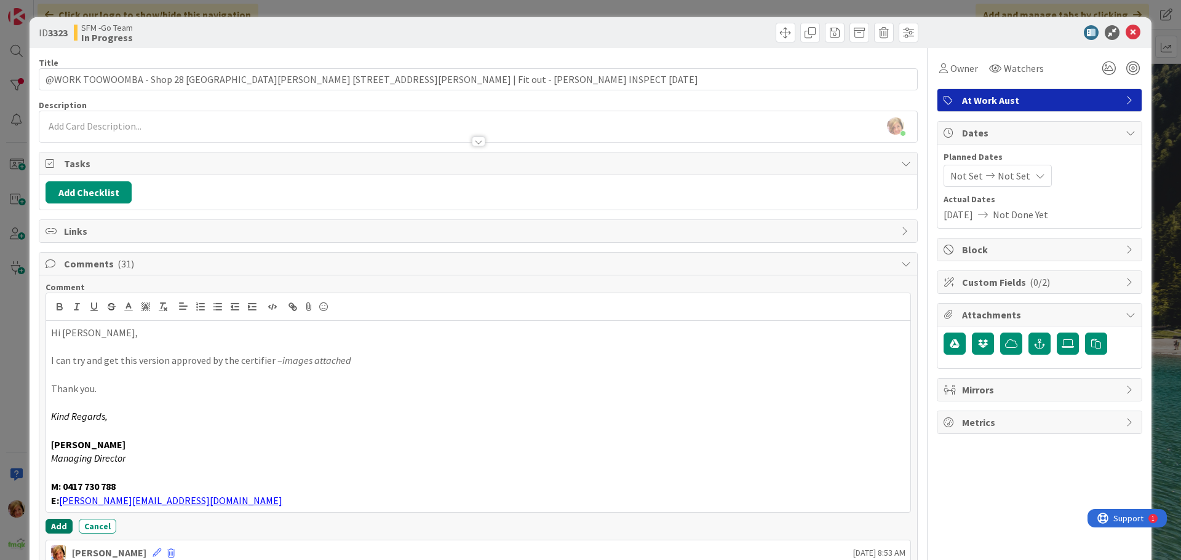
click at [55, 525] on button "Add" at bounding box center [59, 526] width 27 height 15
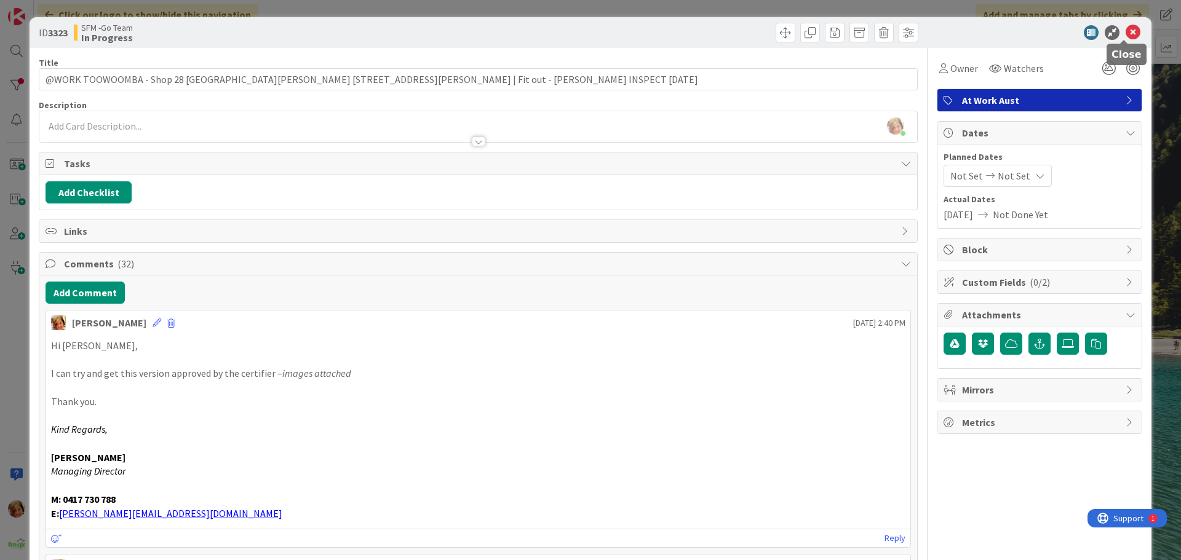
click at [1125, 32] on icon at bounding box center [1132, 32] width 15 height 15
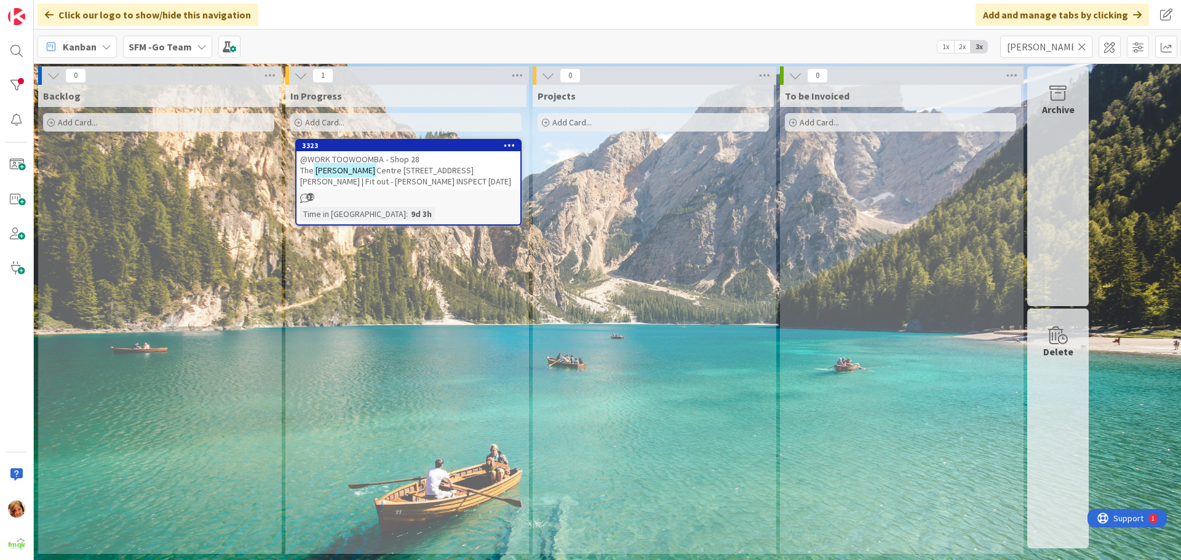
click at [1080, 43] on icon at bounding box center [1082, 46] width 9 height 11
click at [1080, 43] on input "text" at bounding box center [1046, 47] width 92 height 22
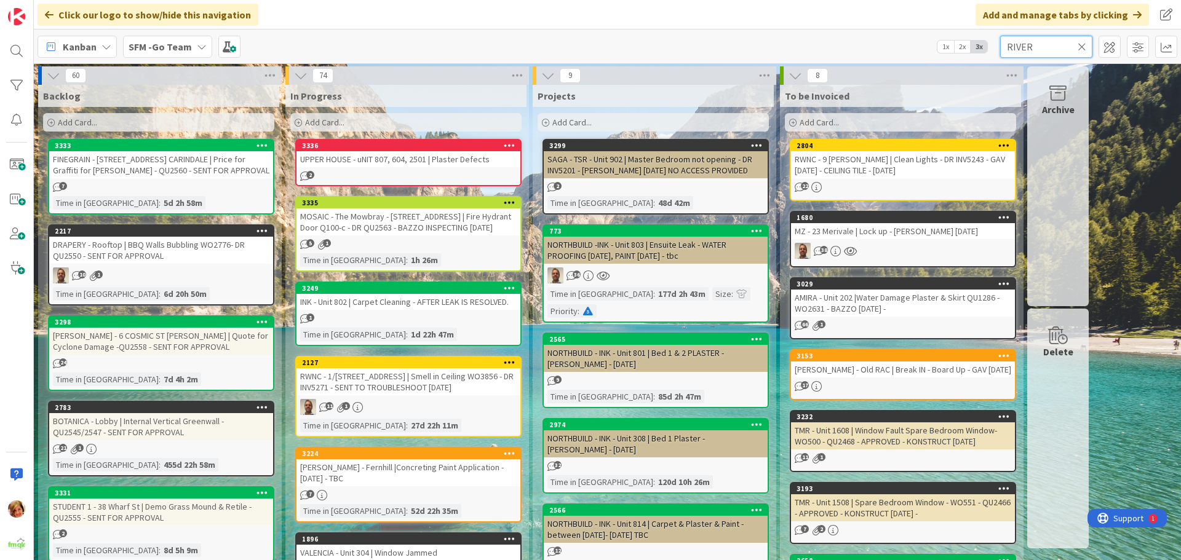
type input "RIVER"
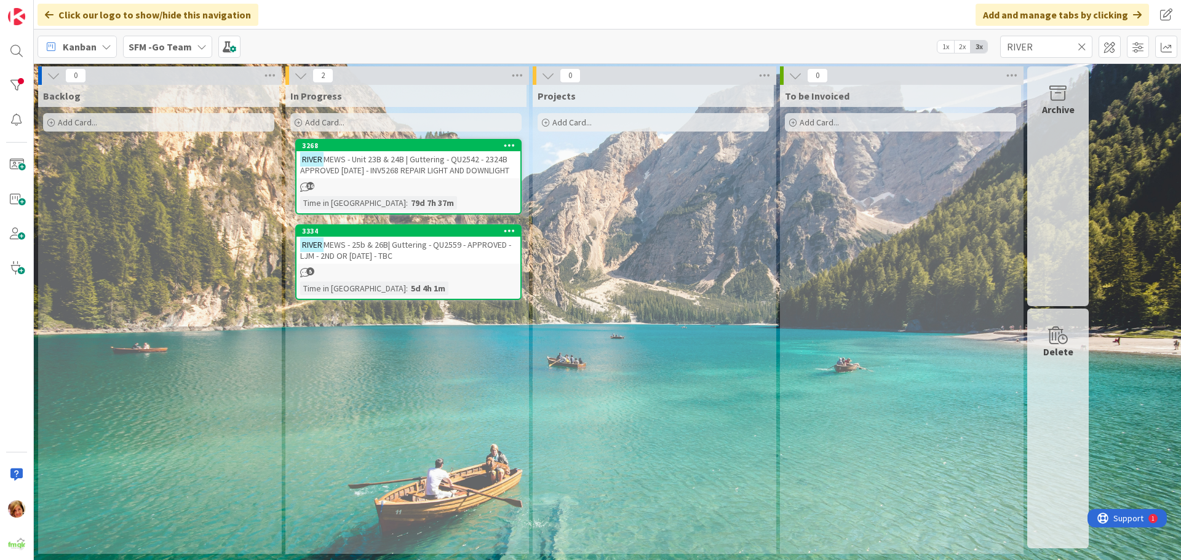
click at [417, 164] on span "MEWS - Unit 23B & 24B | Guttering - QU2542 - 2324B APPROVED [DATE] - INV5268 RE…" at bounding box center [404, 165] width 209 height 22
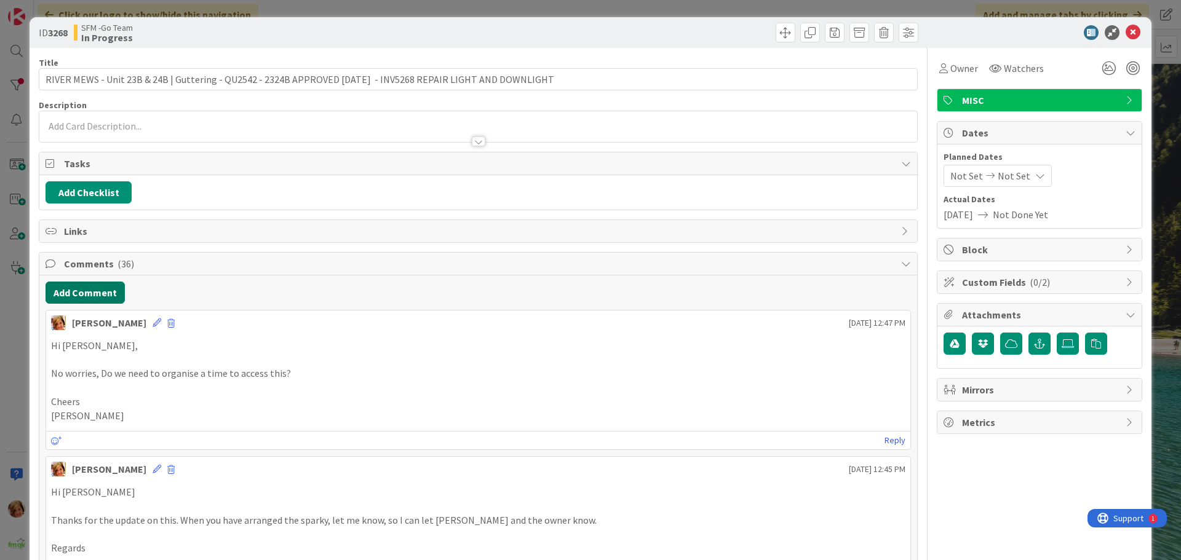
click at [92, 293] on button "Add Comment" at bounding box center [85, 293] width 79 height 22
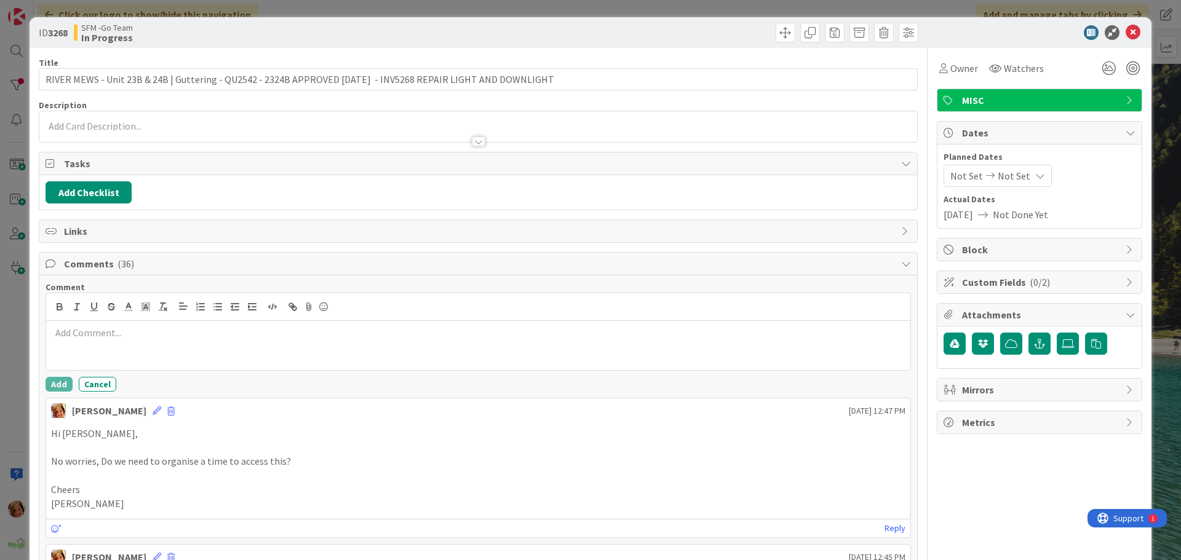
click at [113, 338] on p at bounding box center [478, 333] width 854 height 14
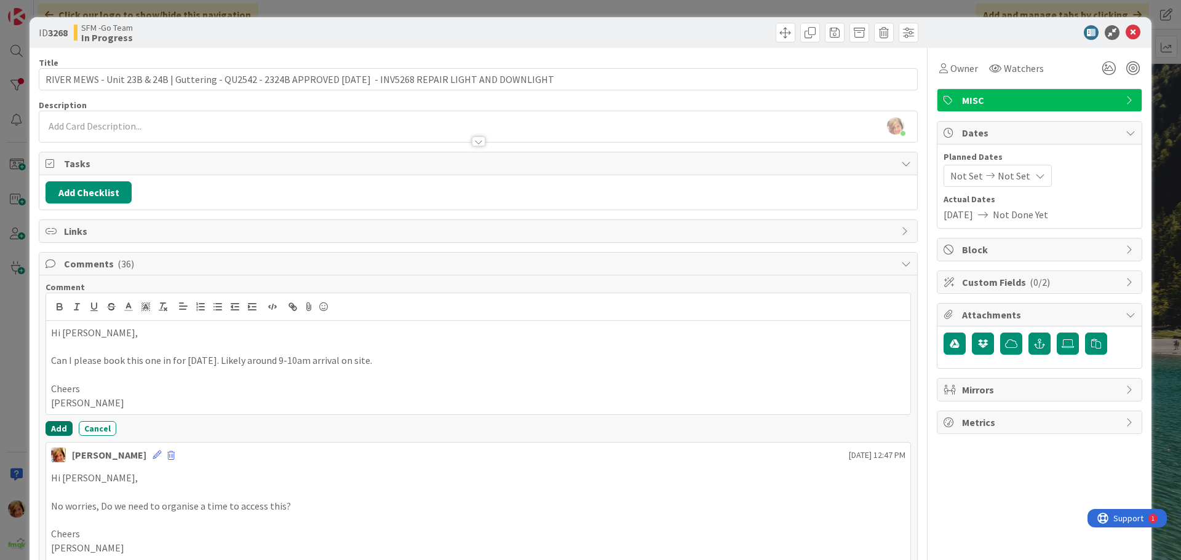
drag, startPoint x: 50, startPoint y: 426, endPoint x: 92, endPoint y: 401, distance: 48.8
click at [50, 426] on button "Add" at bounding box center [59, 428] width 27 height 15
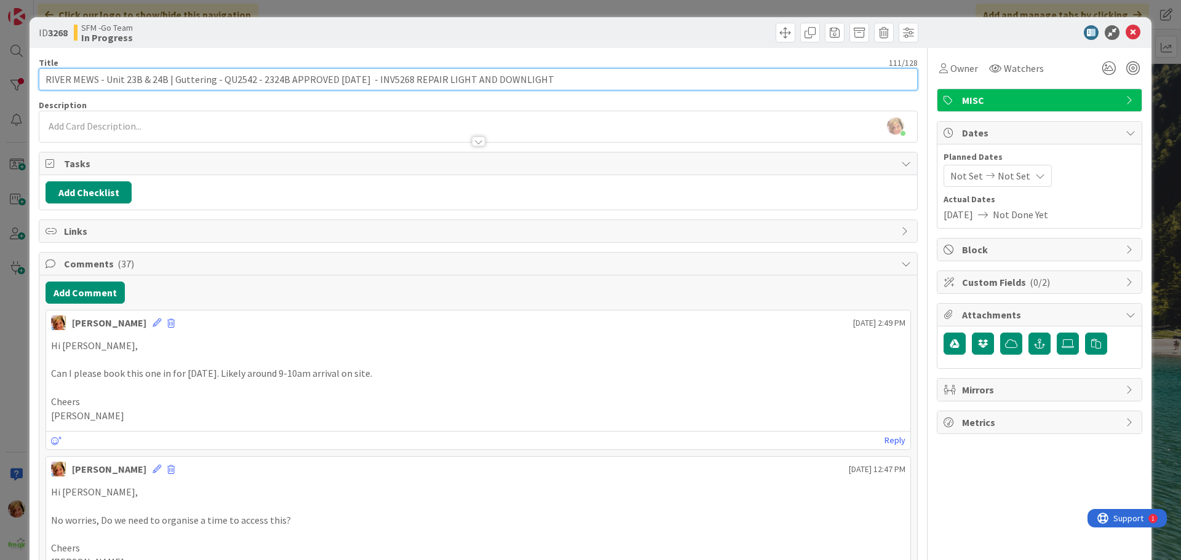
drag, startPoint x: 552, startPoint y: 79, endPoint x: 404, endPoint y: 80, distance: 148.2
click at [404, 80] on input "RIVER MEWS - Unit 23B & 24B | Guttering - QU2542 - 2324B APPROVED [DATE] - INV5…" at bounding box center [478, 79] width 879 height 22
type input "RIVER MEWS - Unit 23B & 24B | Guttering - QU2542 - 2324B APPROVED [DATE] - INV5…"
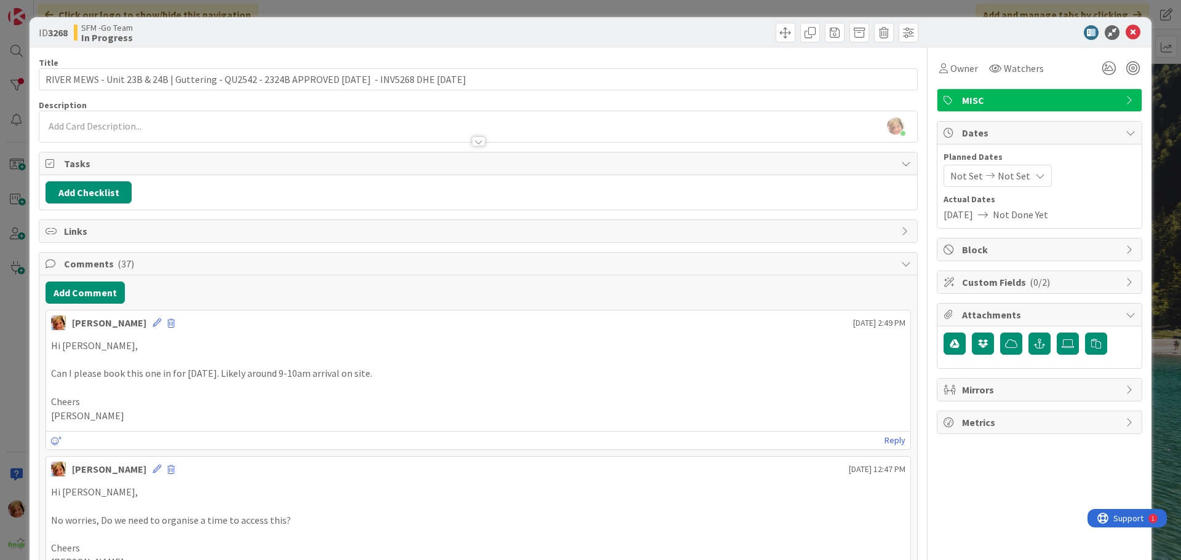
click at [553, 30] on div at bounding box center [700, 33] width 437 height 20
click at [1127, 29] on icon at bounding box center [1132, 32] width 15 height 15
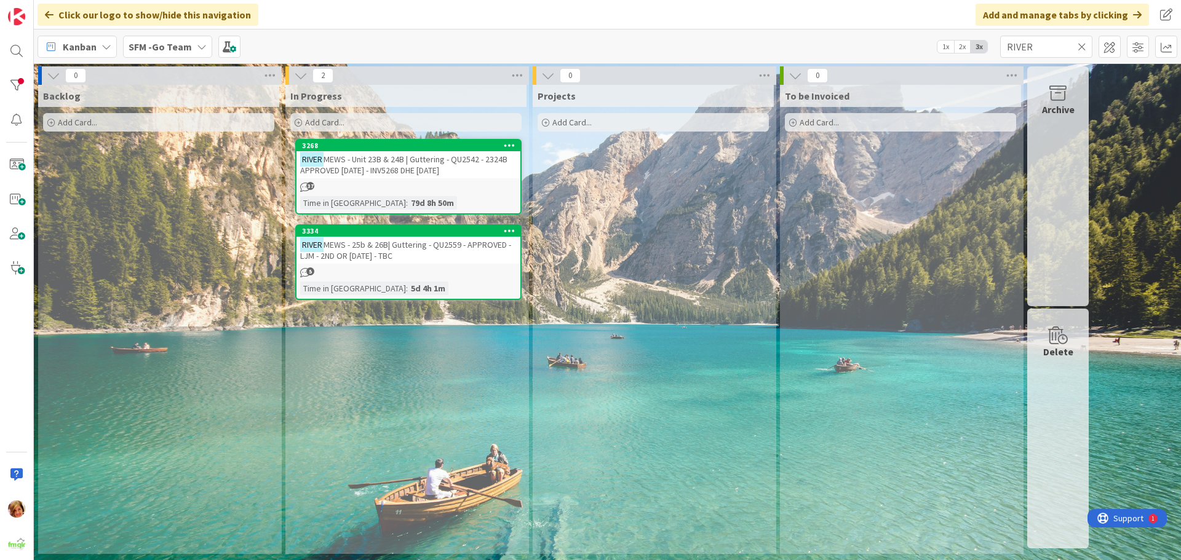
click at [398, 163] on span "MEWS - Unit 23B & 24B | Guttering - QU2542 - 2324B APPROVED [DATE] - INV5268 DH…" at bounding box center [403, 165] width 207 height 22
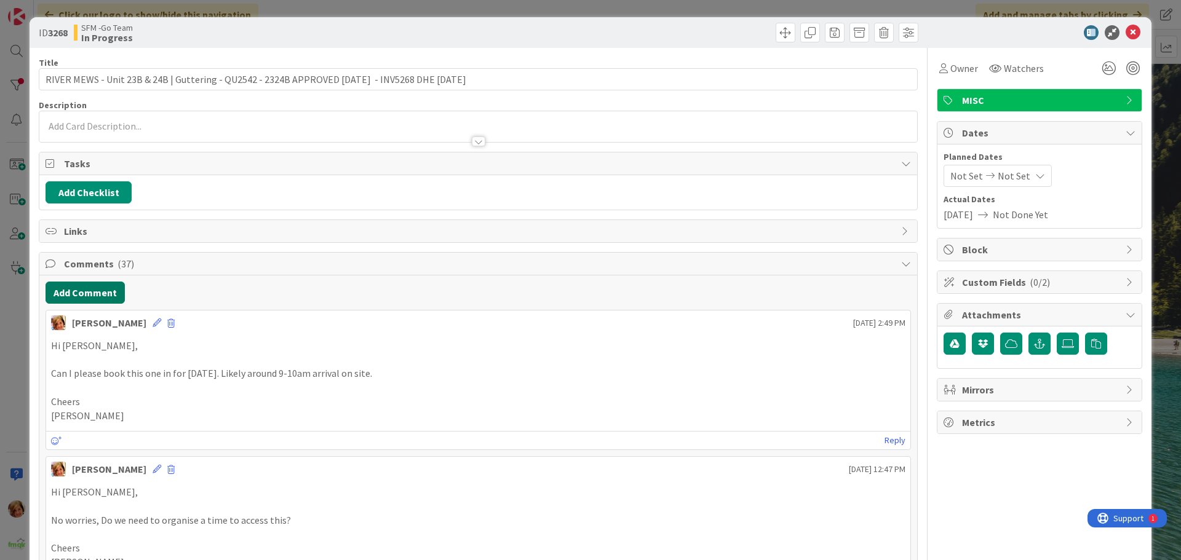
click at [78, 293] on button "Add Comment" at bounding box center [85, 293] width 79 height 22
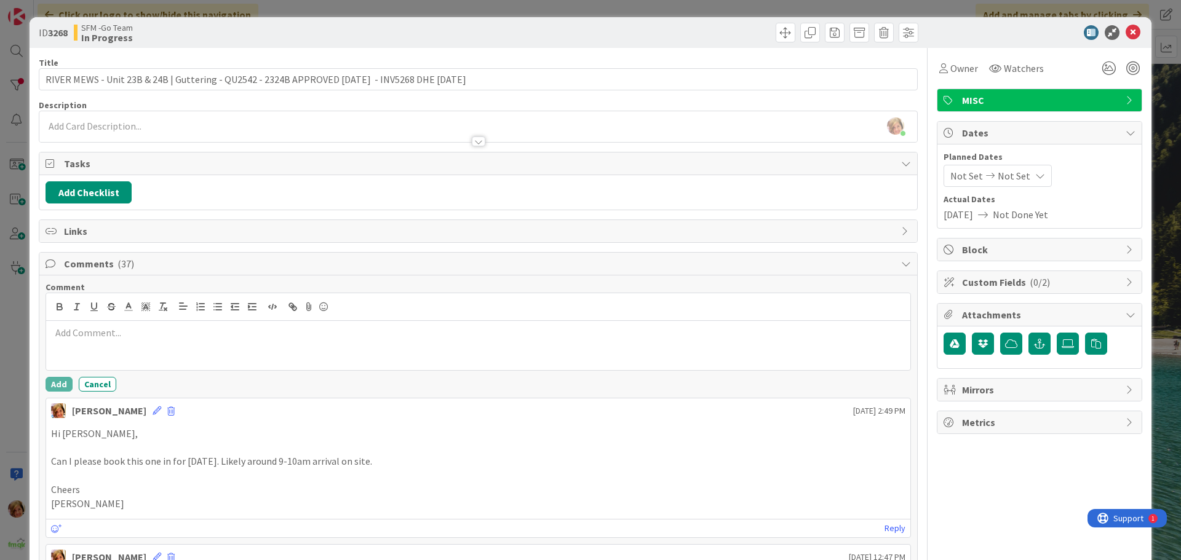
click at [145, 355] on div at bounding box center [478, 345] width 864 height 49
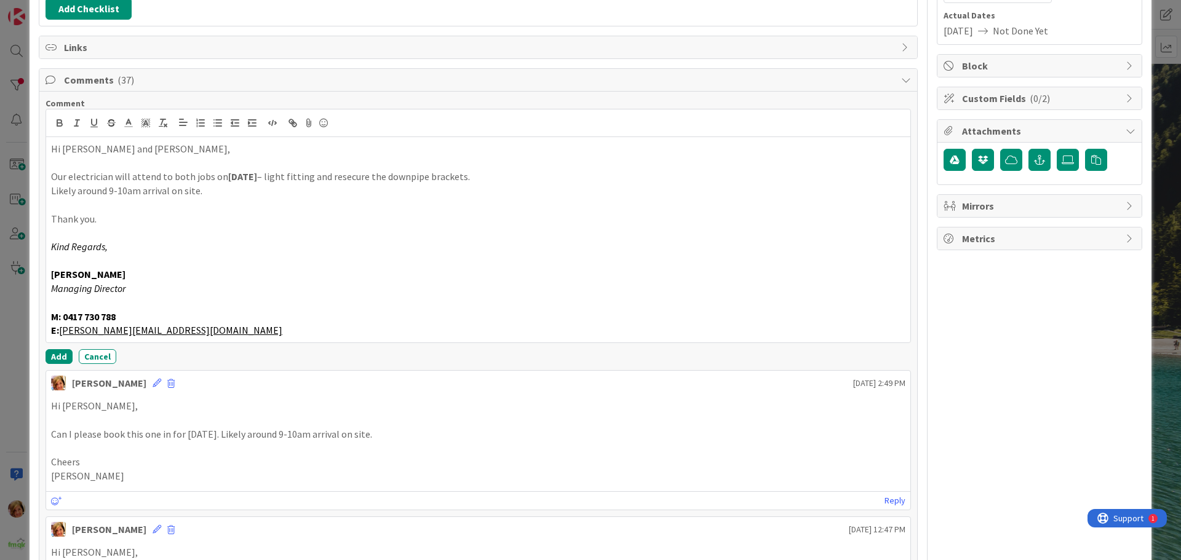
scroll to position [185, 0]
click at [53, 353] on button "Add" at bounding box center [59, 356] width 27 height 15
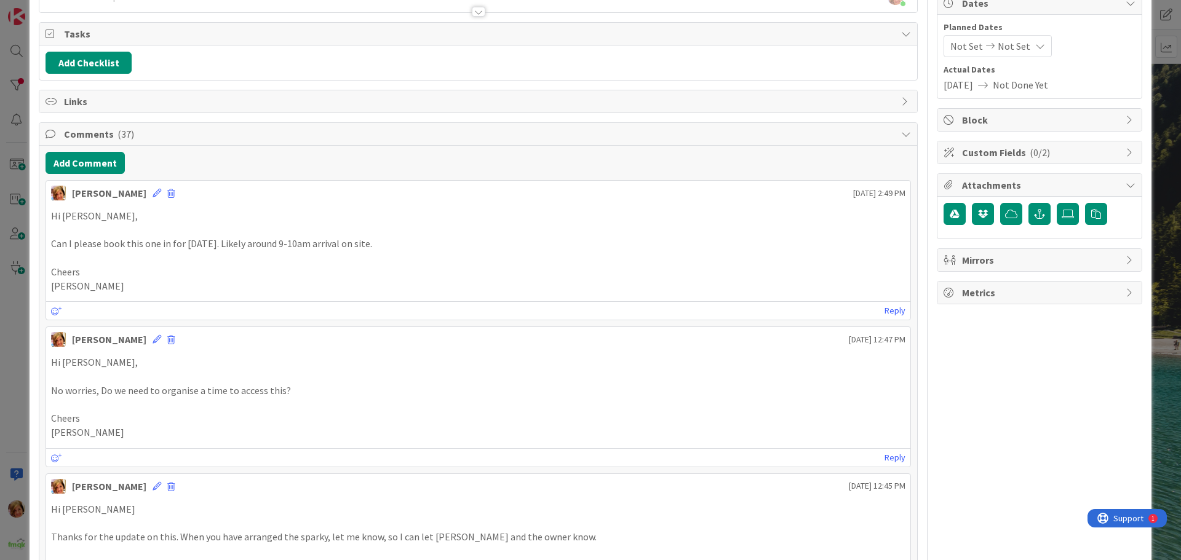
scroll to position [0, 0]
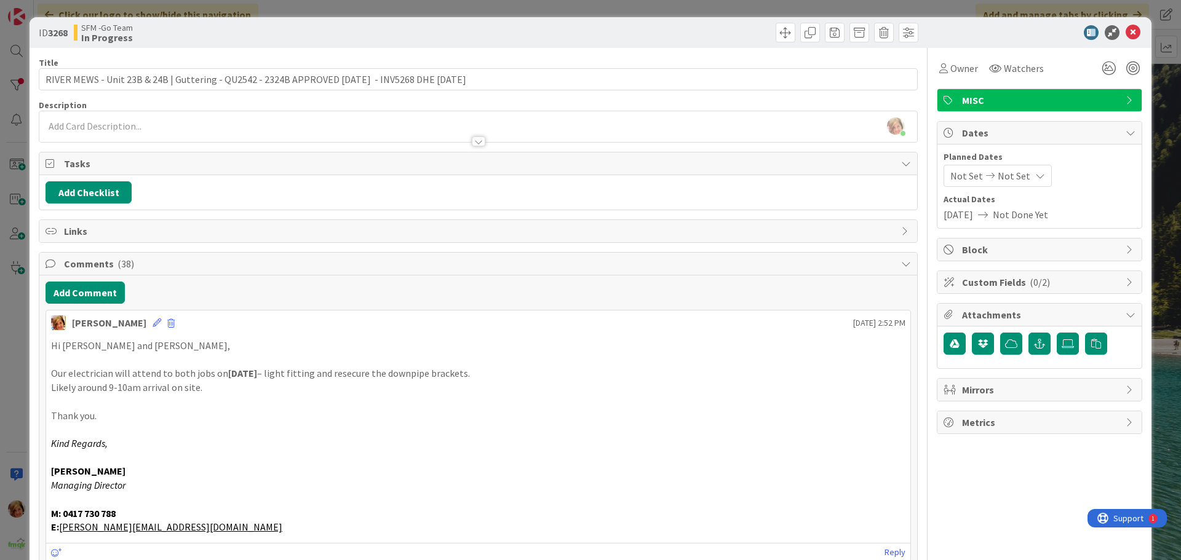
click at [579, 28] on div at bounding box center [700, 33] width 437 height 20
click at [1127, 35] on icon at bounding box center [1132, 32] width 15 height 15
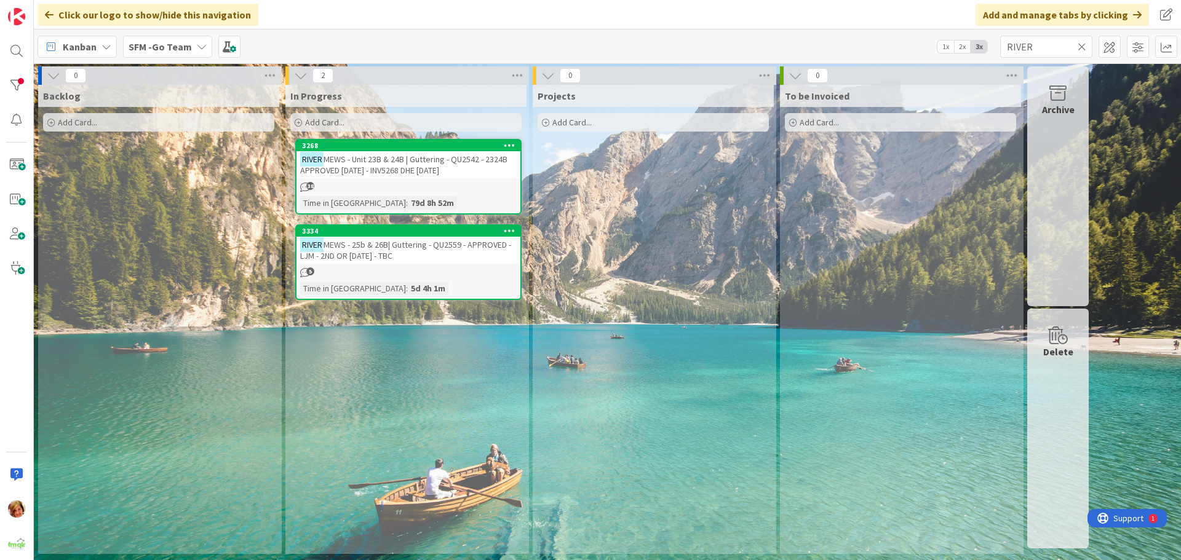
drag, startPoint x: 1082, startPoint y: 46, endPoint x: 880, endPoint y: 255, distance: 291.0
click at [1082, 46] on icon at bounding box center [1082, 46] width 9 height 11
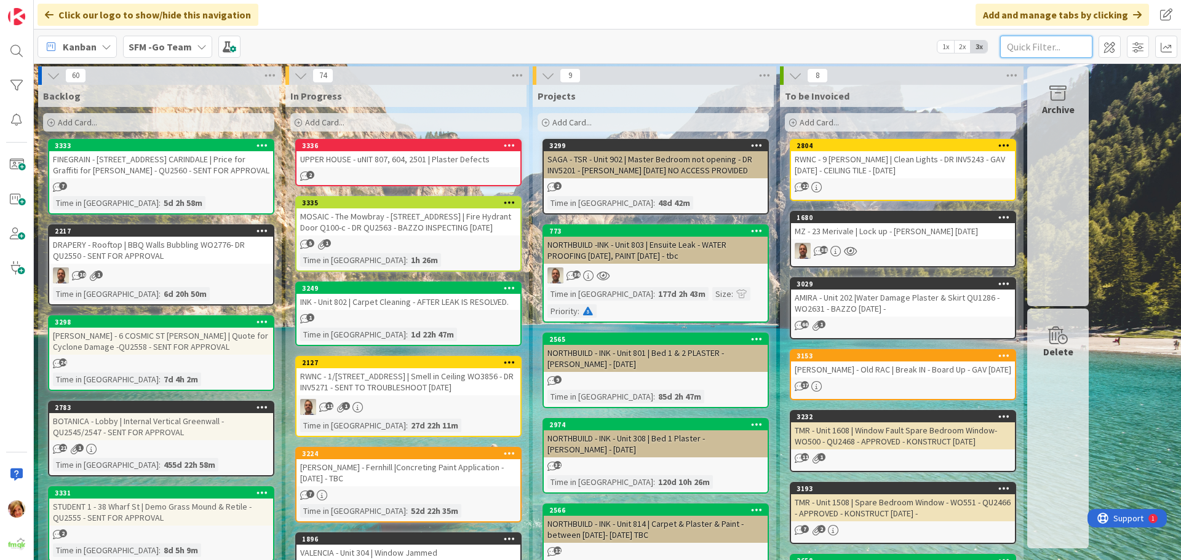
click at [1062, 47] on input "text" at bounding box center [1046, 47] width 92 height 22
type input "RIVER"
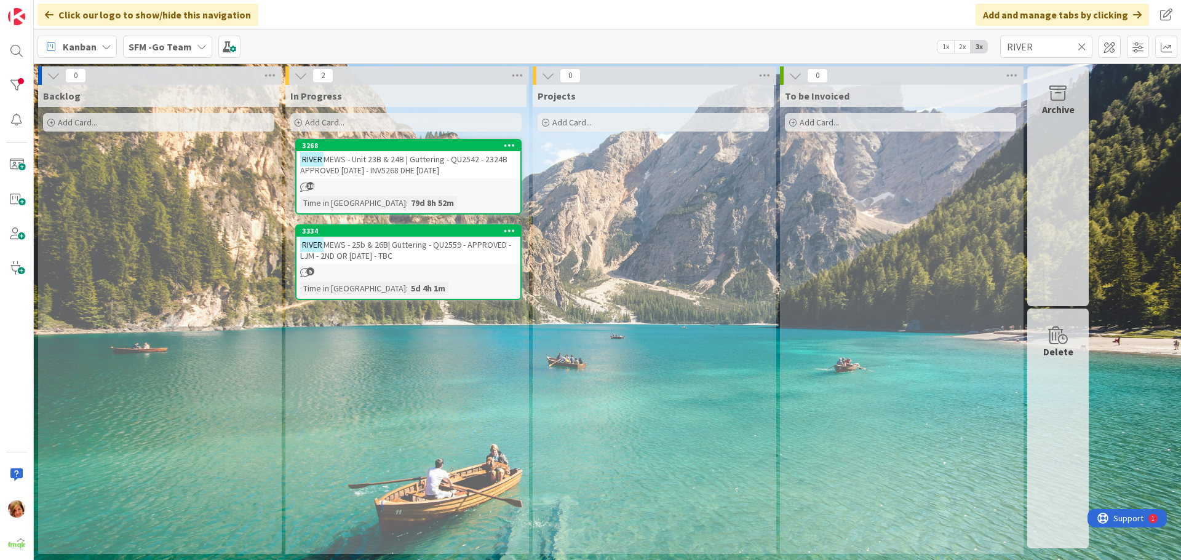
click at [395, 160] on span "MEWS - Unit 23B & 24B | Guttering - QU2542 - 2324B APPROVED [DATE] - INV5268 DH…" at bounding box center [403, 165] width 207 height 22
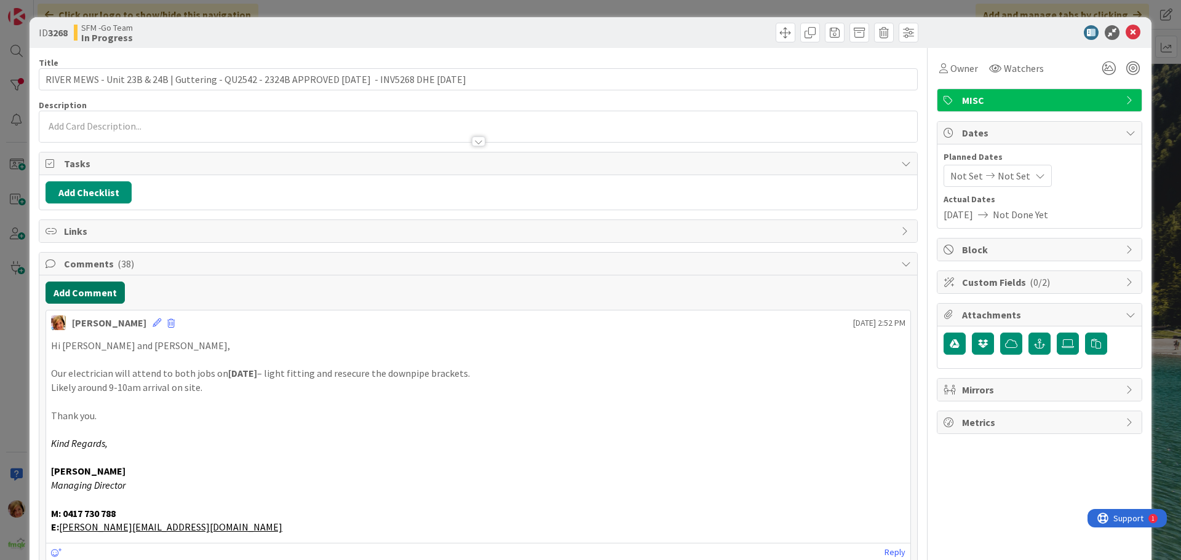
click at [95, 293] on button "Add Comment" at bounding box center [85, 293] width 79 height 22
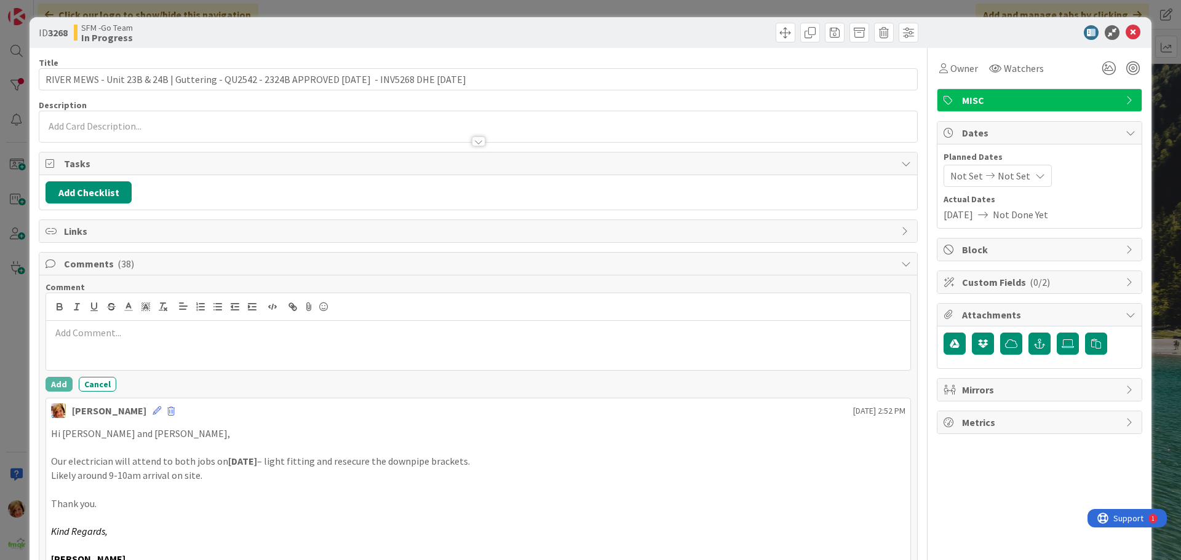
click at [110, 332] on p at bounding box center [478, 333] width 854 height 14
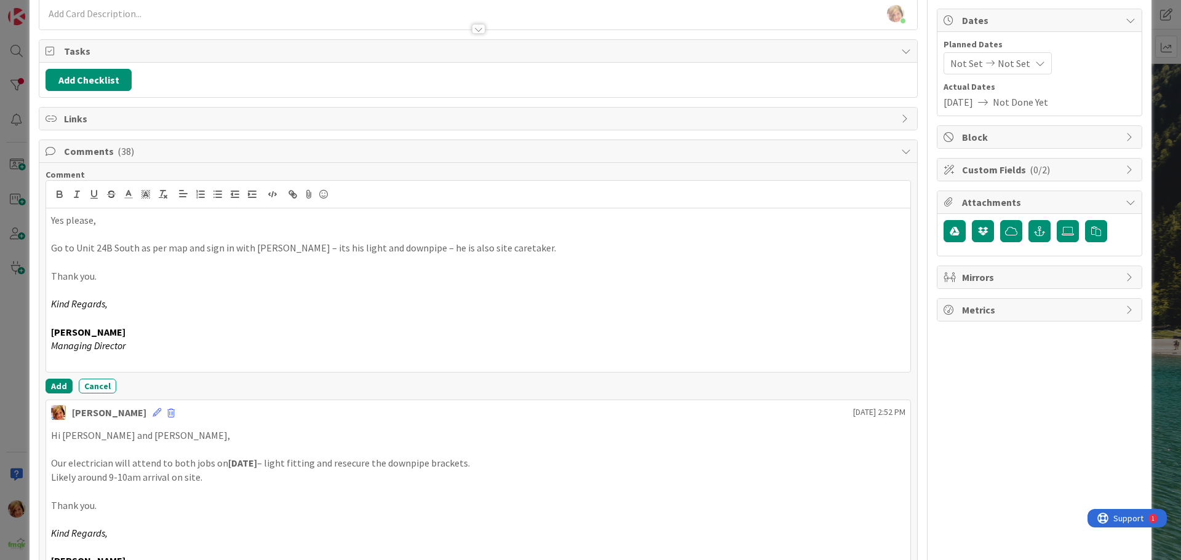
scroll to position [123, 0]
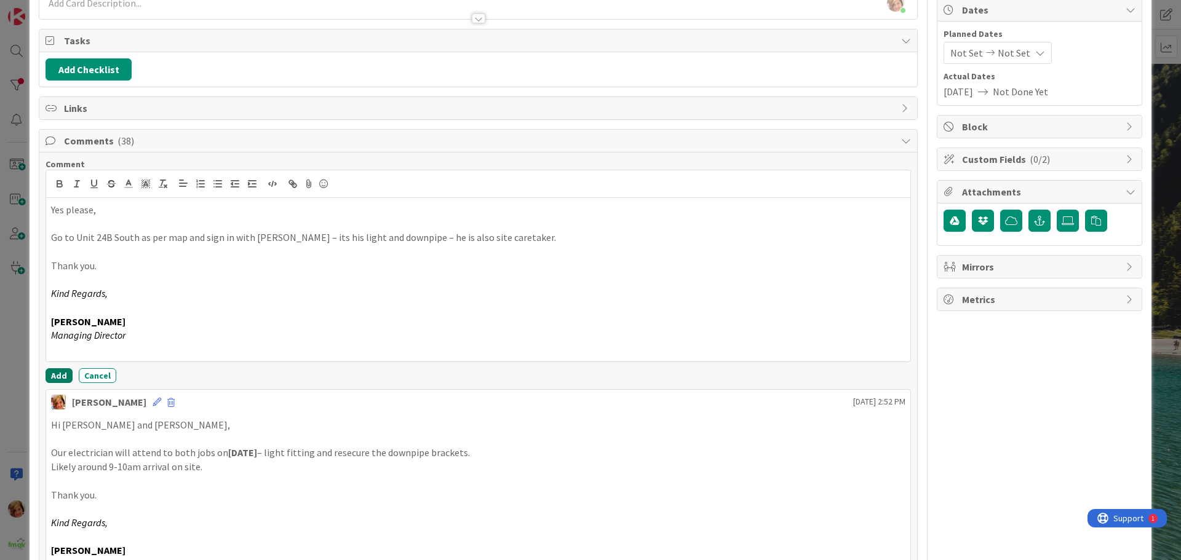
click at [56, 375] on button "Add" at bounding box center [59, 375] width 27 height 15
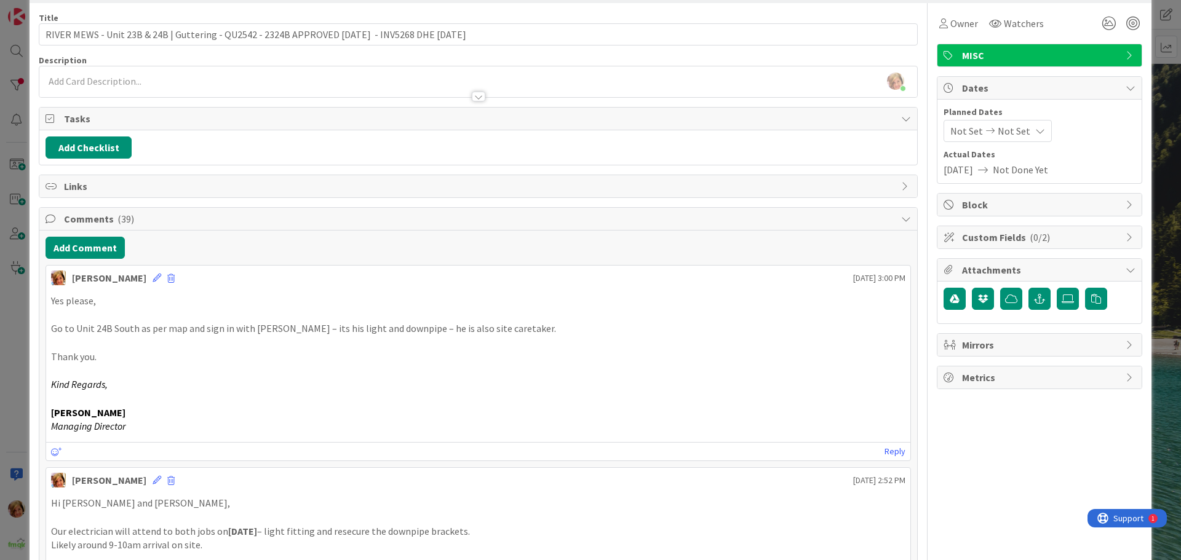
scroll to position [0, 0]
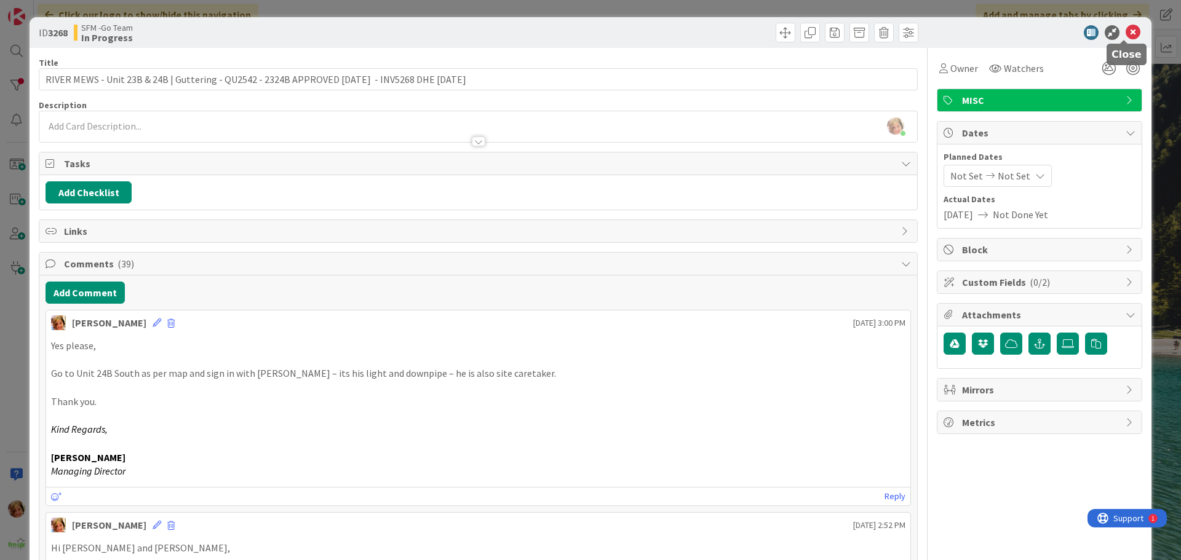
click at [1125, 31] on icon at bounding box center [1132, 32] width 15 height 15
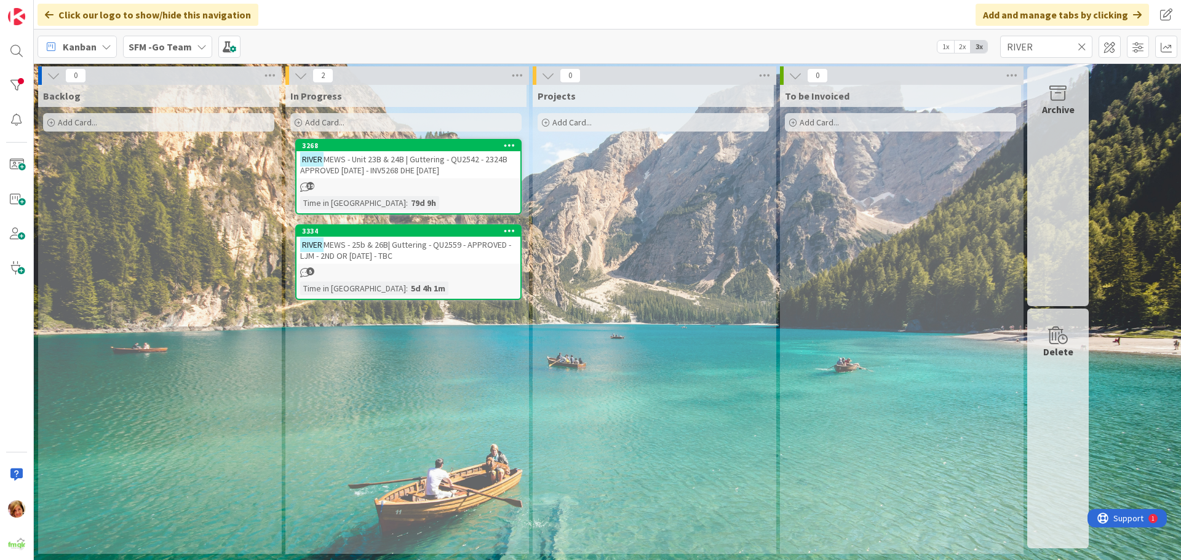
click at [1083, 44] on icon at bounding box center [1082, 46] width 9 height 11
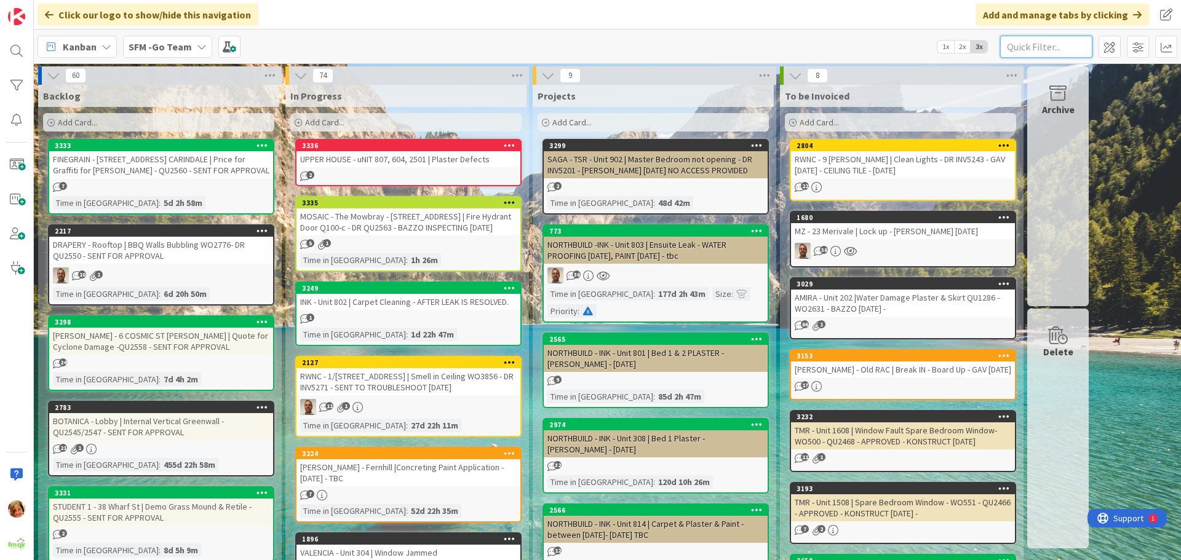
drag, startPoint x: 1077, startPoint y: 44, endPoint x: 1090, endPoint y: 44, distance: 13.5
click at [1090, 44] on input "text" at bounding box center [1046, 47] width 92 height 22
click at [1060, 45] on input "text" at bounding box center [1046, 47] width 92 height 22
type input "NERANG"
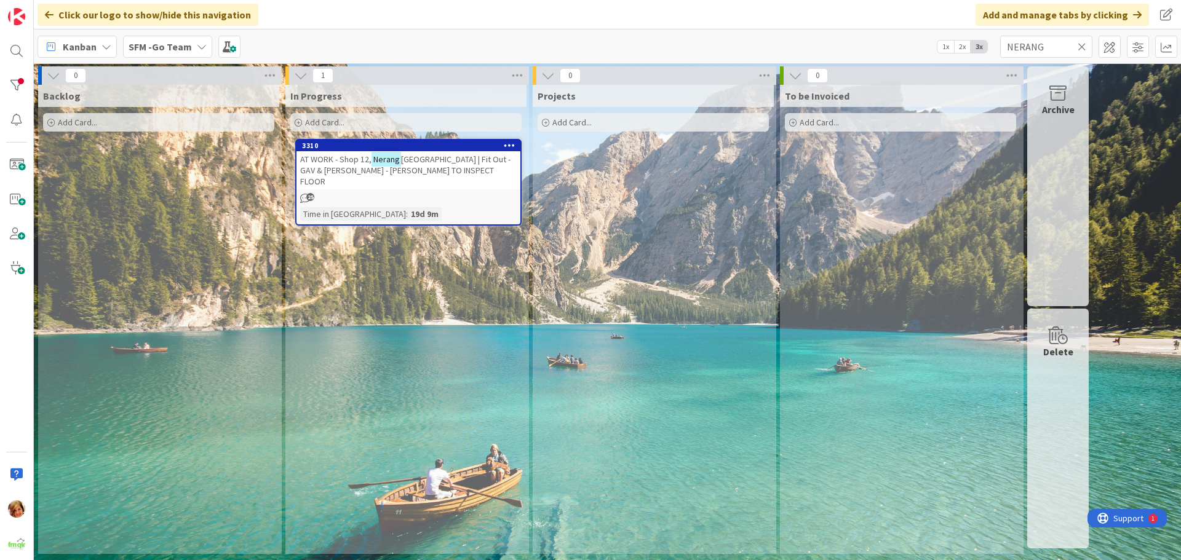
click at [460, 155] on span "[GEOGRAPHIC_DATA] | Fit Out - GAV & [PERSON_NAME] - [PERSON_NAME] TO INSPECT FL…" at bounding box center [405, 170] width 210 height 33
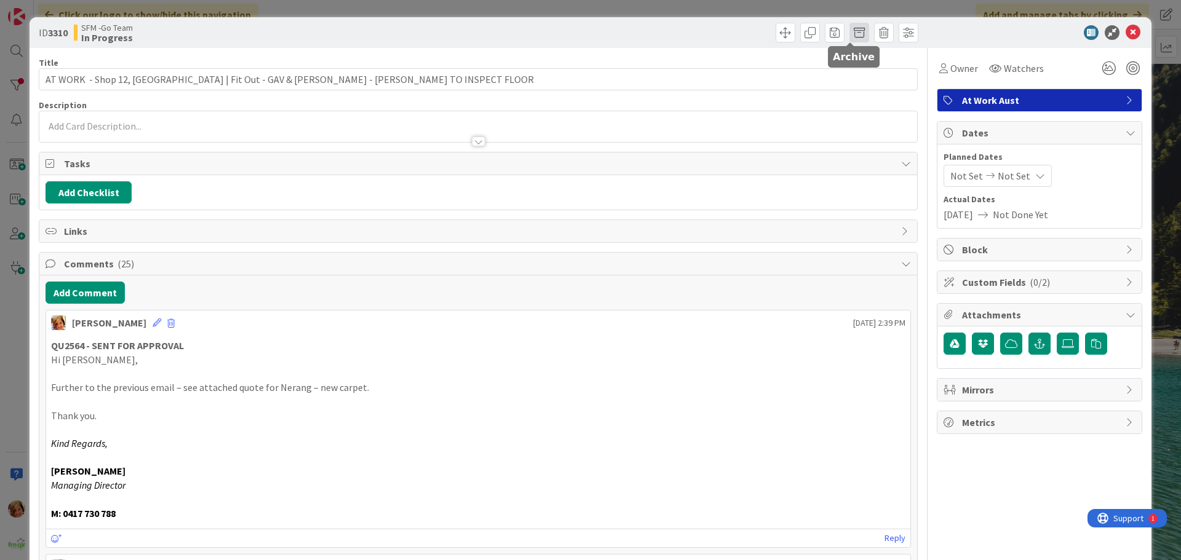
click at [851, 30] on span at bounding box center [859, 33] width 20 height 20
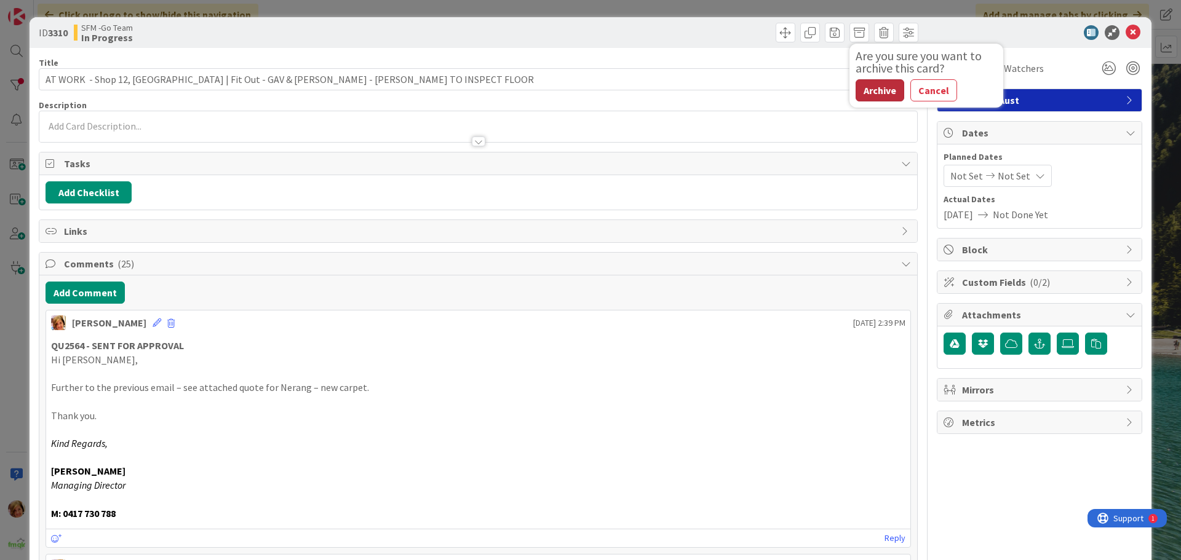
click at [867, 92] on button "Archive" at bounding box center [879, 90] width 49 height 22
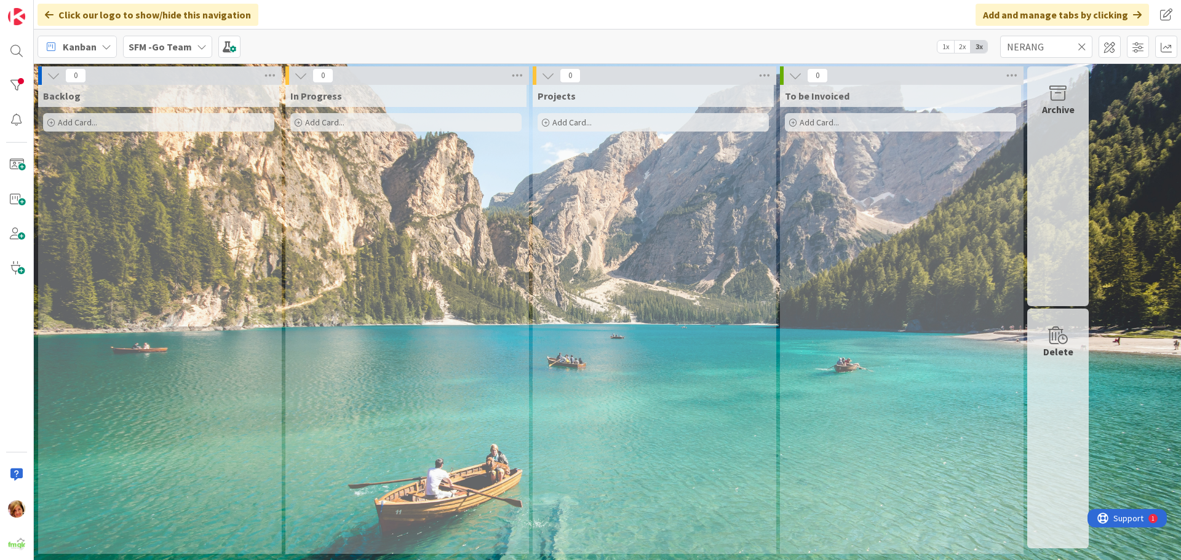
click at [1081, 47] on icon at bounding box center [1082, 46] width 9 height 11
click at [1081, 47] on input "text" at bounding box center [1046, 47] width 92 height 22
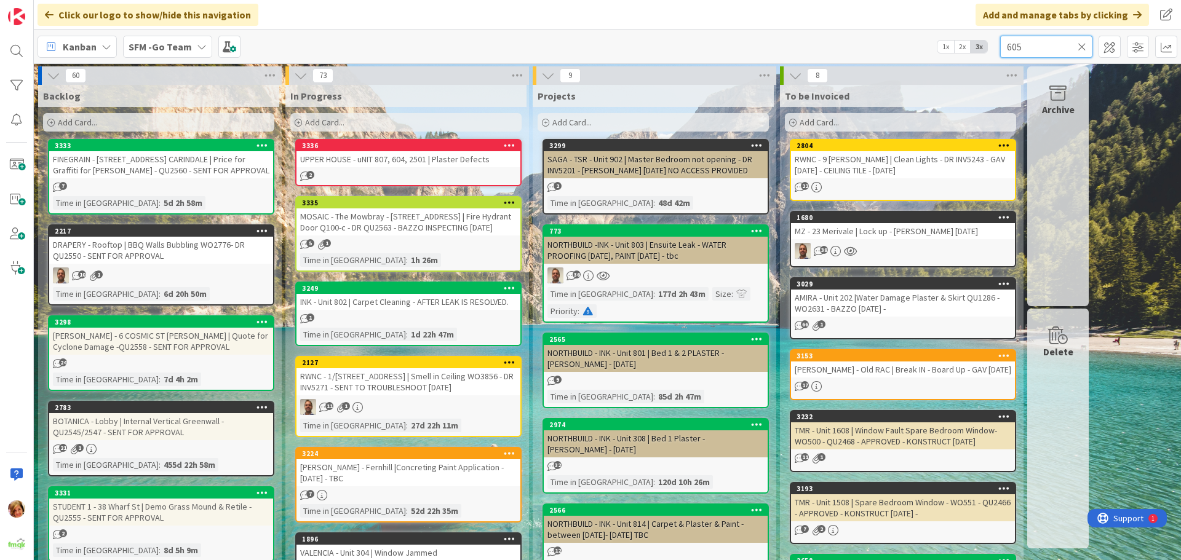
type input "605"
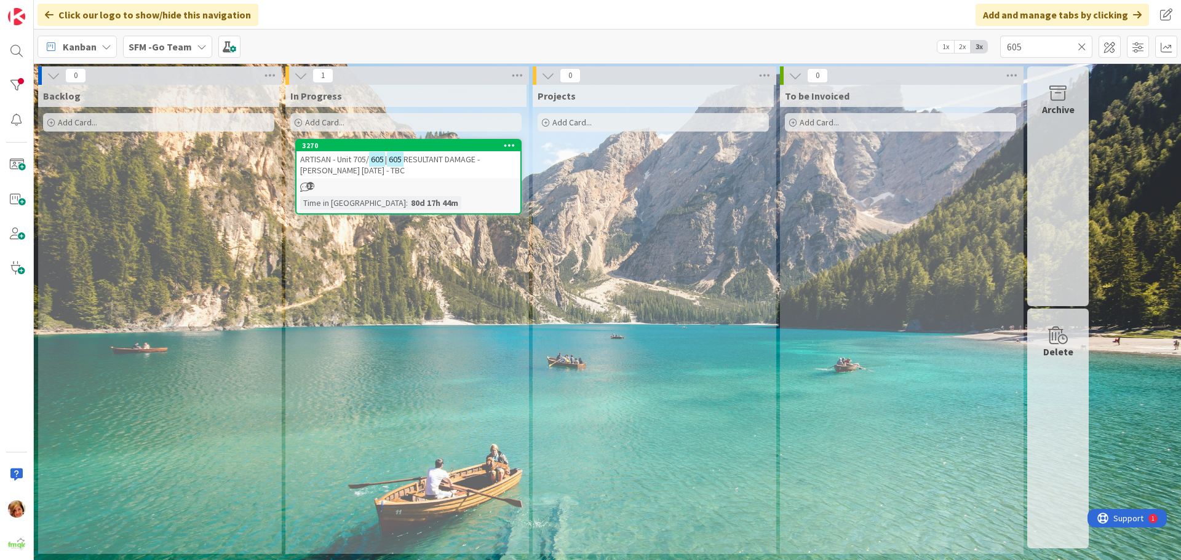
click at [445, 156] on span "RESULTANT DAMAGE - [PERSON_NAME] [DATE] - TBC" at bounding box center [390, 165] width 180 height 22
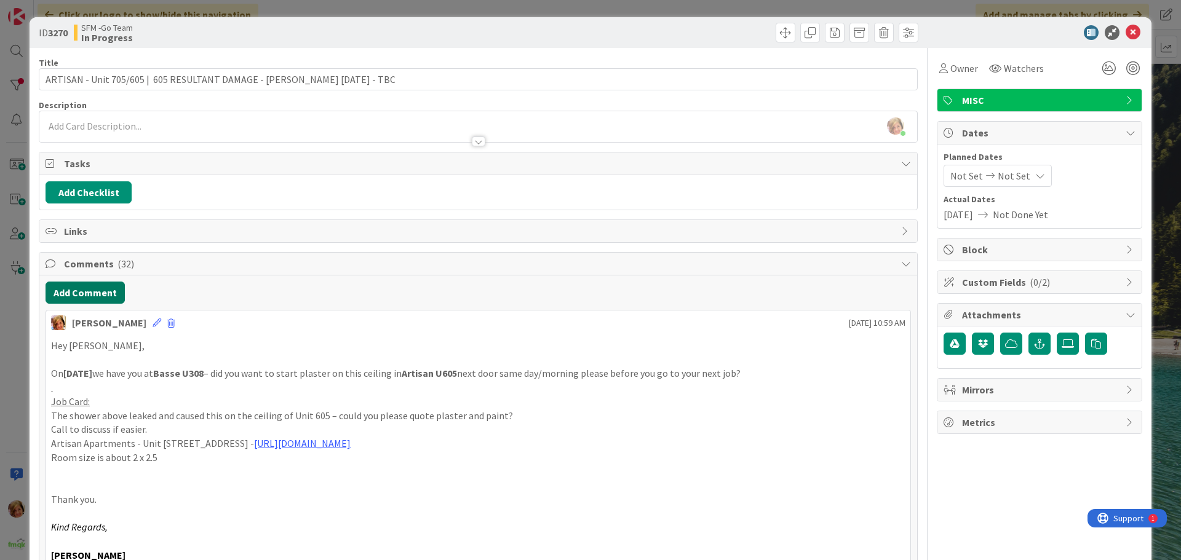
click at [96, 295] on button "Add Comment" at bounding box center [85, 293] width 79 height 22
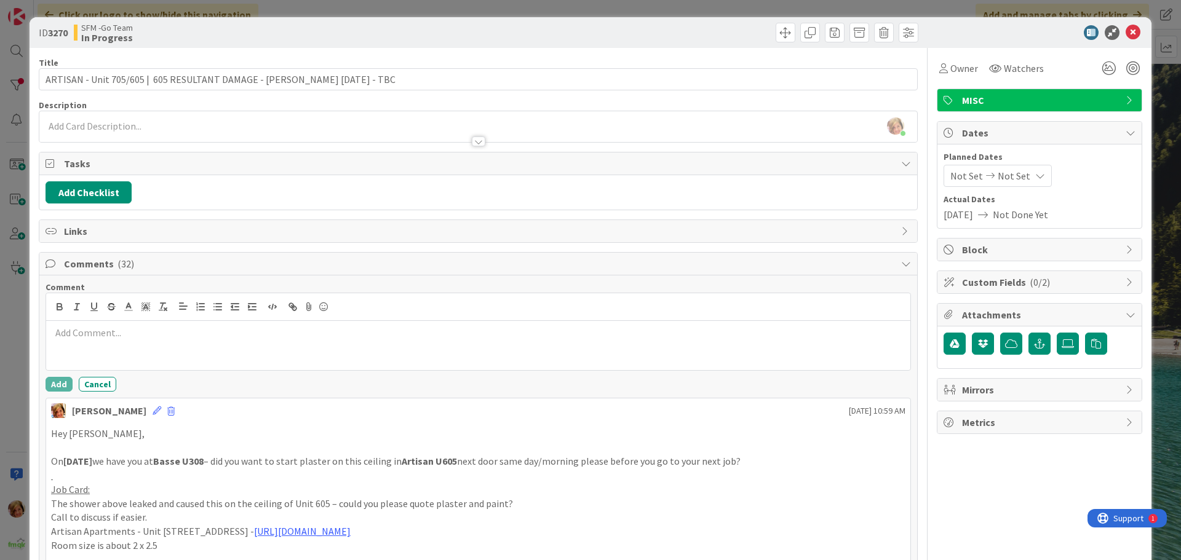
click at [130, 335] on p at bounding box center [478, 333] width 854 height 14
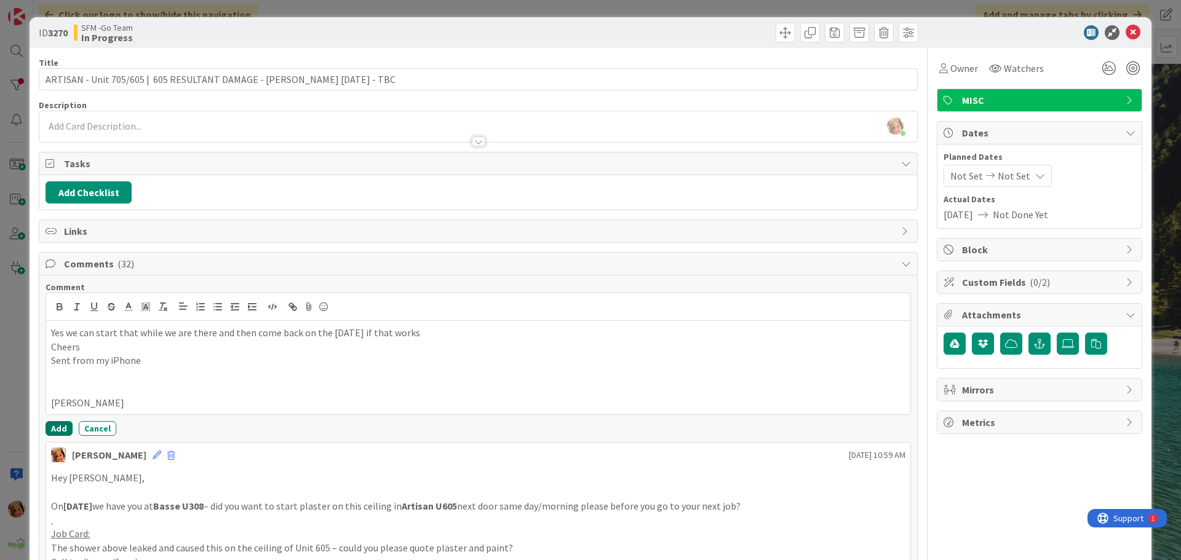
click at [53, 426] on button "Add" at bounding box center [59, 428] width 27 height 15
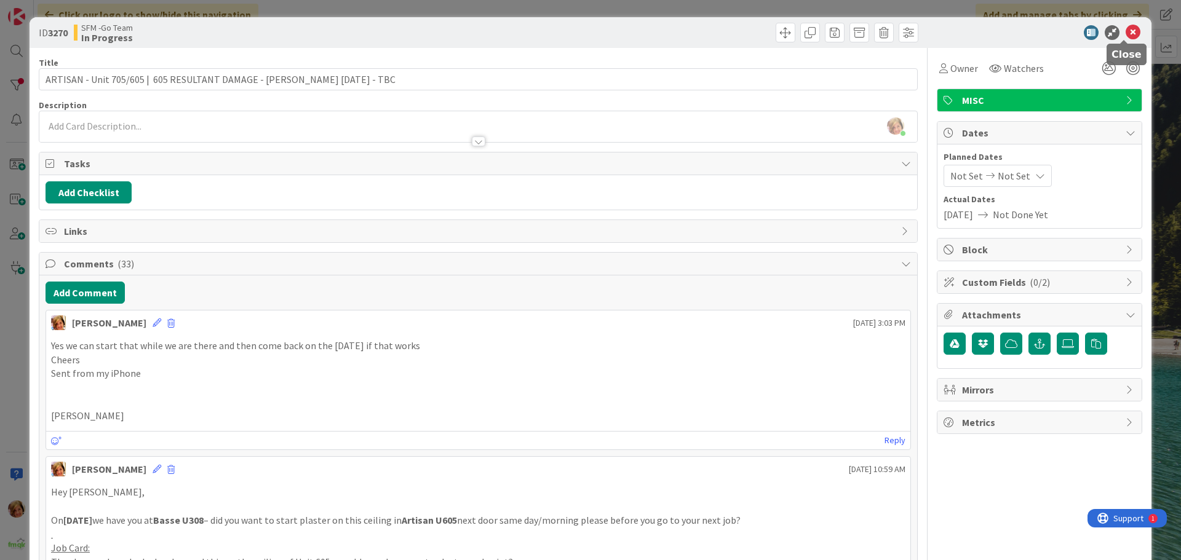
click at [1125, 31] on icon at bounding box center [1132, 32] width 15 height 15
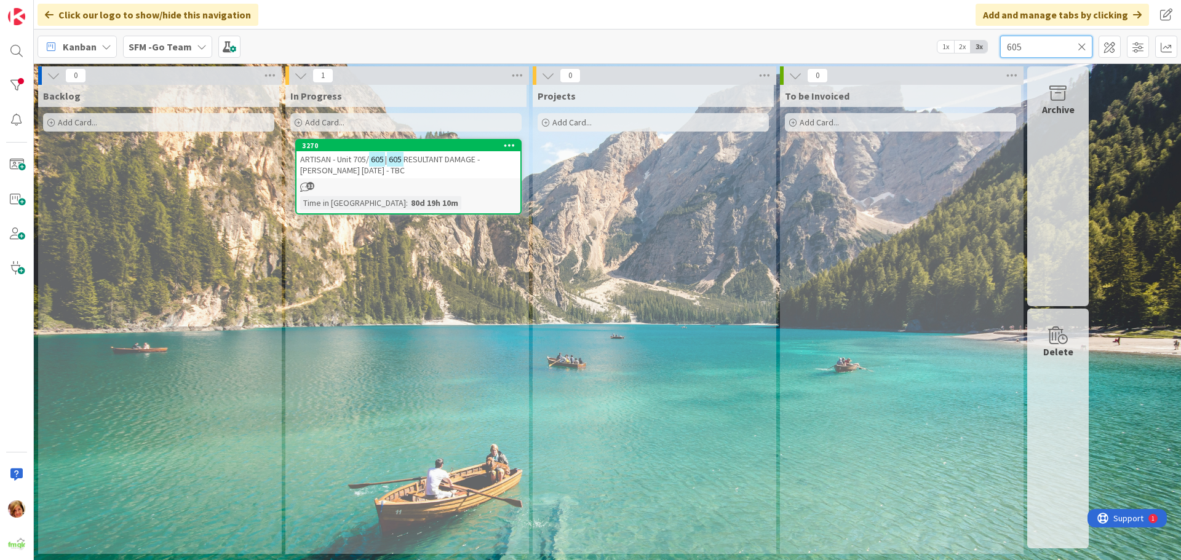
click at [1074, 46] on input "605" at bounding box center [1046, 47] width 92 height 22
type input "6"
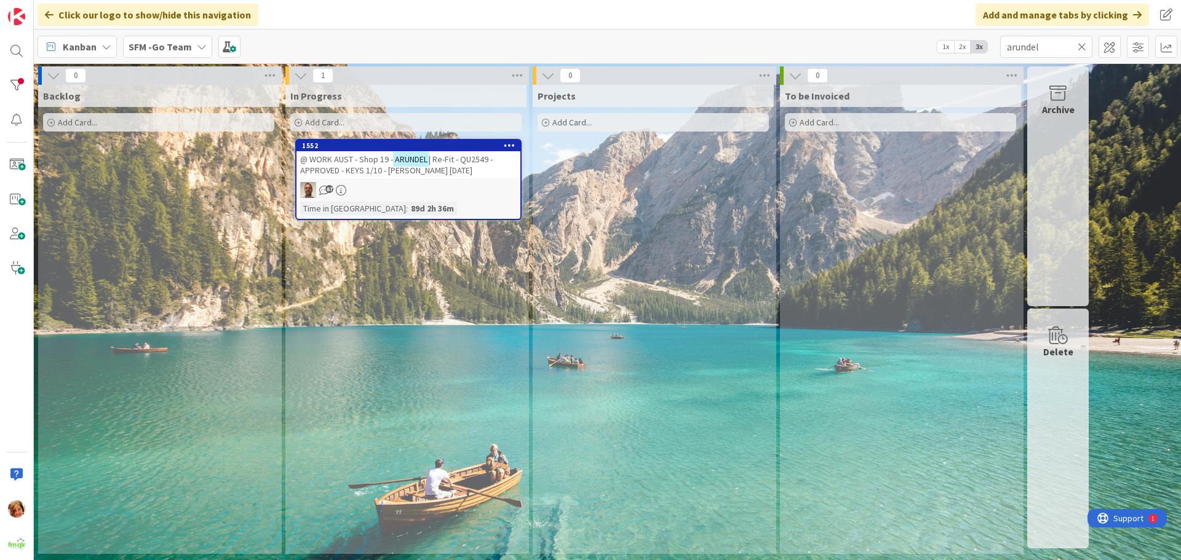
click at [359, 160] on span "@ WORK AUST - Shop 19 -" at bounding box center [346, 159] width 93 height 11
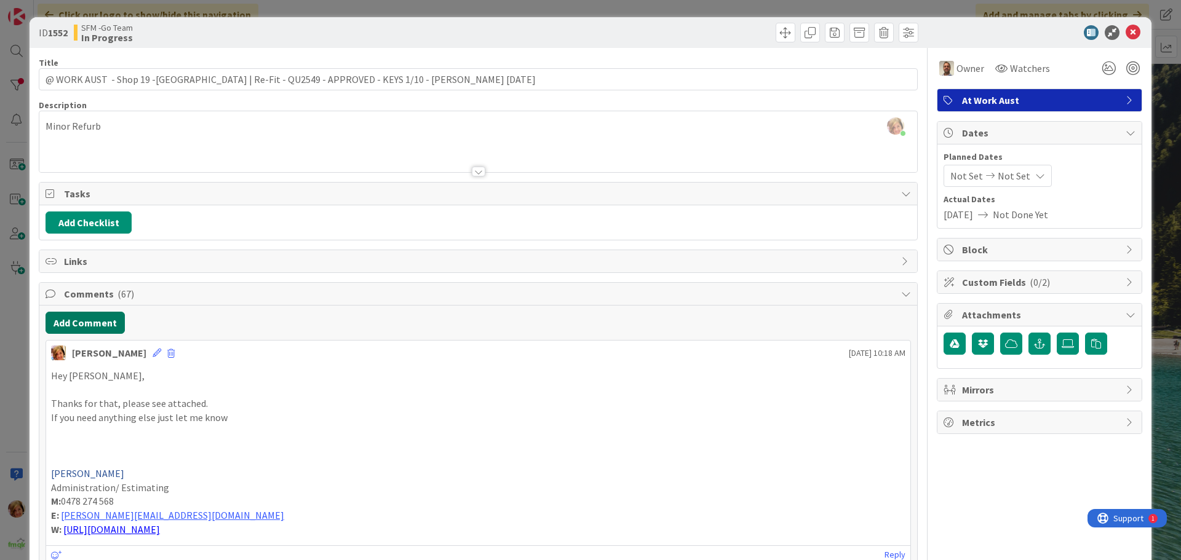
click at [94, 324] on button "Add Comment" at bounding box center [85, 323] width 79 height 22
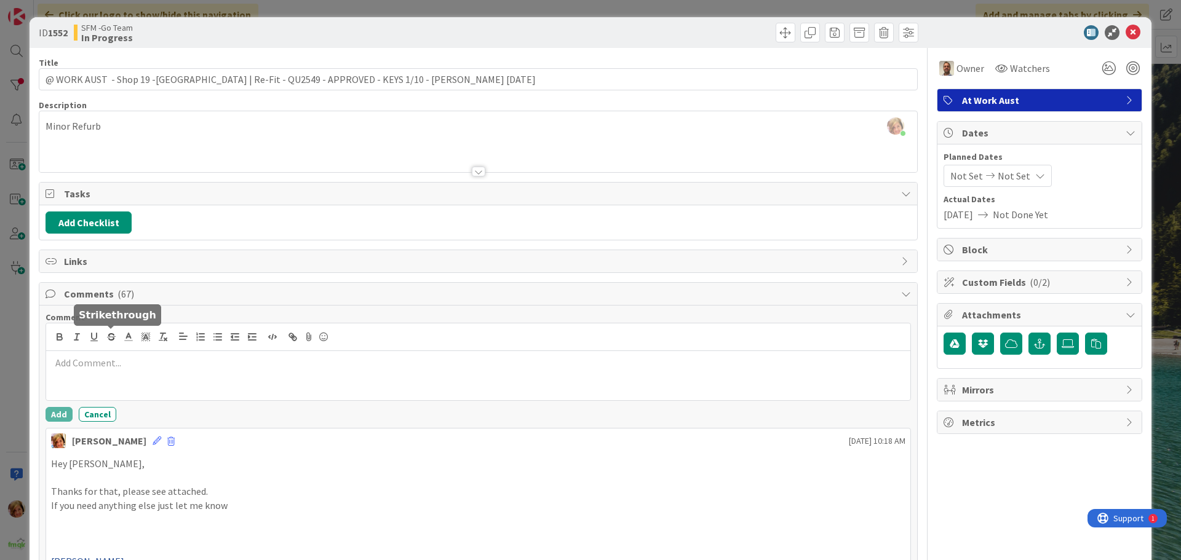
click at [103, 331] on button "button" at bounding box center [111, 337] width 17 height 15
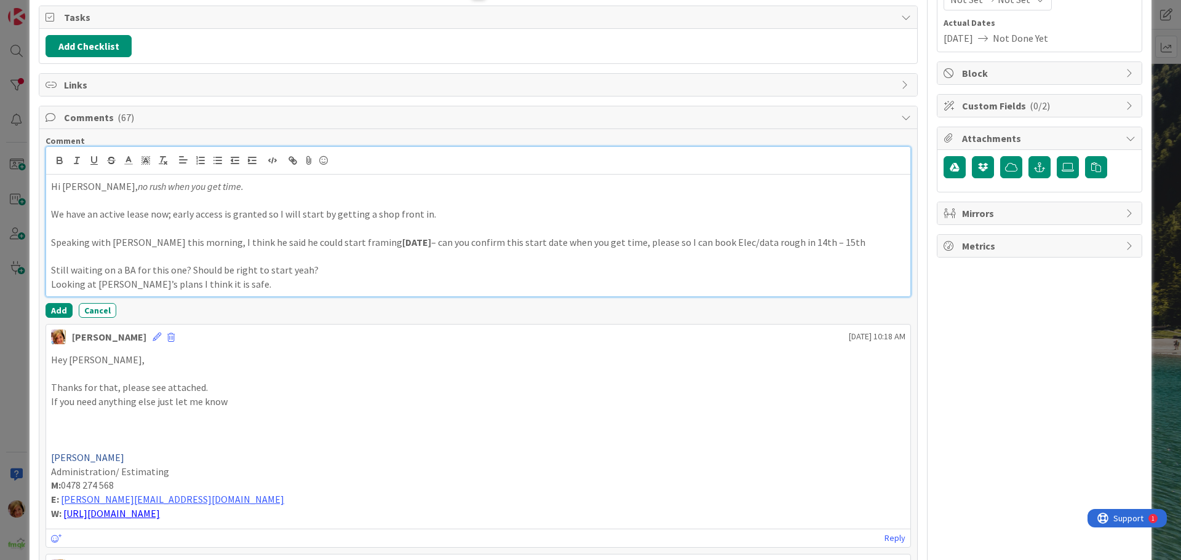
scroll to position [185, 0]
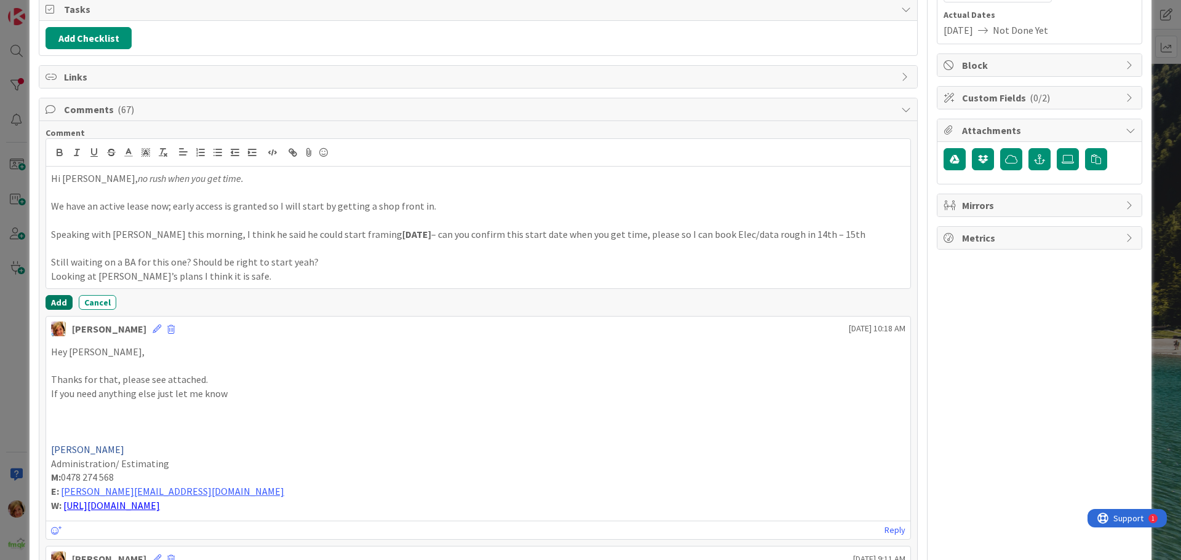
click at [56, 303] on button "Add" at bounding box center [59, 302] width 27 height 15
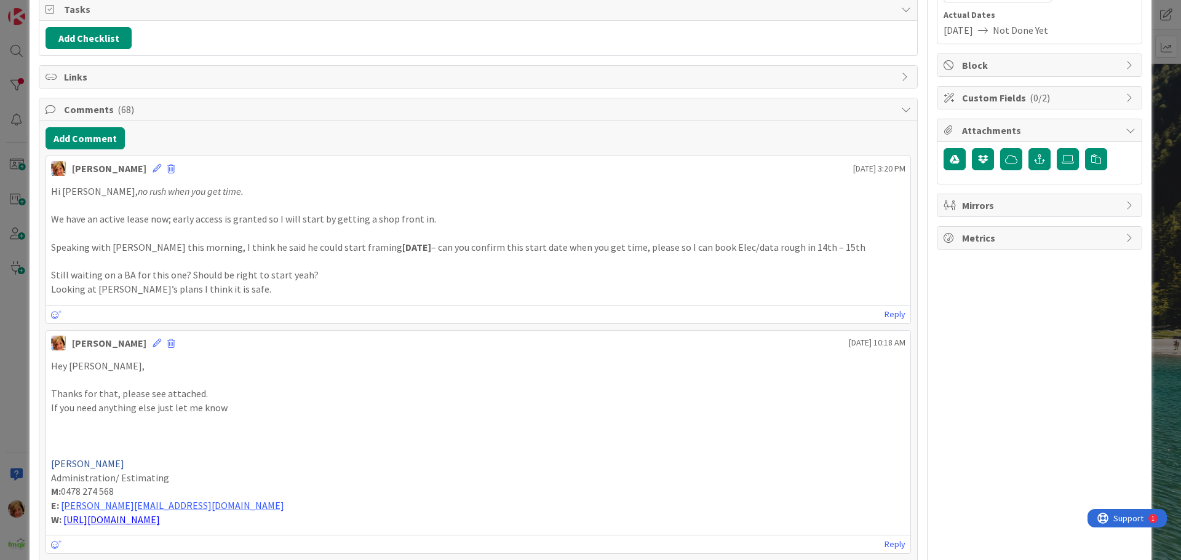
scroll to position [0, 0]
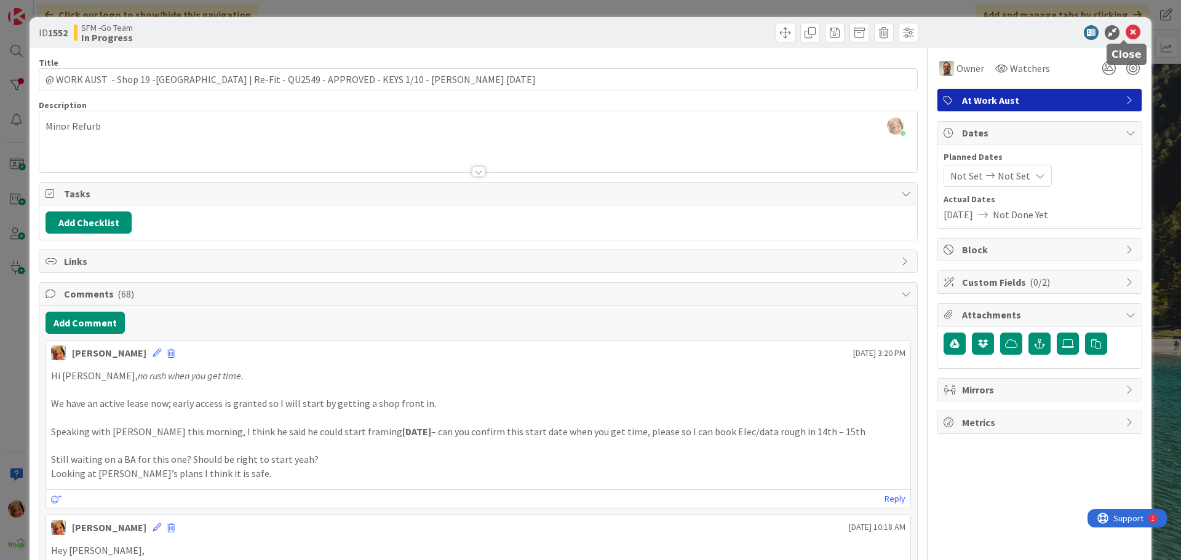
drag, startPoint x: 1127, startPoint y: 29, endPoint x: 1089, endPoint y: 41, distance: 39.9
click at [1127, 29] on icon at bounding box center [1132, 32] width 15 height 15
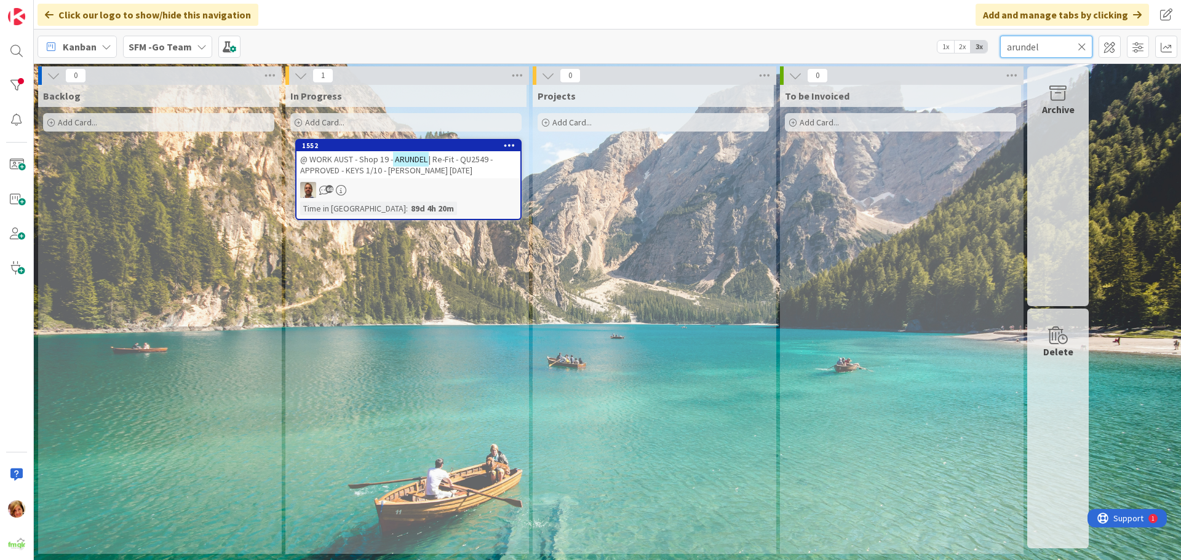
click at [1058, 48] on input "arundel" at bounding box center [1046, 47] width 92 height 22
type input "a"
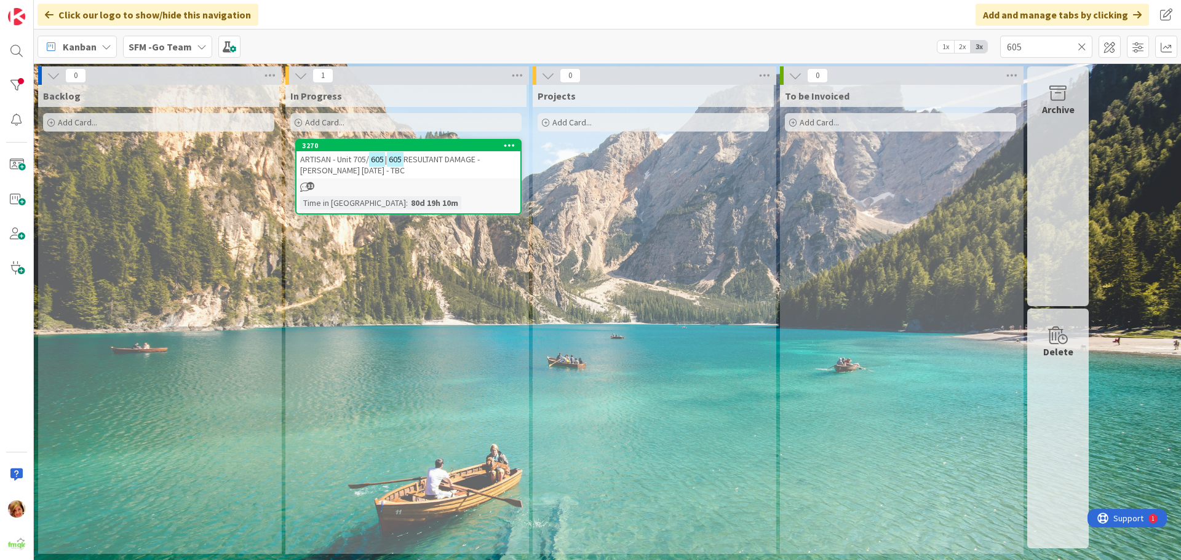
click at [425, 154] on span "RESULTANT DAMAGE - [PERSON_NAME] [DATE] - TBC" at bounding box center [390, 165] width 180 height 22
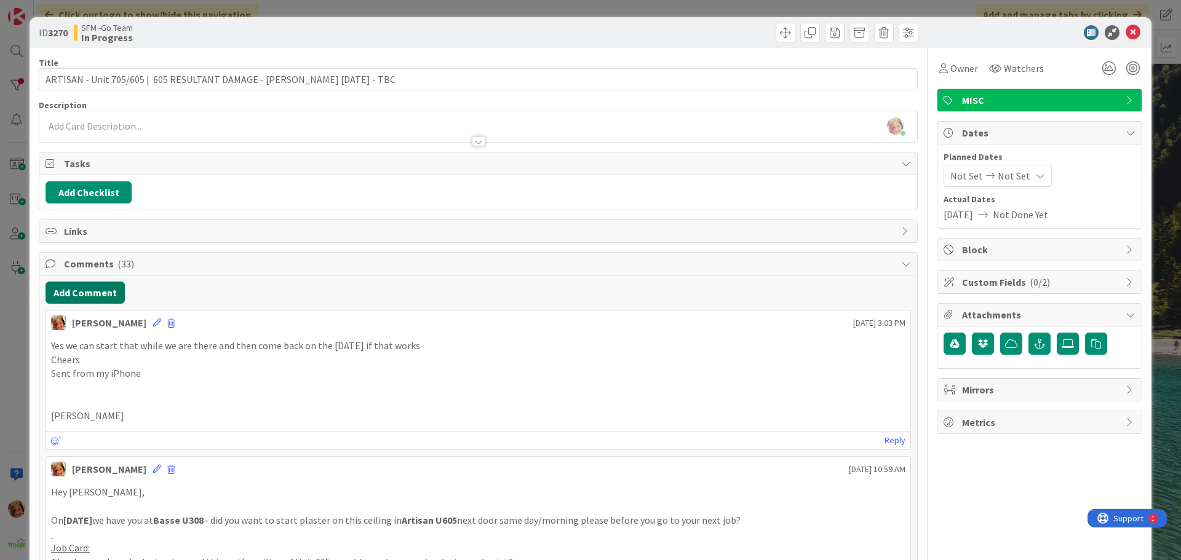
click at [76, 291] on button "Add Comment" at bounding box center [85, 293] width 79 height 22
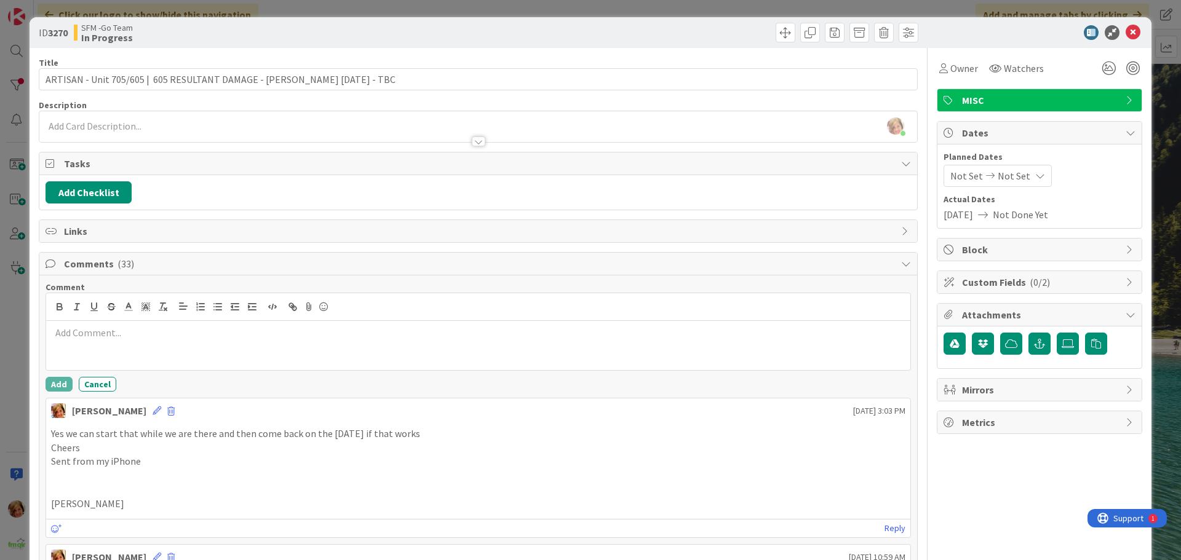
click at [133, 333] on p at bounding box center [478, 333] width 854 height 14
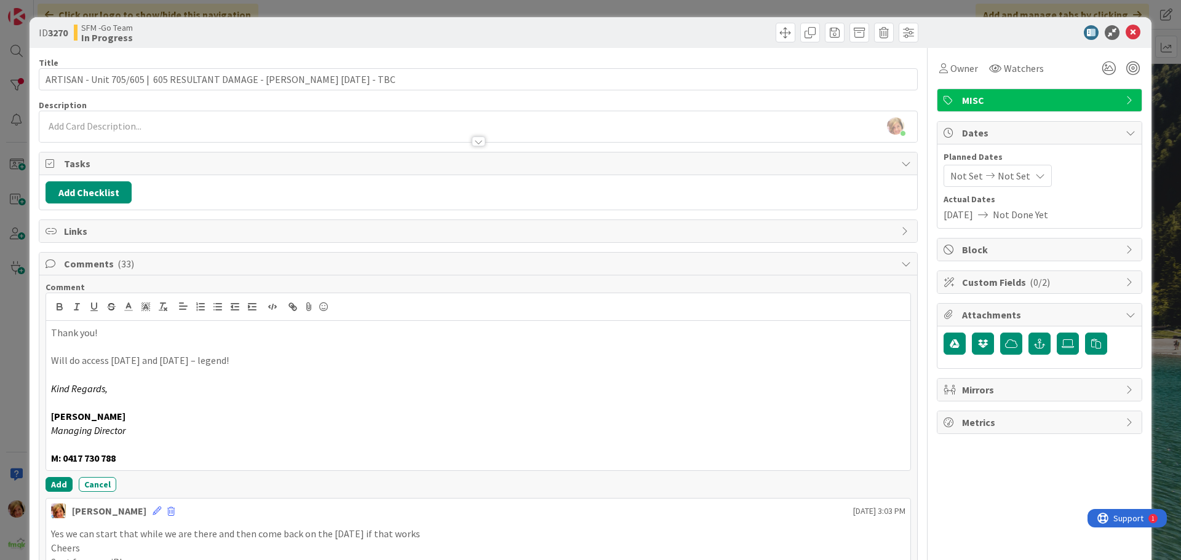
click at [60, 477] on div "Comment Thank you! Will do access [DATE] and [DATE] – legend! Kind Regards, [PE…" at bounding box center [478, 387] width 865 height 210
click at [66, 485] on button "Add" at bounding box center [59, 484] width 27 height 15
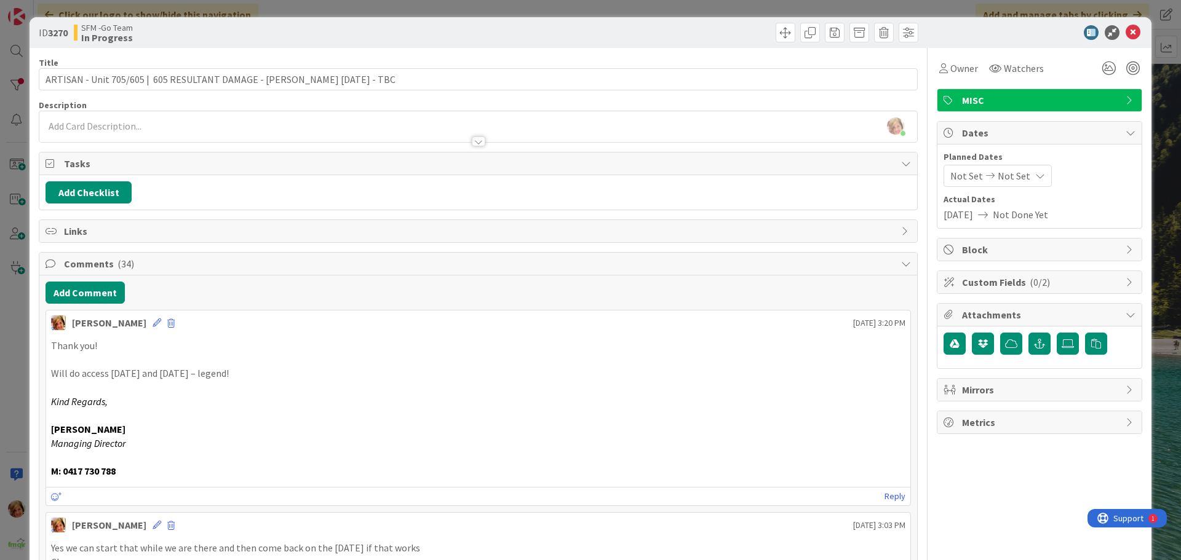
drag, startPoint x: 673, startPoint y: 30, endPoint x: 801, endPoint y: 44, distance: 128.7
click at [673, 30] on div at bounding box center [700, 33] width 437 height 20
click at [86, 291] on button "Add Comment" at bounding box center [85, 293] width 79 height 22
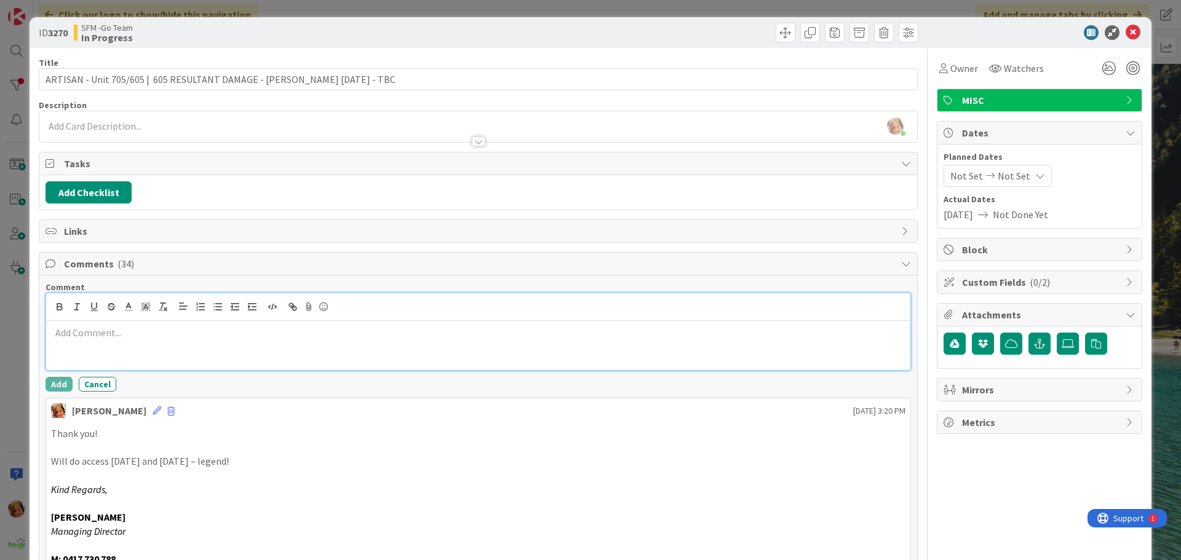
click at [119, 344] on div at bounding box center [478, 345] width 864 height 49
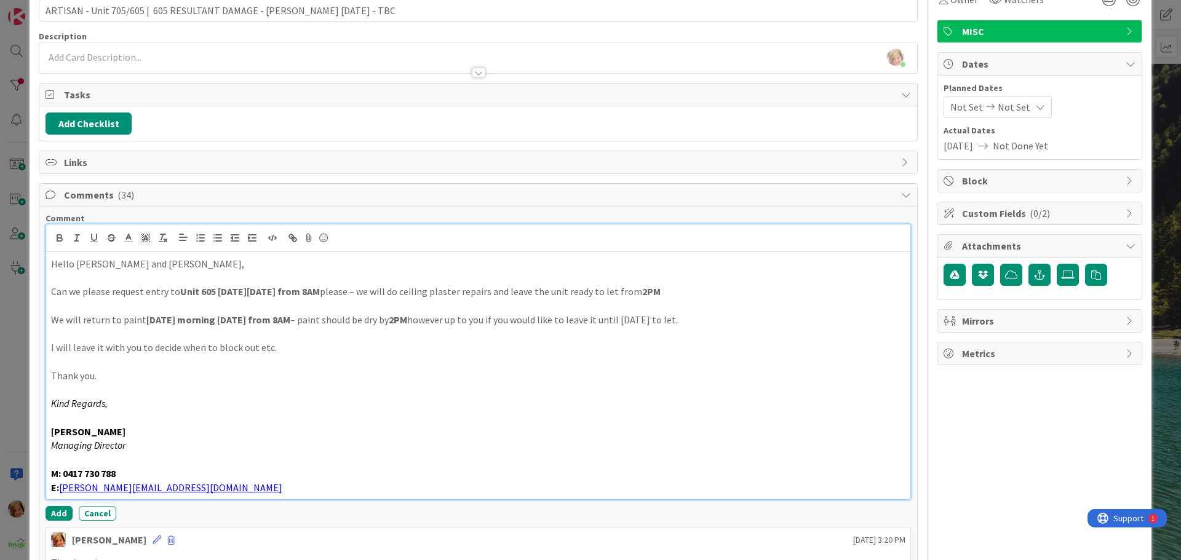
scroll to position [125, 0]
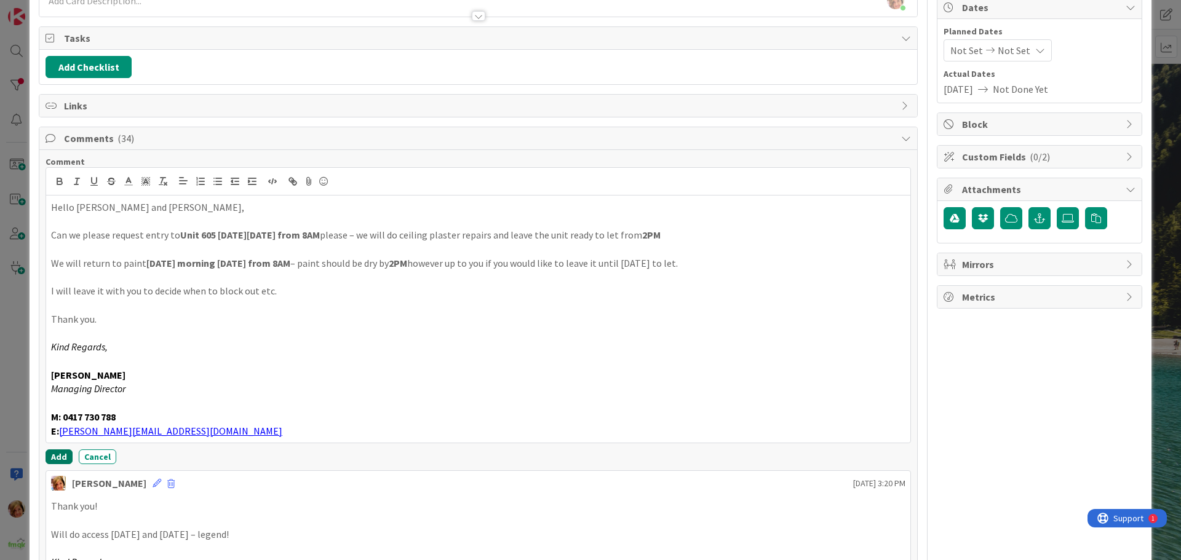
click at [53, 451] on button "Add" at bounding box center [59, 457] width 27 height 15
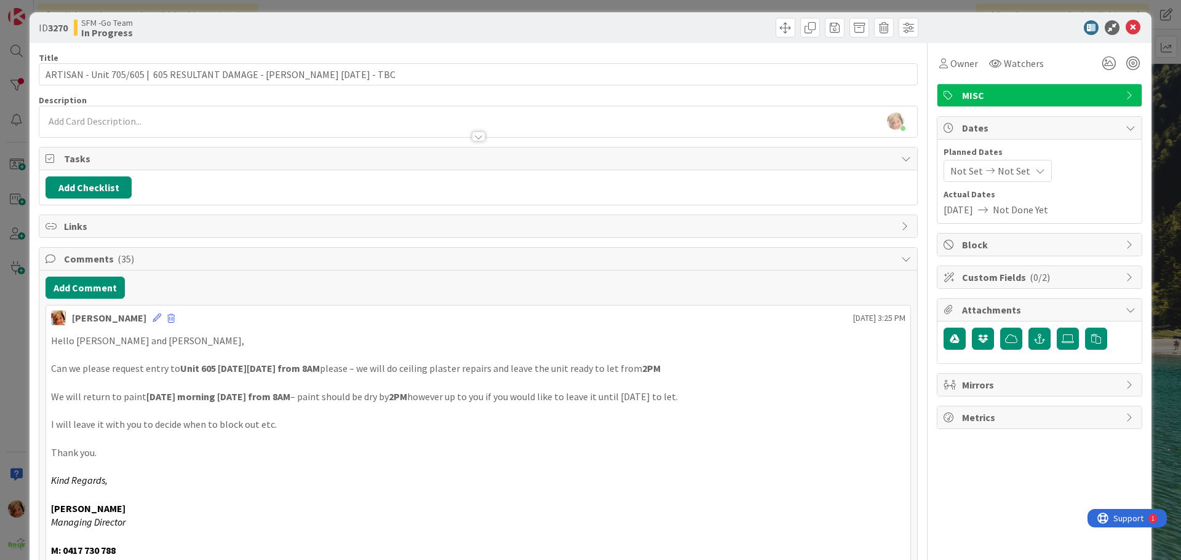
scroll to position [0, 0]
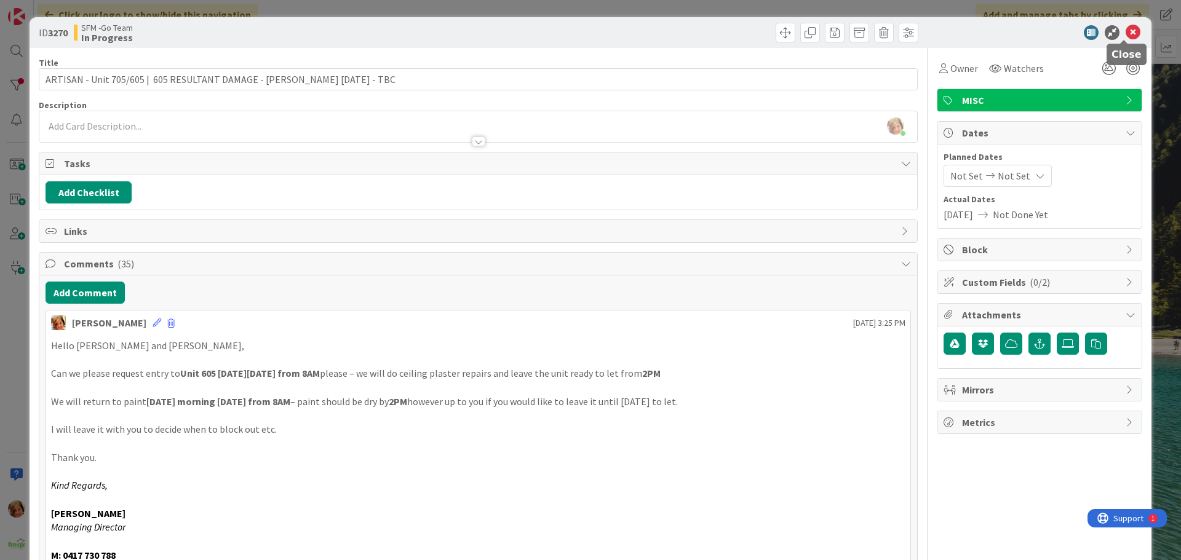
drag, startPoint x: 1127, startPoint y: 34, endPoint x: 1085, endPoint y: 42, distance: 42.7
click at [1127, 34] on icon at bounding box center [1132, 32] width 15 height 15
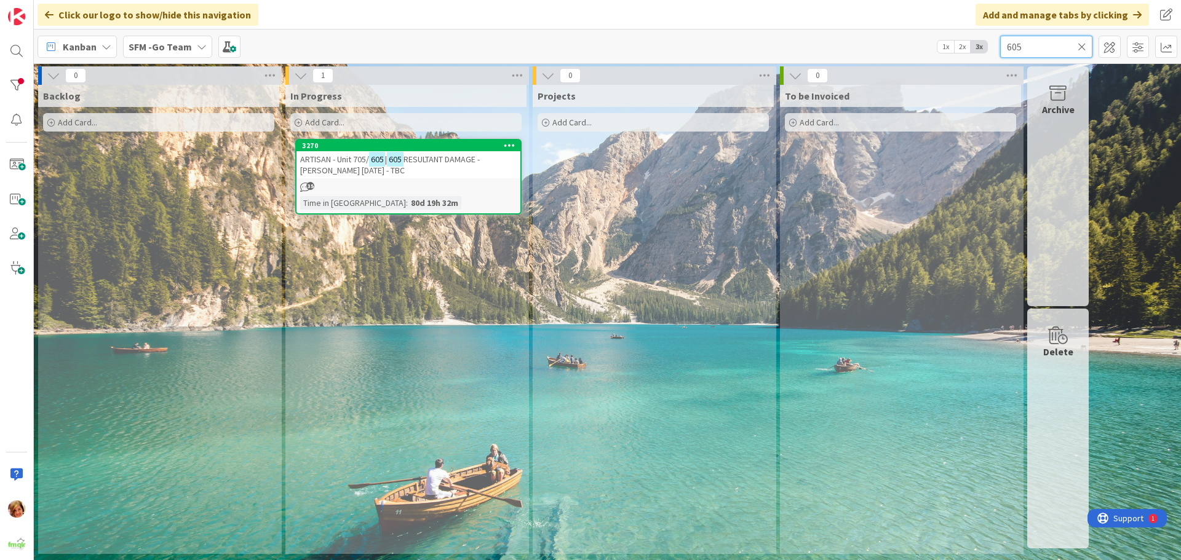
click at [1047, 47] on input "605" at bounding box center [1046, 47] width 92 height 22
type input "6"
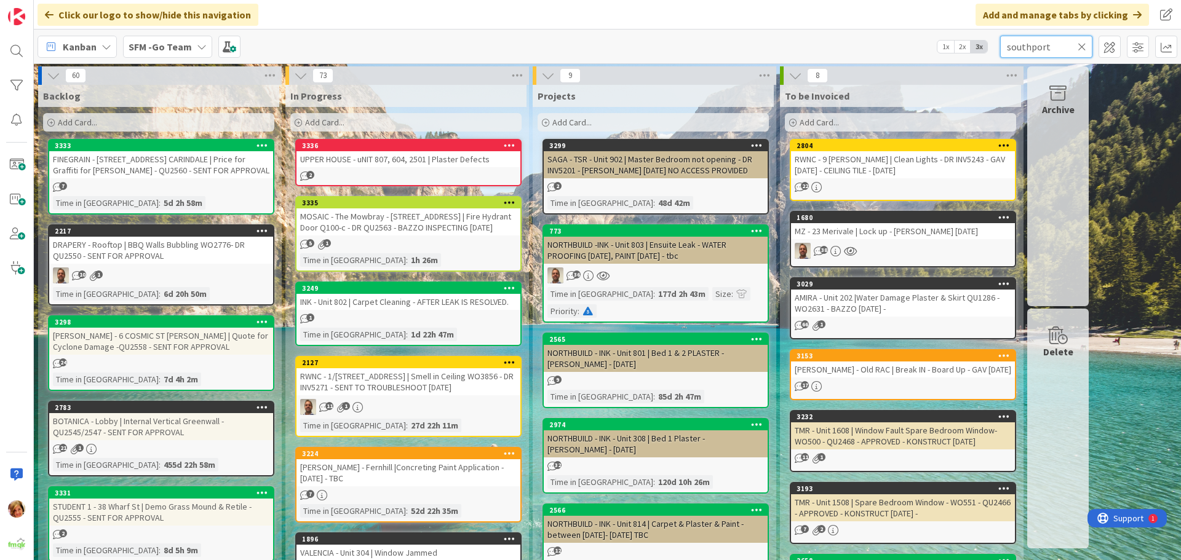
type input "southport"
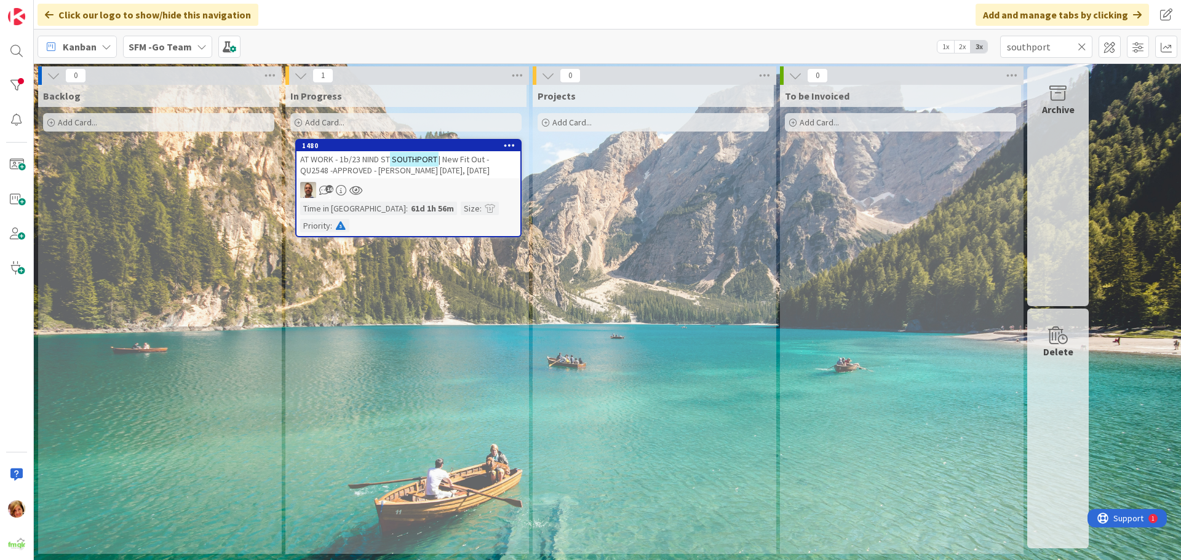
click at [355, 157] on span "AT WORK - 1b/23 NIND ST" at bounding box center [345, 159] width 90 height 11
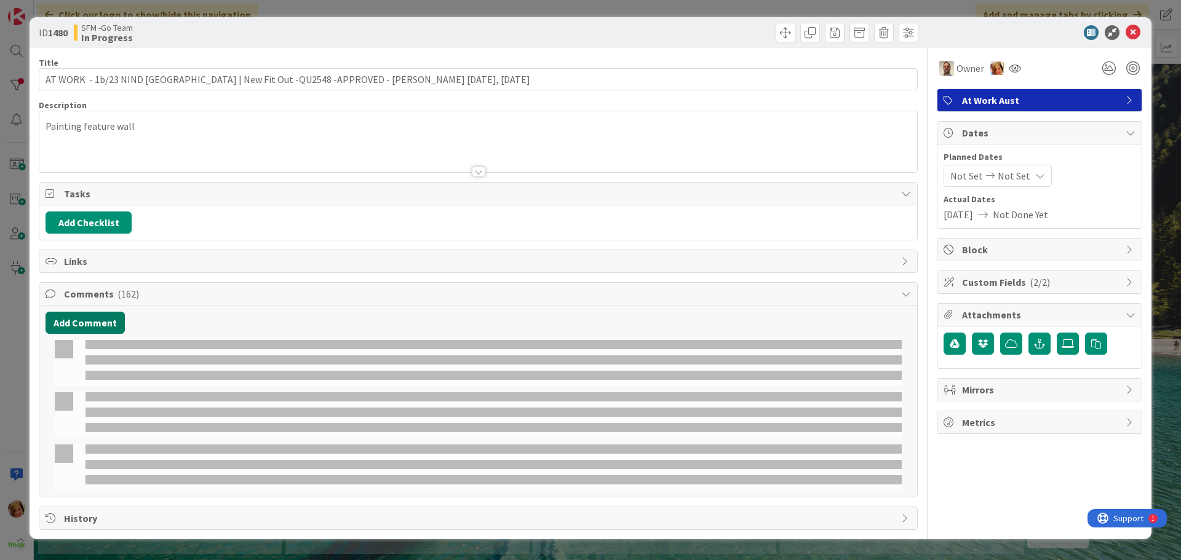
click at [93, 322] on button "Add Comment" at bounding box center [85, 323] width 79 height 22
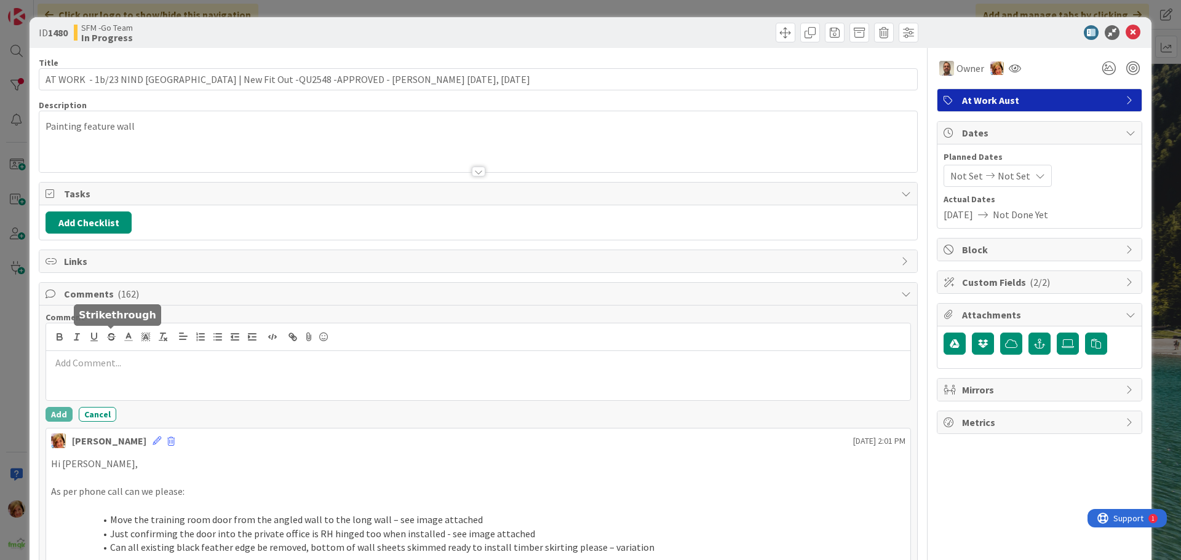
click at [108, 366] on p at bounding box center [478, 363] width 854 height 14
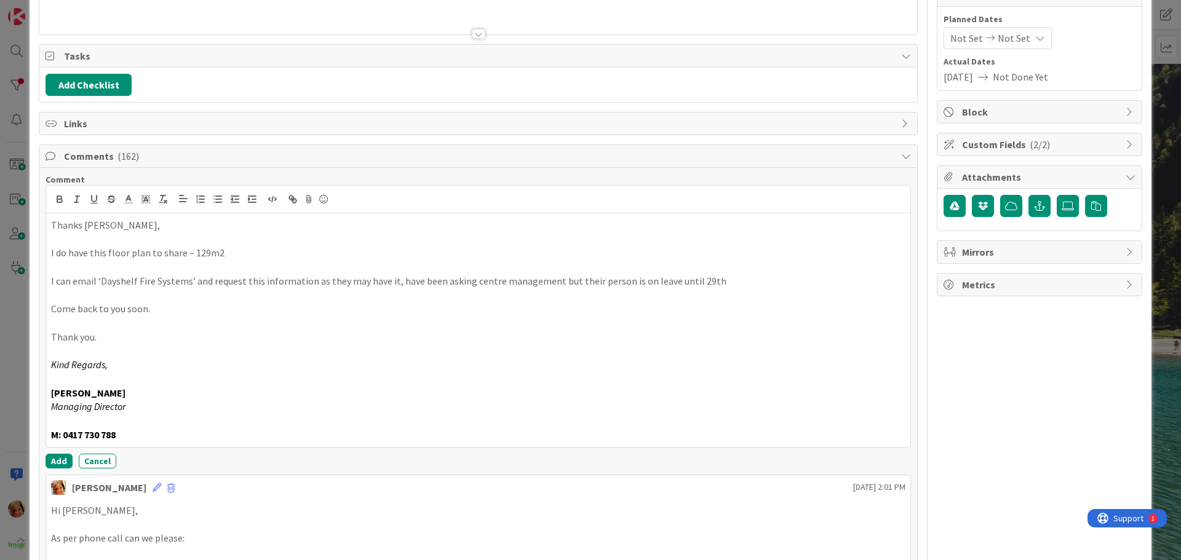
scroll to position [141, 0]
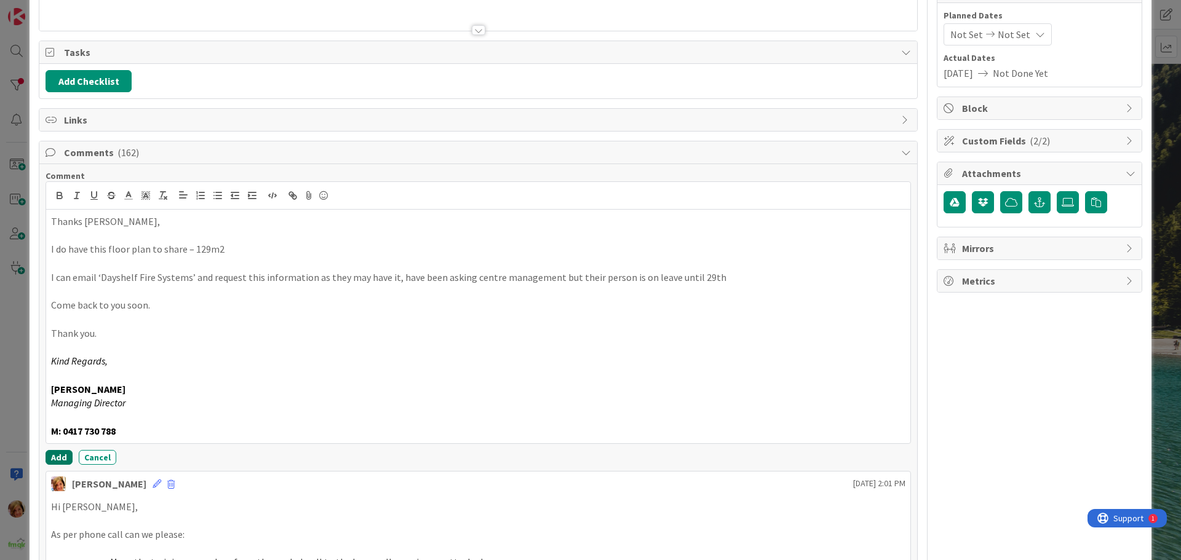
click at [57, 460] on button "Add" at bounding box center [59, 457] width 27 height 15
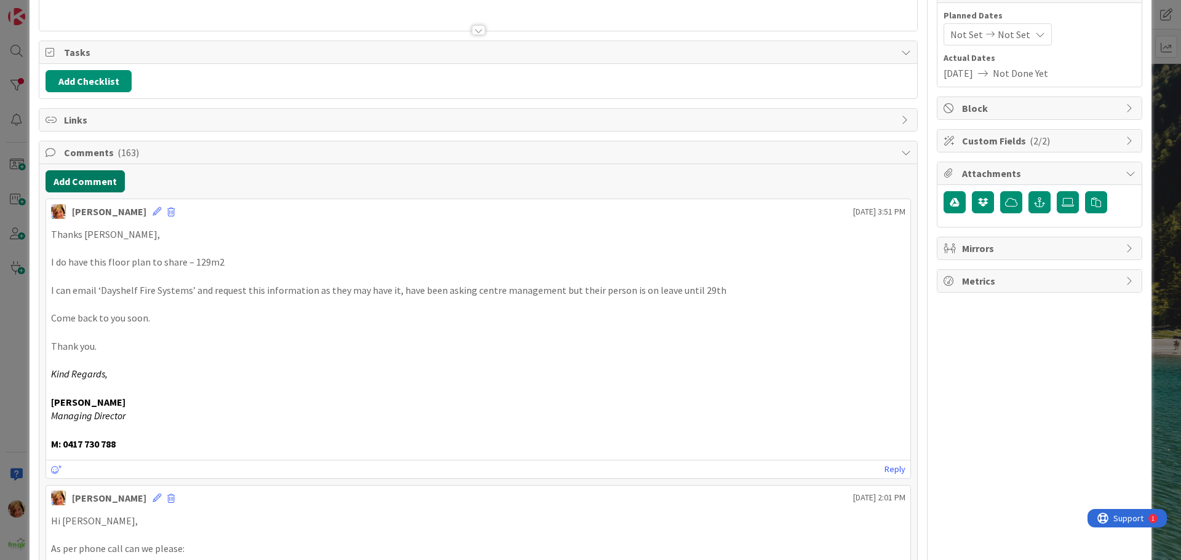
click at [89, 179] on button "Add Comment" at bounding box center [85, 181] width 79 height 22
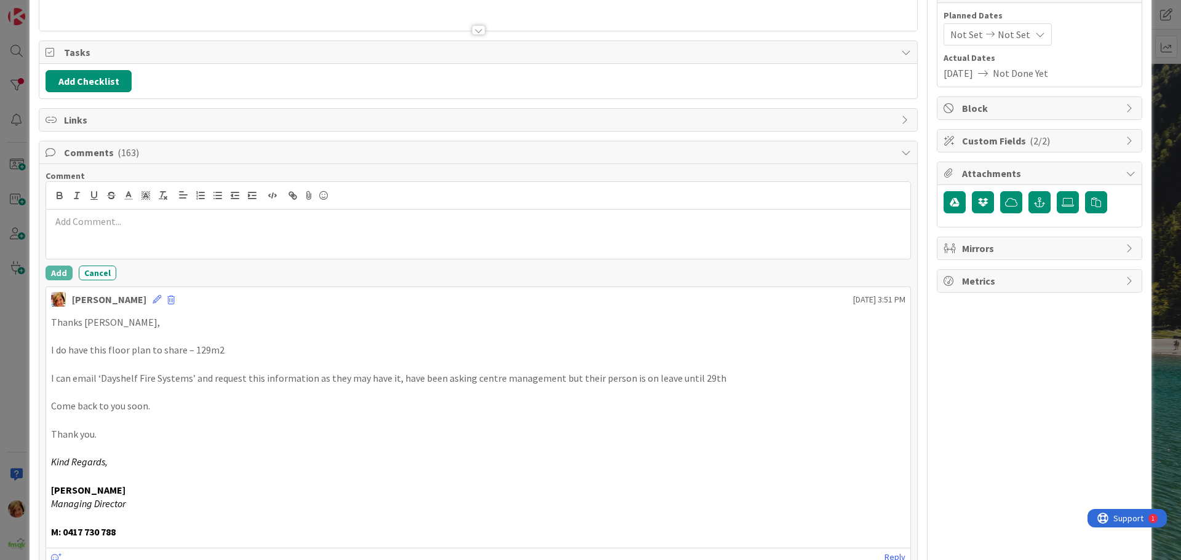
click at [108, 228] on p at bounding box center [478, 222] width 854 height 14
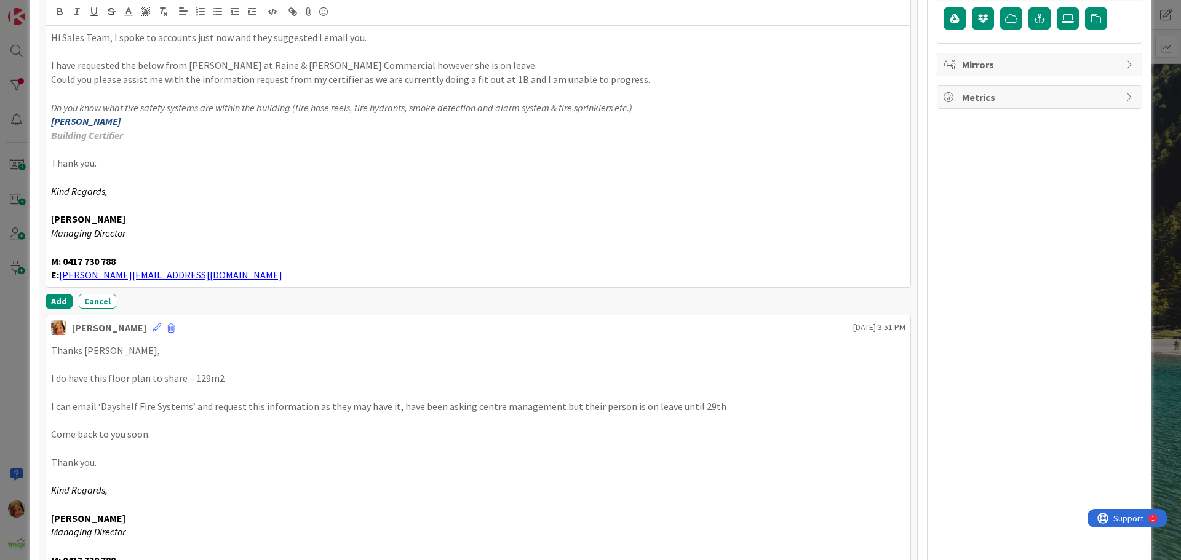
scroll to position [326, 0]
click at [57, 298] on button "Add" at bounding box center [59, 300] width 27 height 15
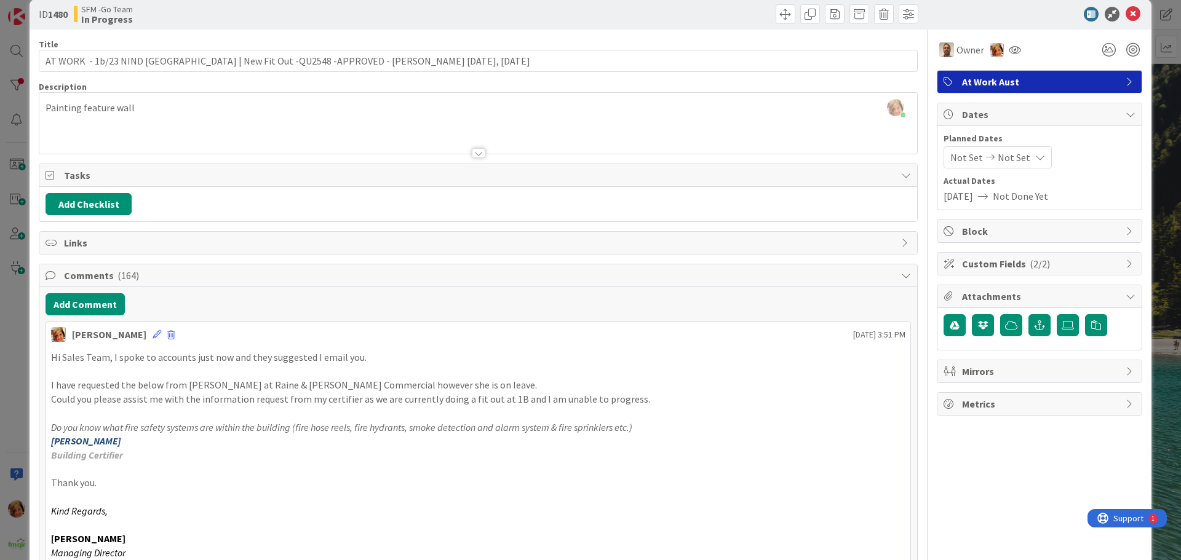
scroll to position [0, 0]
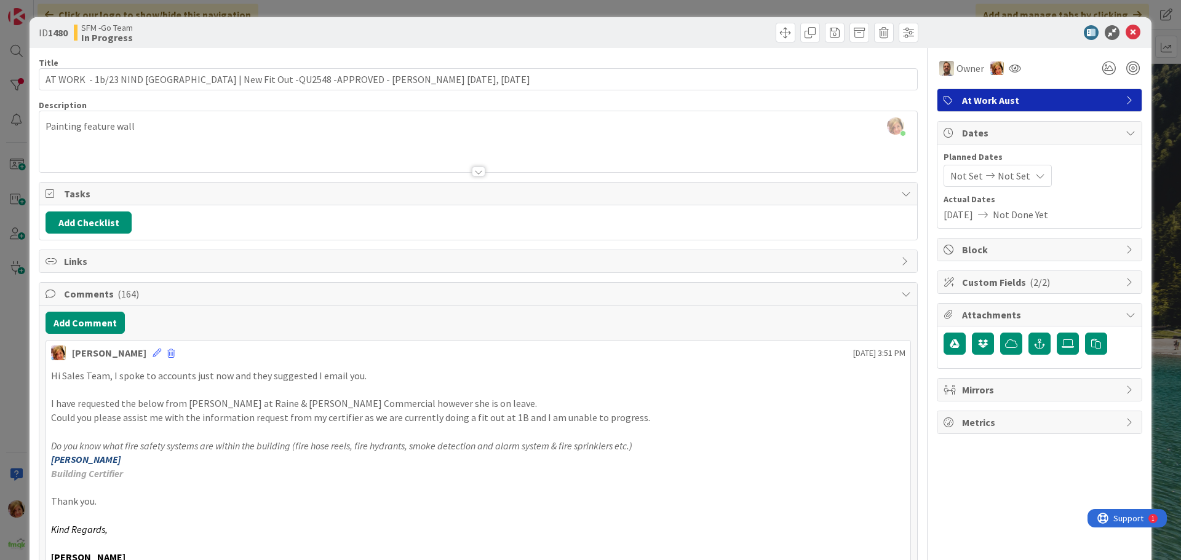
click at [519, 32] on div at bounding box center [700, 33] width 437 height 20
click at [1125, 30] on icon at bounding box center [1132, 32] width 15 height 15
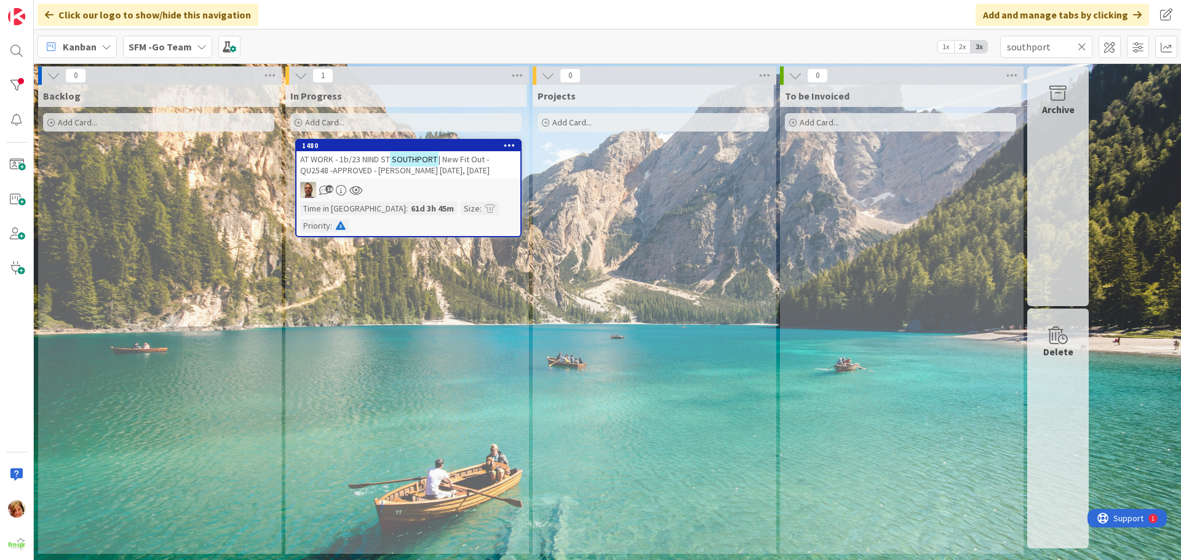
click at [1082, 45] on icon at bounding box center [1082, 46] width 9 height 11
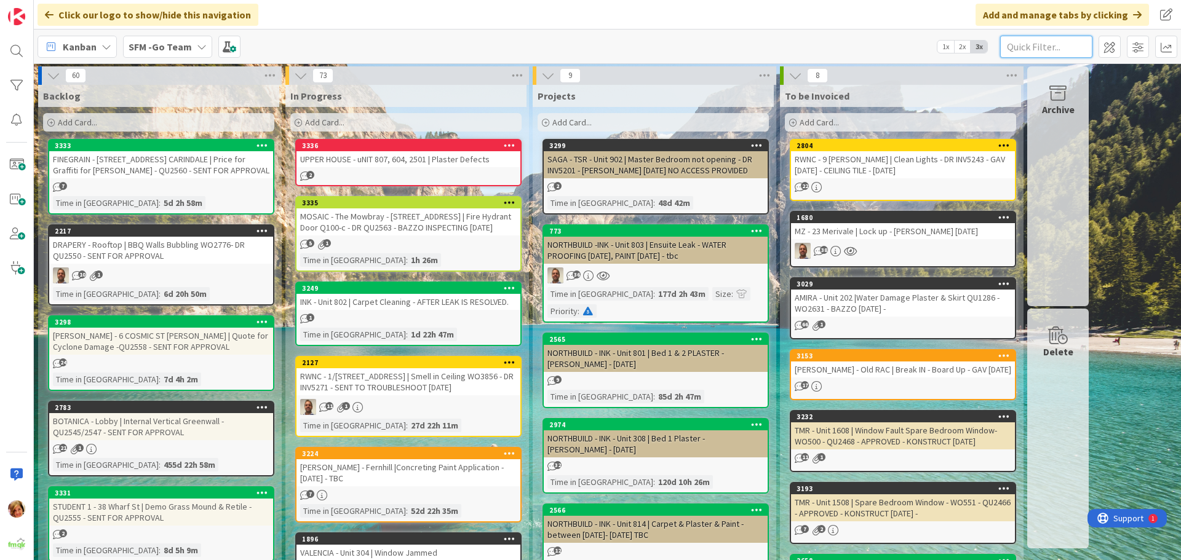
click at [1047, 52] on input "text" at bounding box center [1046, 47] width 92 height 22
type input "[PERSON_NAME]"
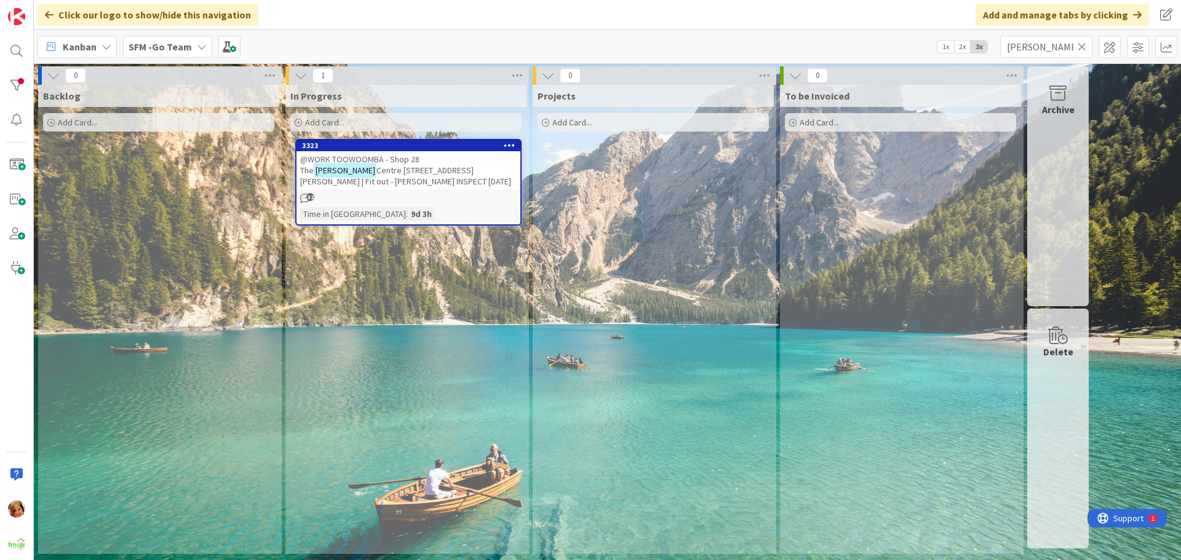
click at [392, 154] on span "@WORK TOOWOOMBA - Shop 28 The" at bounding box center [359, 165] width 119 height 22
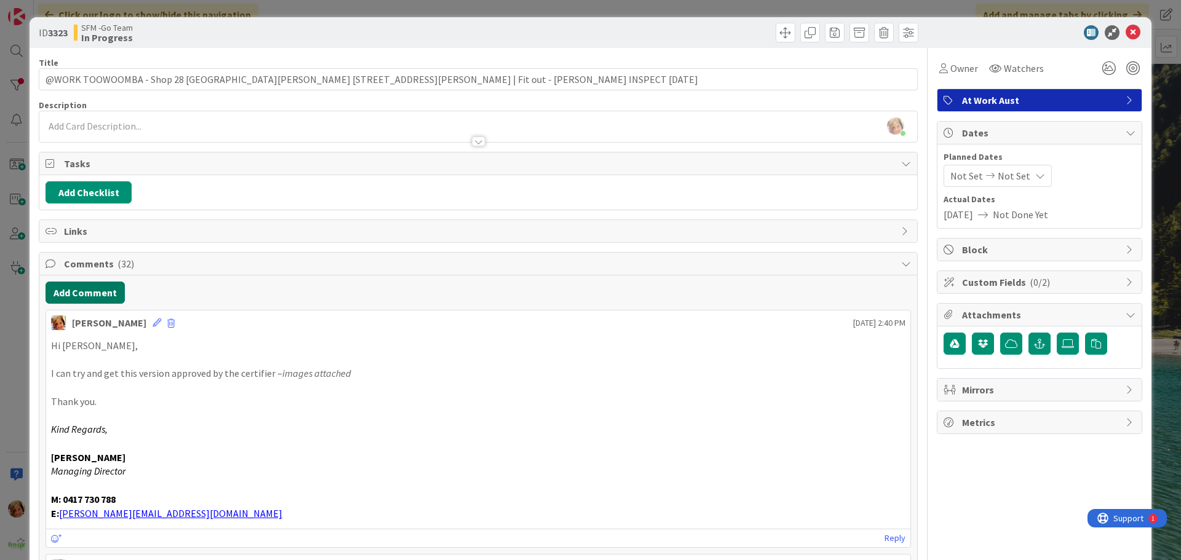
click at [81, 290] on button "Add Comment" at bounding box center [85, 293] width 79 height 22
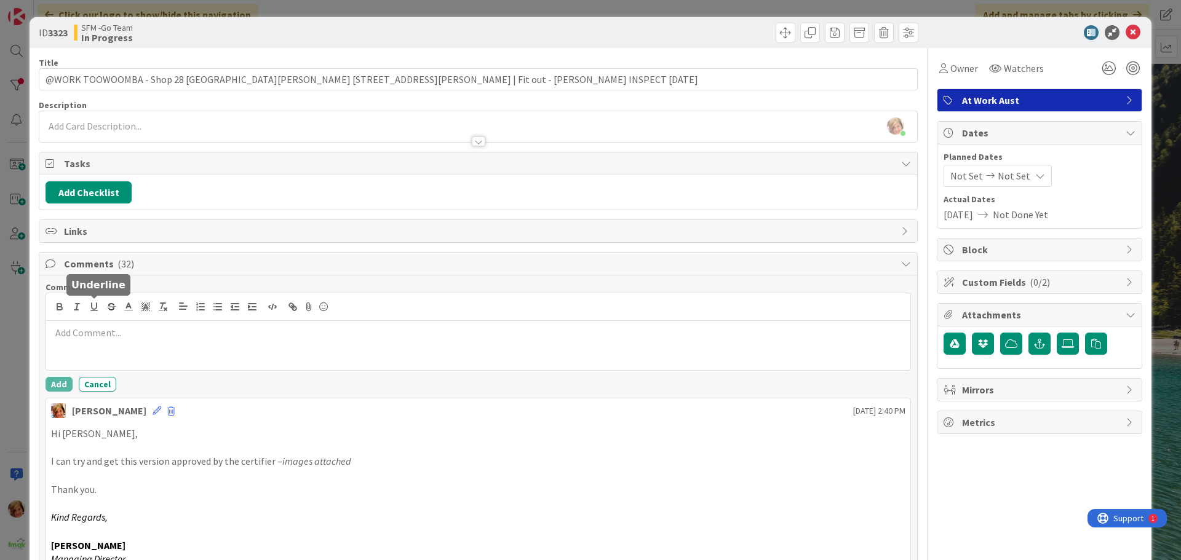
click at [114, 338] on p at bounding box center [478, 333] width 854 height 14
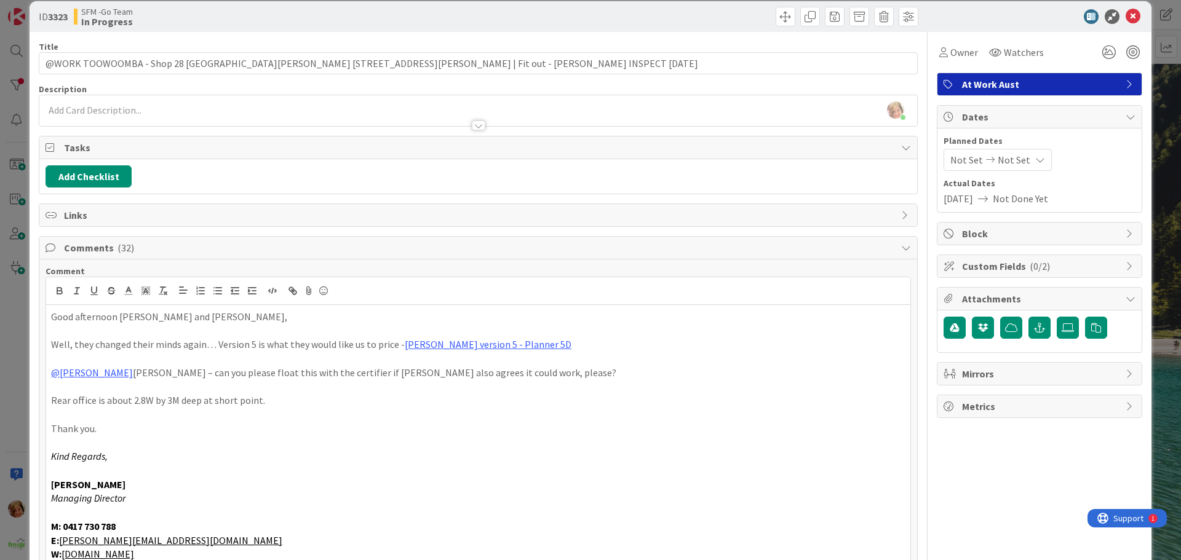
scroll to position [200, 0]
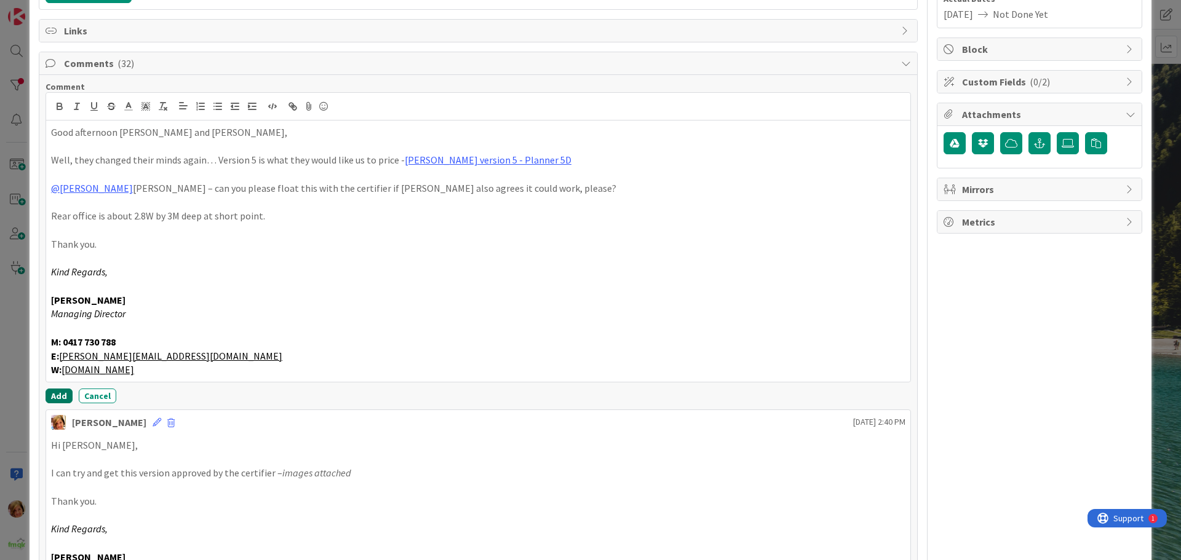
click at [56, 395] on button "Add" at bounding box center [59, 396] width 27 height 15
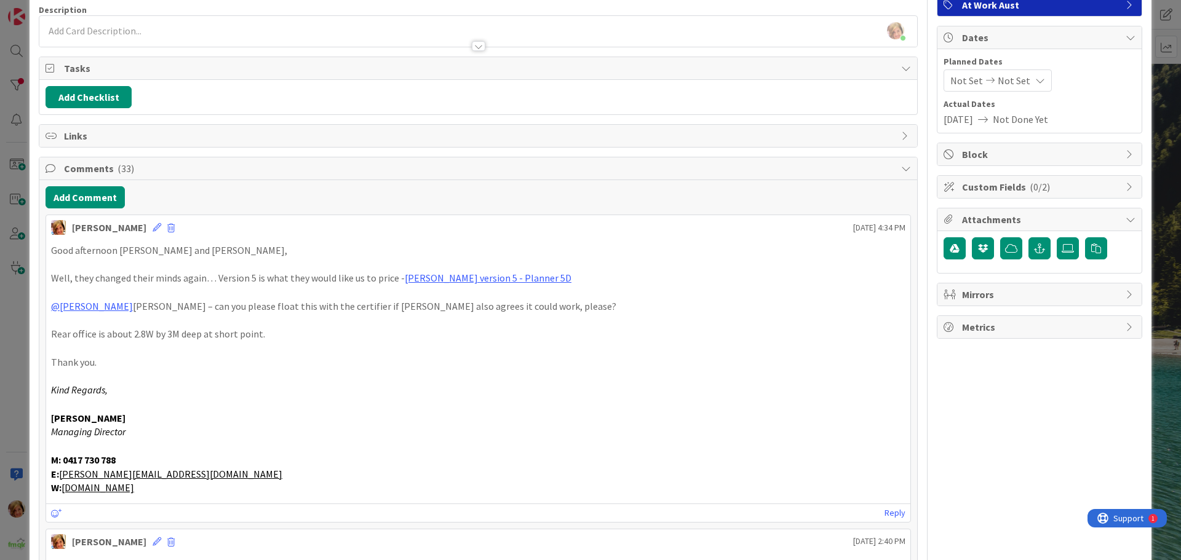
scroll to position [0, 0]
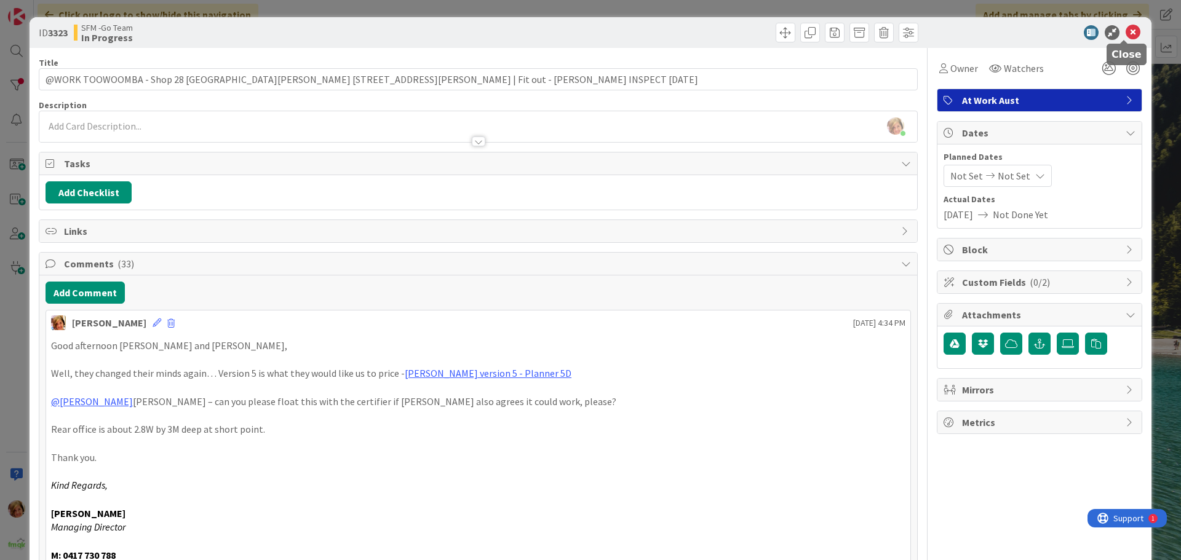
click at [1125, 31] on icon at bounding box center [1132, 32] width 15 height 15
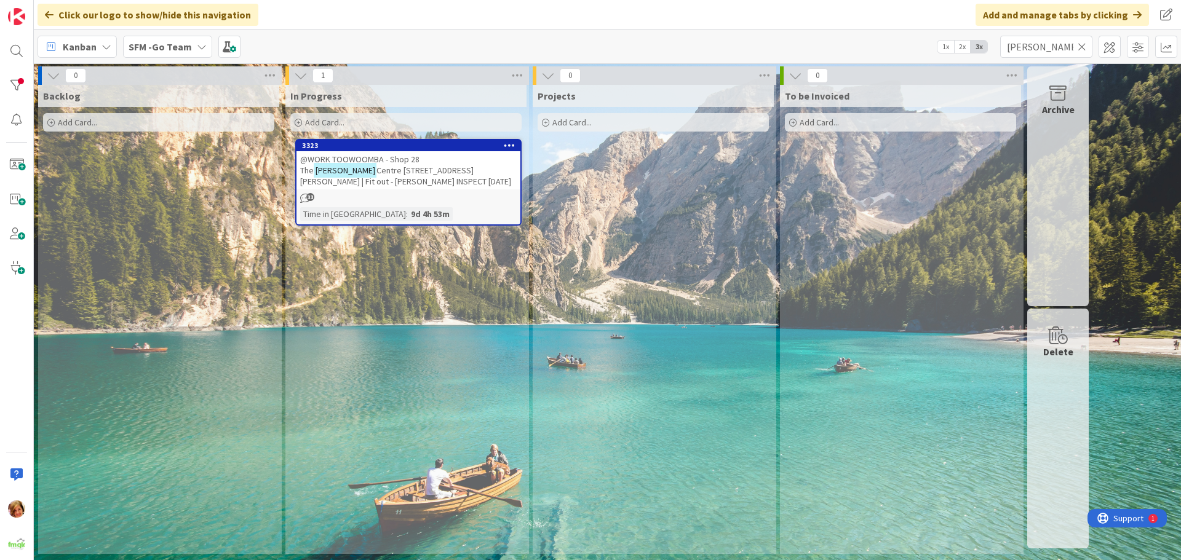
click at [1083, 45] on icon at bounding box center [1082, 46] width 9 height 11
click at [1082, 45] on input "text" at bounding box center [1046, 47] width 92 height 22
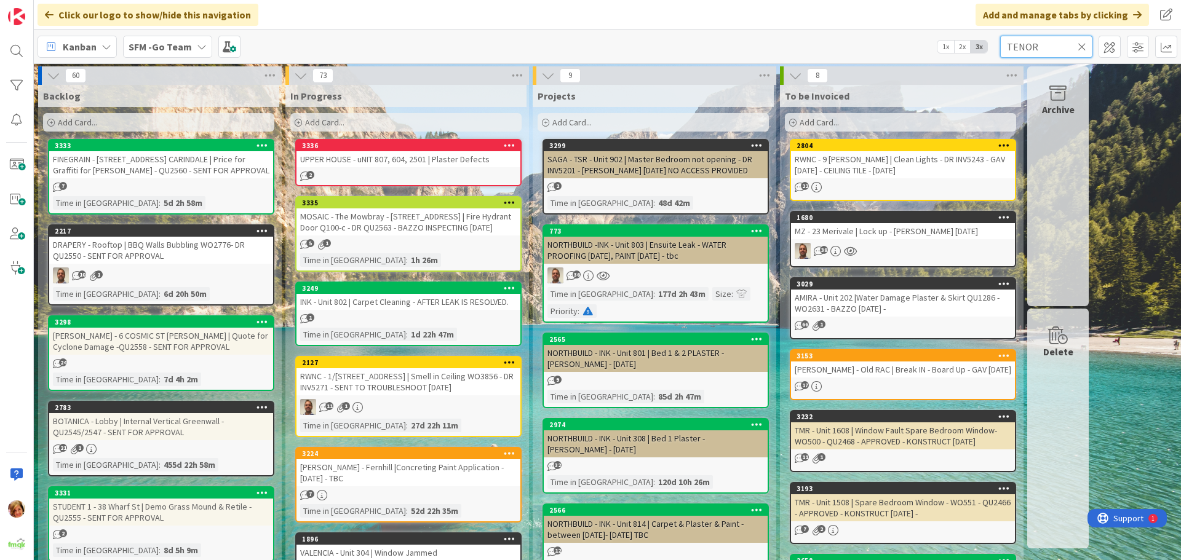
type input "TENOR"
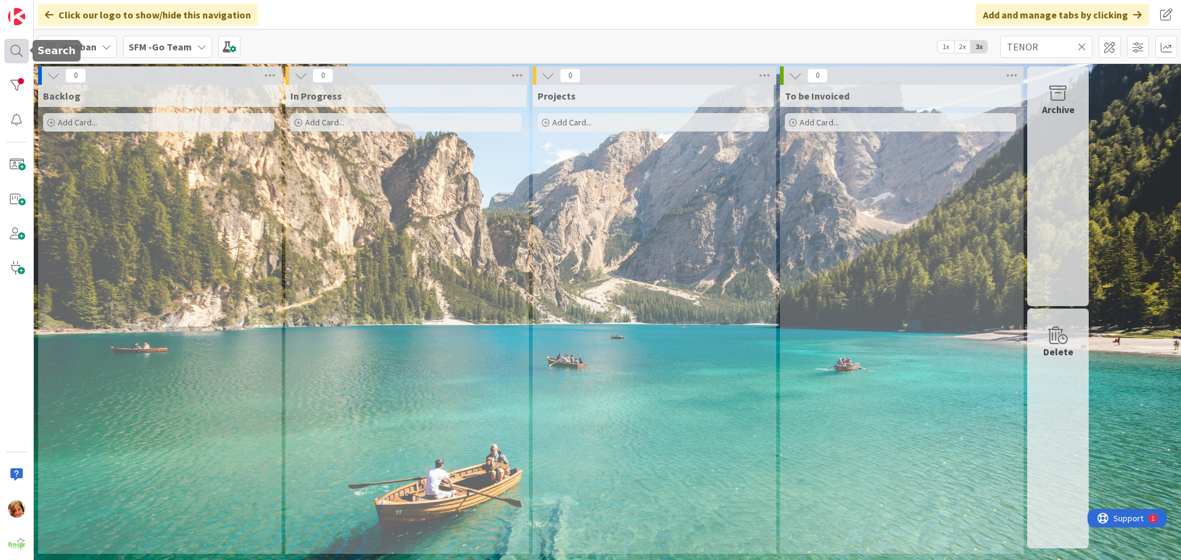
click at [12, 50] on div at bounding box center [16, 51] width 25 height 25
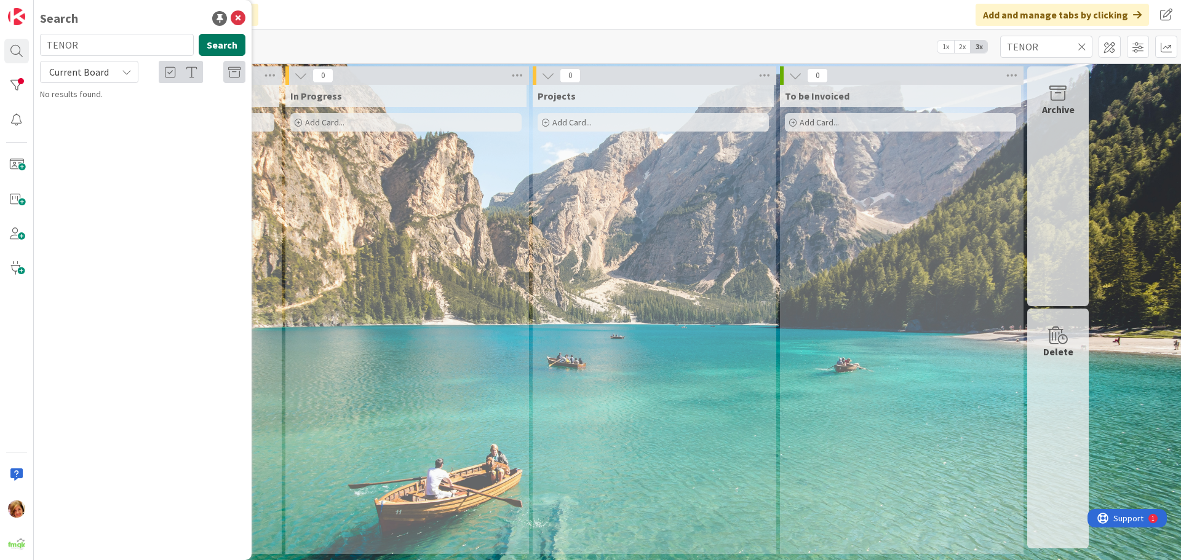
click at [222, 42] on button "Search" at bounding box center [222, 45] width 47 height 22
drag, startPoint x: 90, startPoint y: 46, endPoint x: 13, endPoint y: 34, distance: 77.9
click at [13, 34] on div "Search TENOR Search Current Board No results found." at bounding box center [17, 280] width 34 height 560
type input "WYANDRA"
click at [116, 109] on span "PRIVATE - 31" at bounding box center [109, 108] width 44 height 11
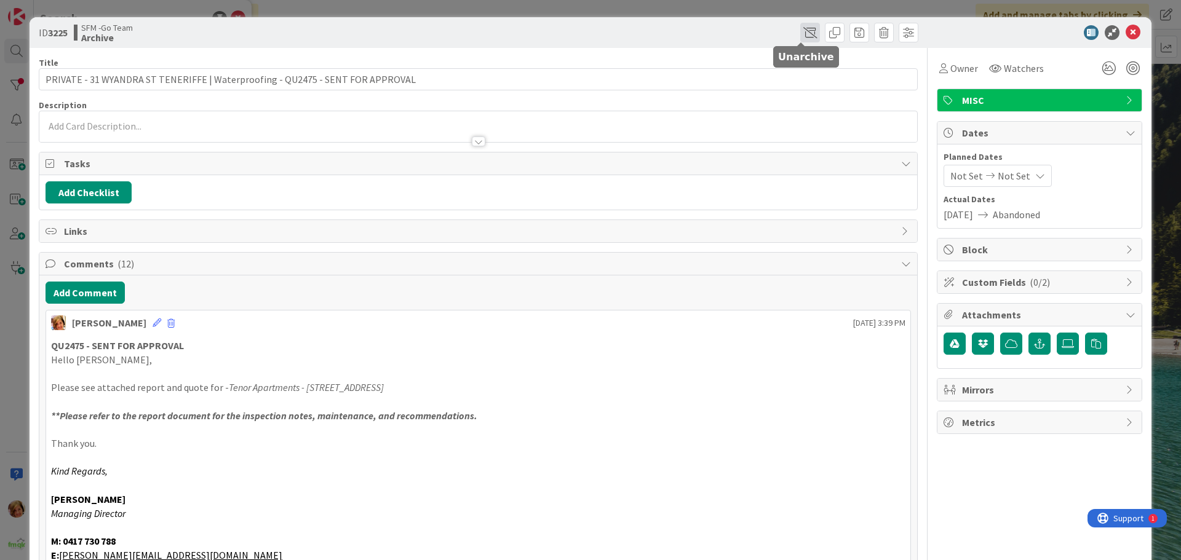
click at [800, 34] on span at bounding box center [810, 33] width 20 height 20
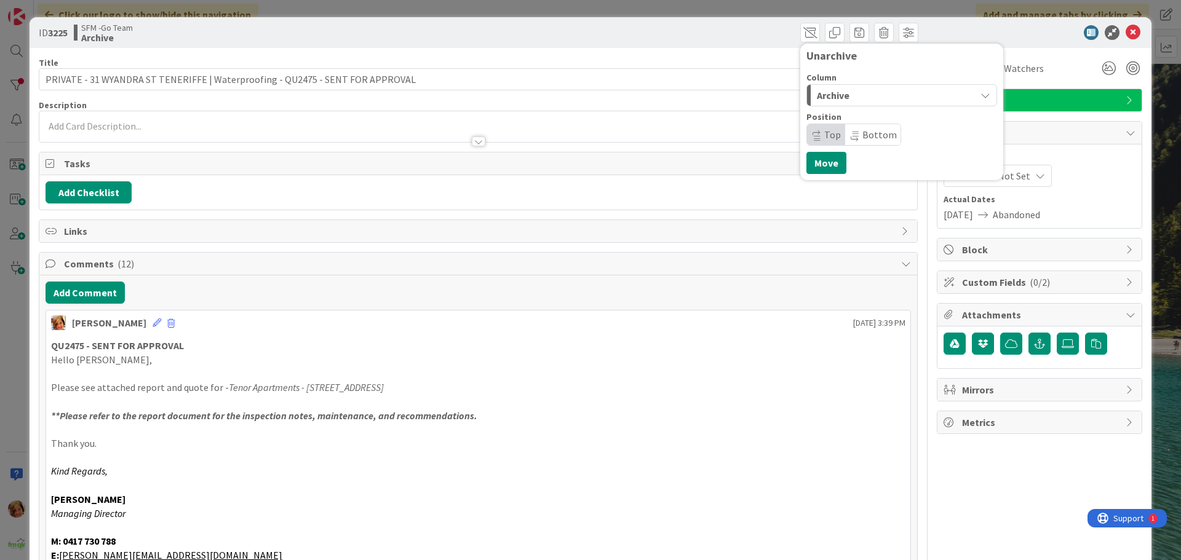
click at [843, 93] on div "Archive" at bounding box center [895, 95] width 162 height 20
click at [836, 144] on span "In Progress" at bounding box center [858, 144] width 44 height 15
click at [812, 159] on button "Move" at bounding box center [826, 163] width 40 height 22
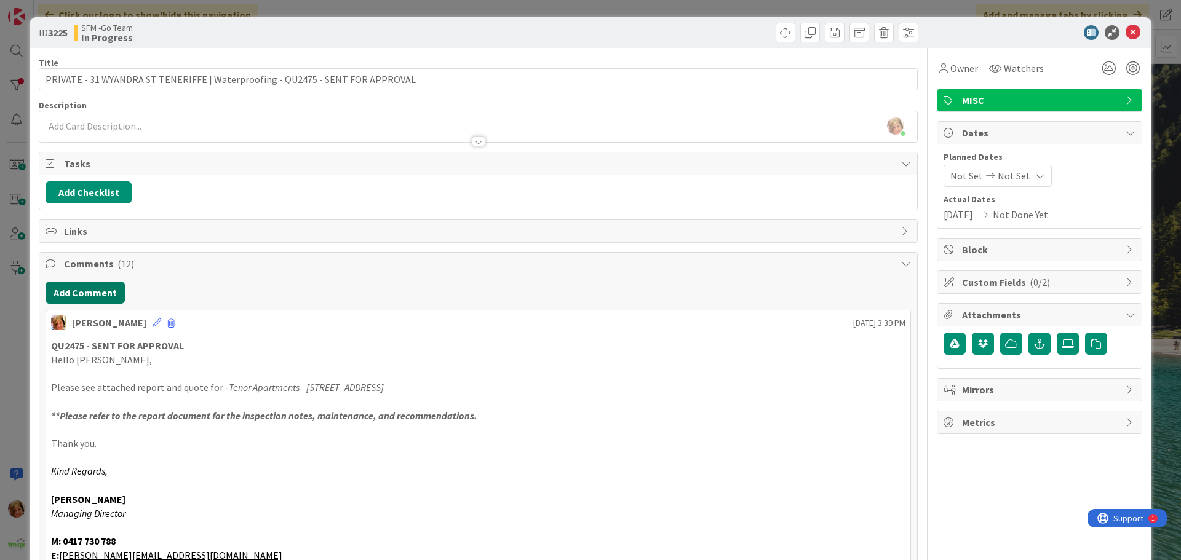
click at [93, 288] on button "Add Comment" at bounding box center [85, 293] width 79 height 22
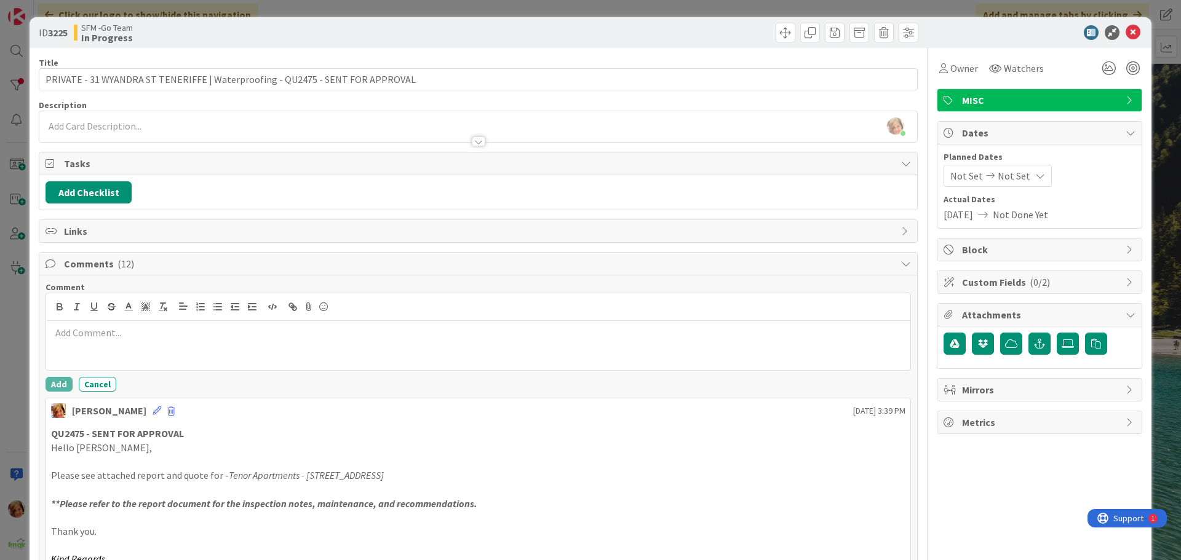
click at [105, 338] on p at bounding box center [478, 333] width 854 height 14
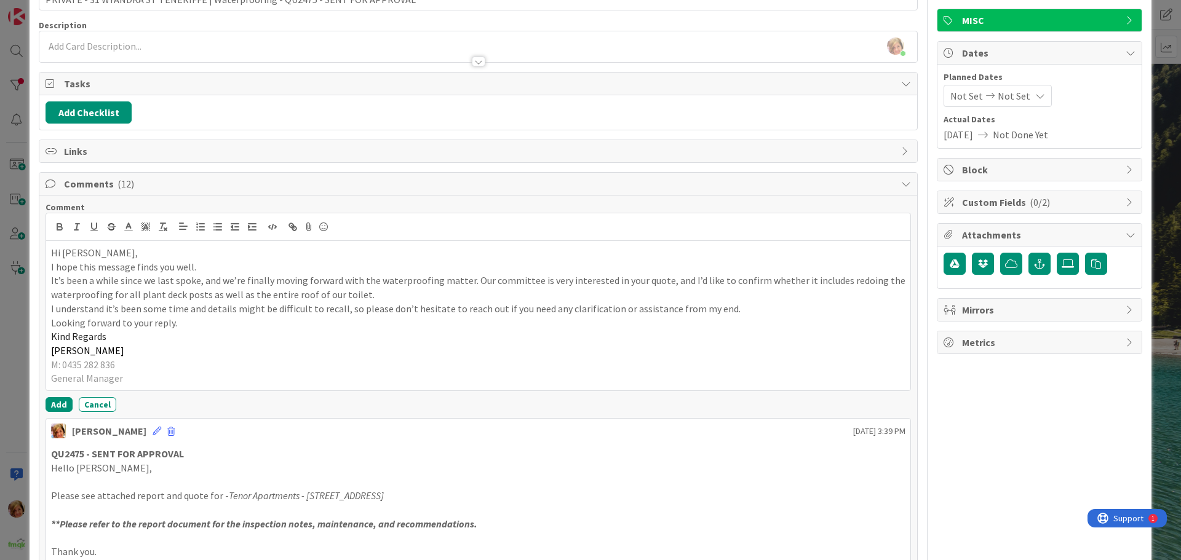
scroll to position [246, 0]
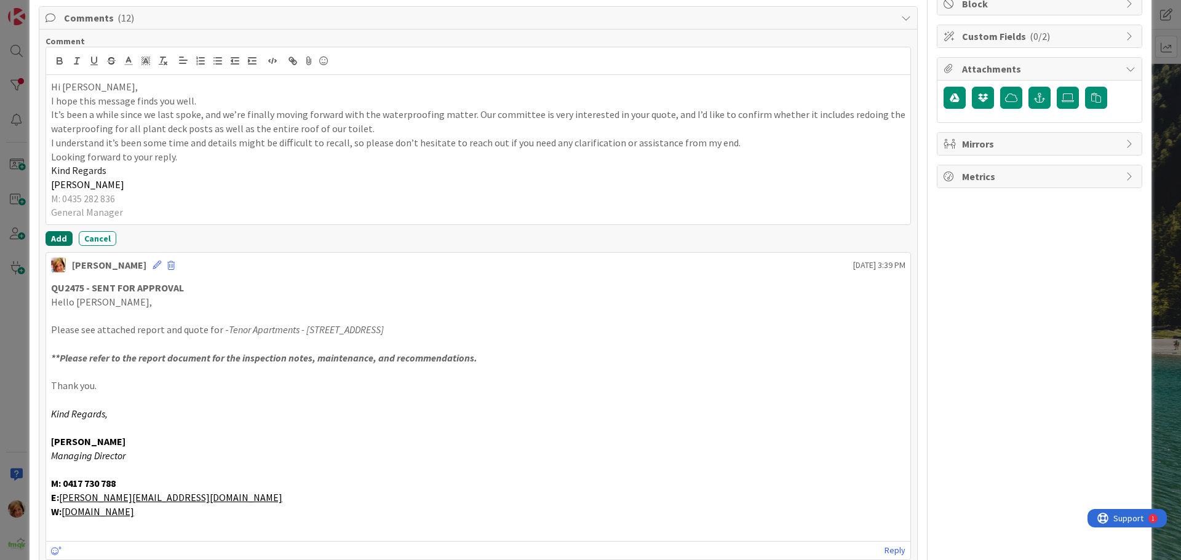
click at [57, 234] on button "Add" at bounding box center [59, 238] width 27 height 15
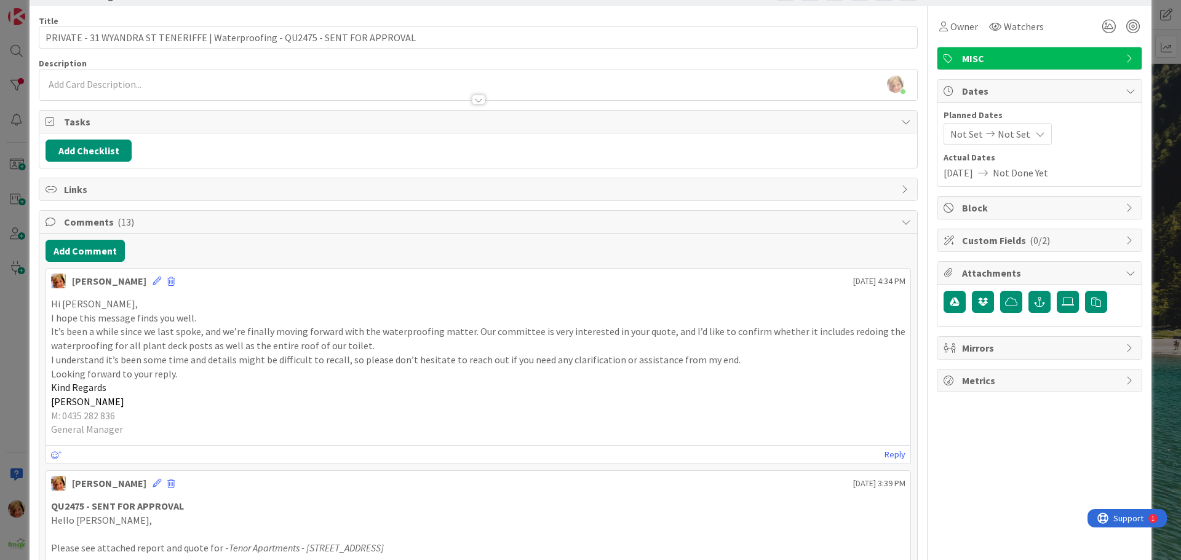
scroll to position [0, 0]
